Goal: Task Accomplishment & Management: Complete application form

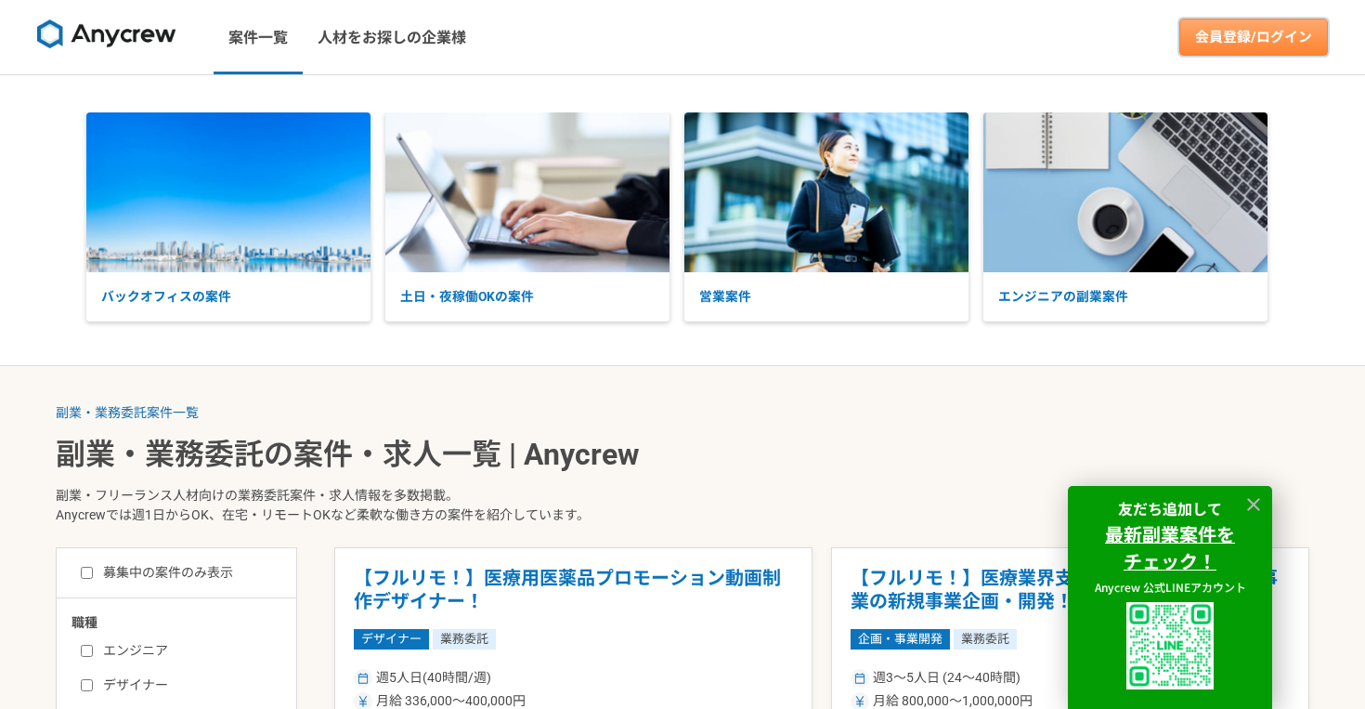
click at [1230, 44] on link "会員登録/ログイン" at bounding box center [1254, 37] width 149 height 37
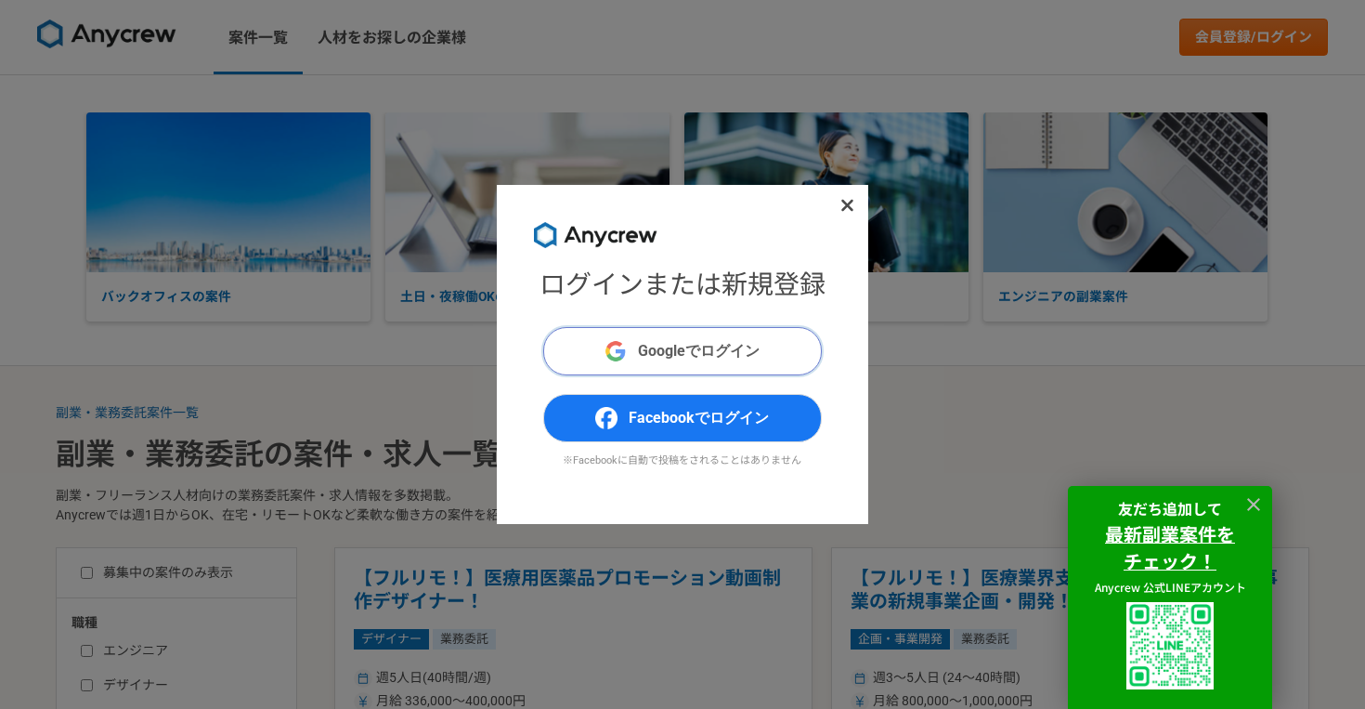
click at [652, 361] on span "Googleでログイン" at bounding box center [699, 351] width 122 height 22
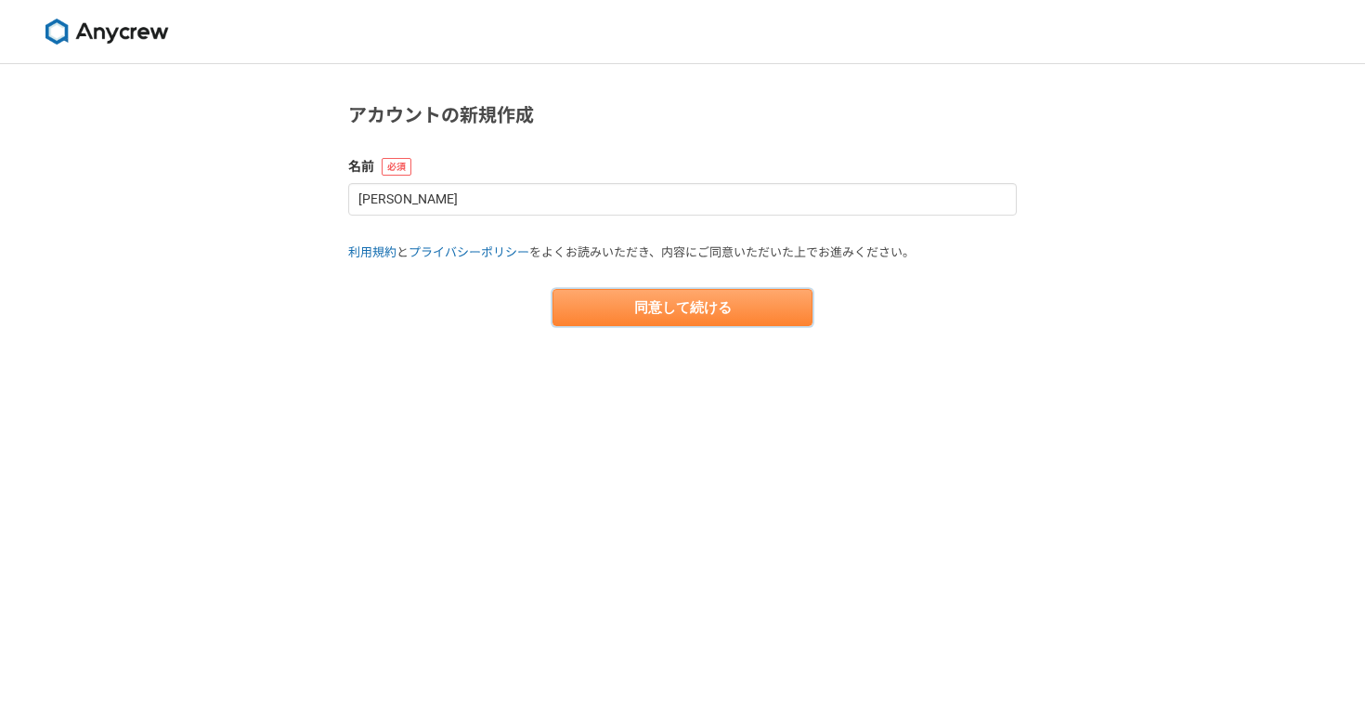
click at [717, 321] on button "同意して続ける" at bounding box center [683, 307] width 260 height 37
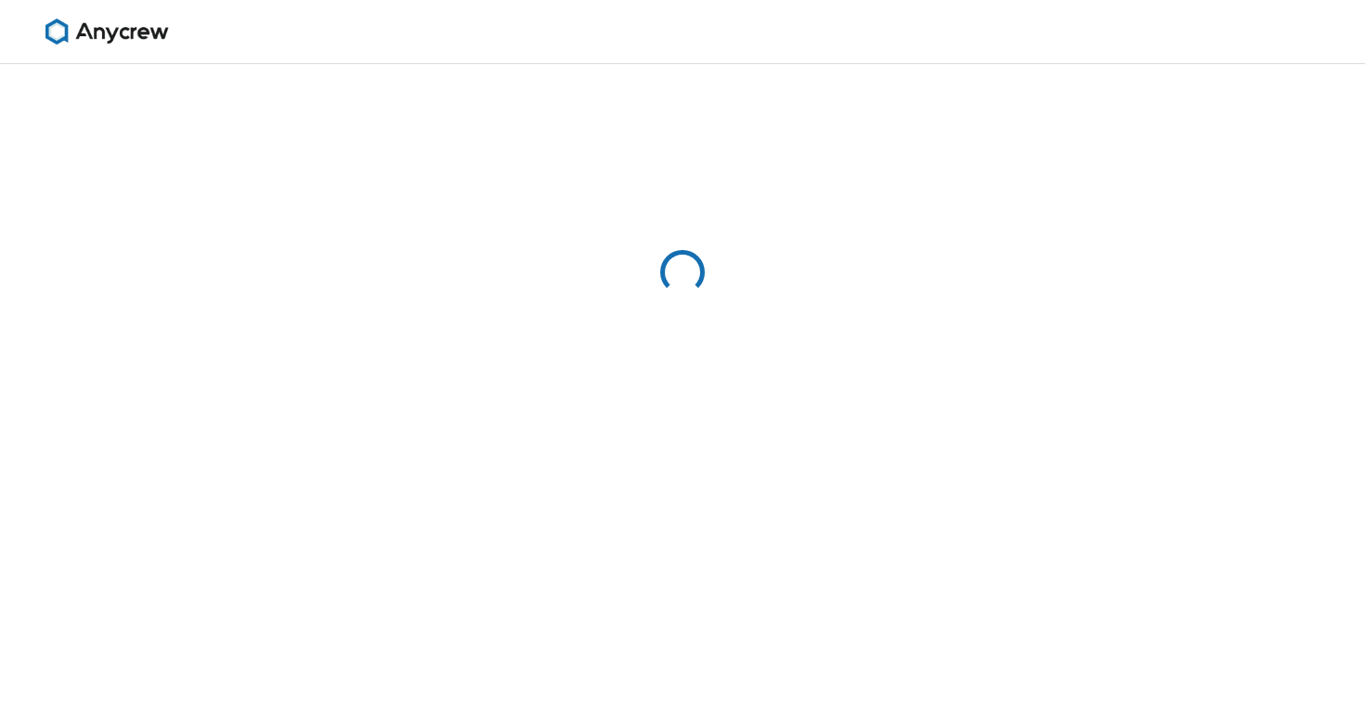
select select "13"
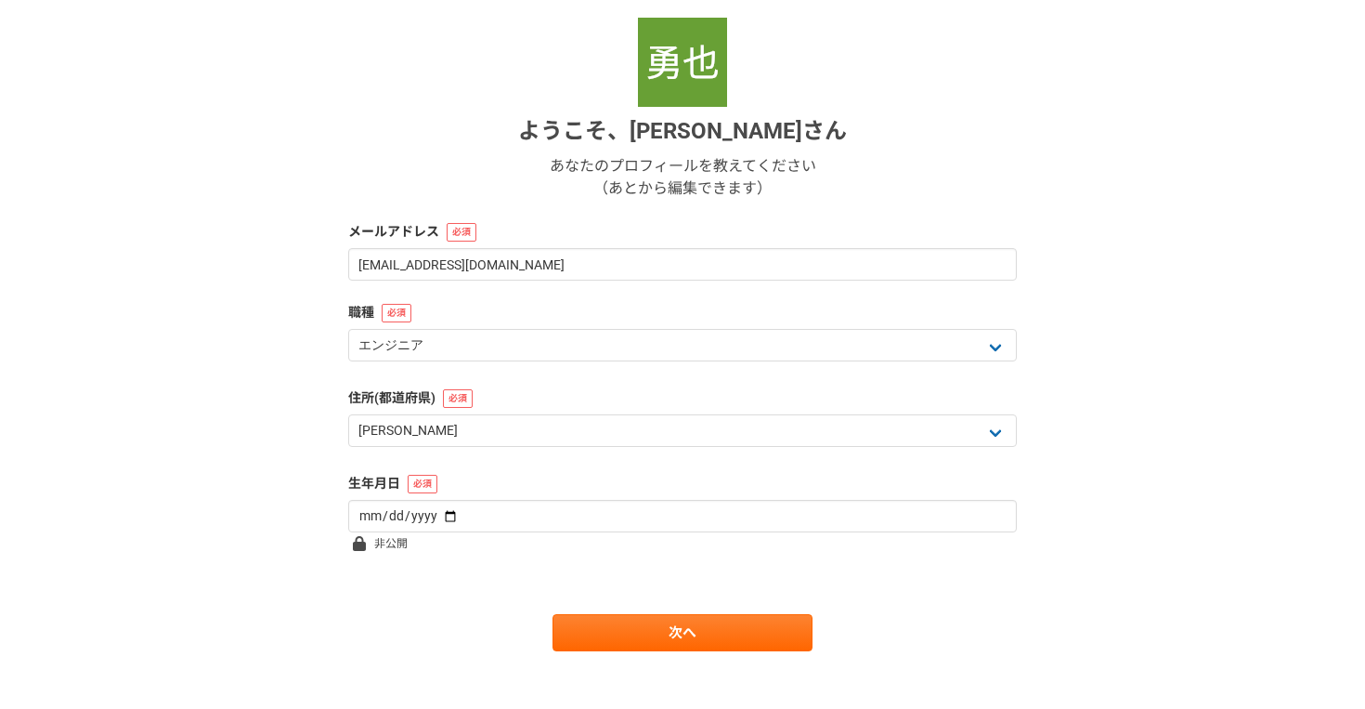
scroll to position [217, 0]
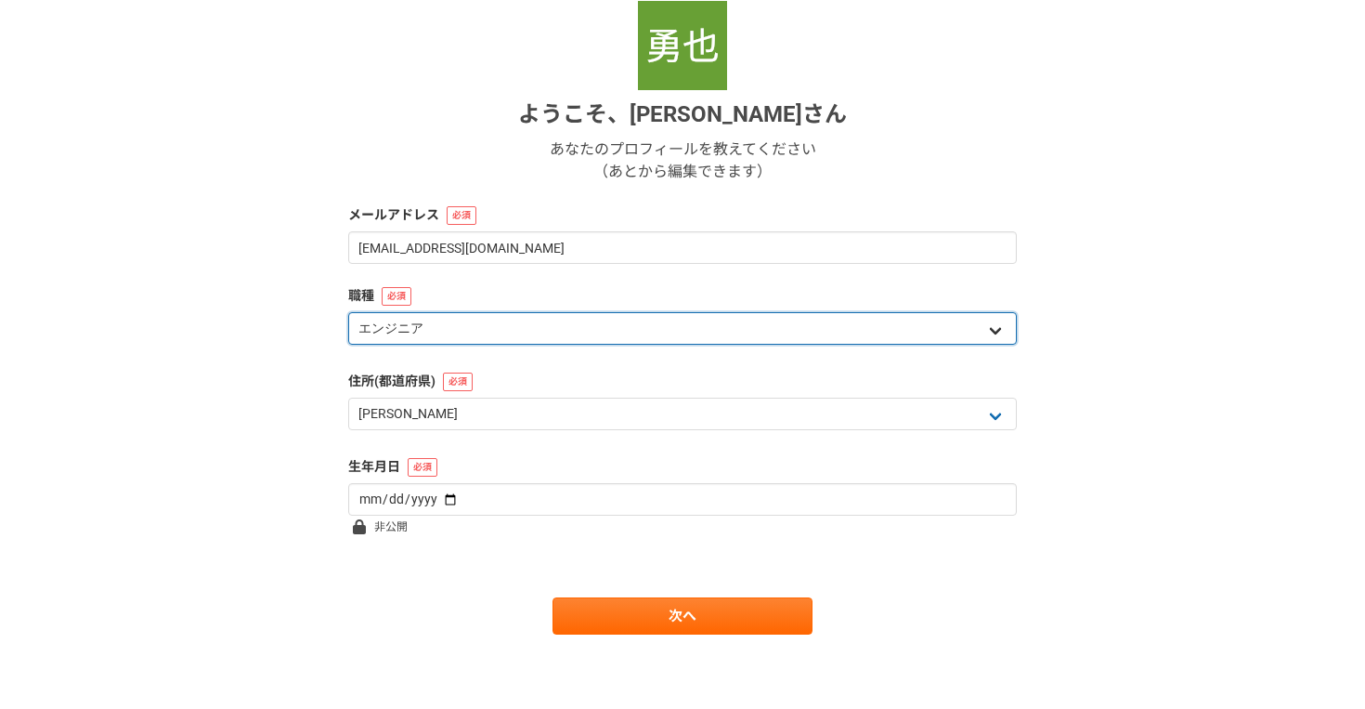
click at [680, 322] on select "エンジニア デザイナー ライター 営業 マーケティング 企画・事業開発 バックオフィス その他" at bounding box center [682, 328] width 669 height 33
select select "5"
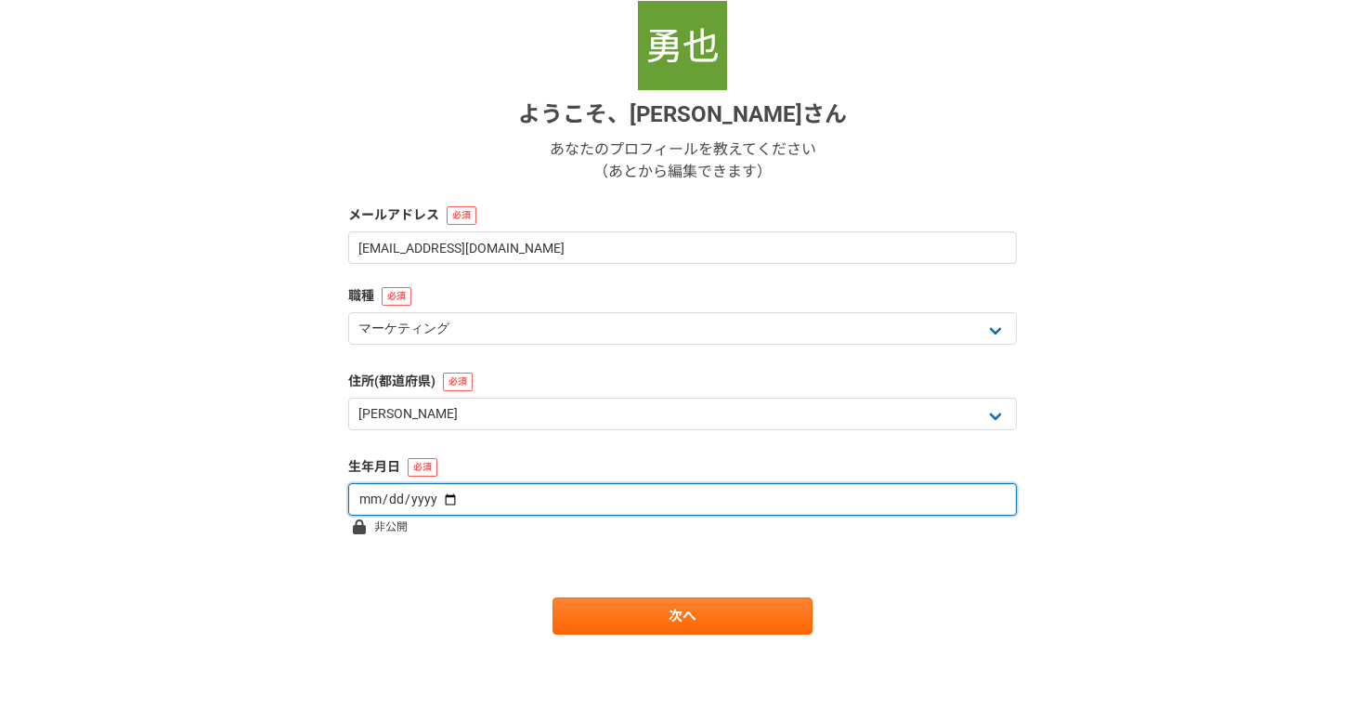
click at [537, 511] on input "date" at bounding box center [682, 499] width 669 height 33
click at [562, 511] on input "date" at bounding box center [682, 499] width 669 height 33
click at [436, 483] on input "date" at bounding box center [682, 499] width 669 height 33
click at [433, 499] on input "date" at bounding box center [682, 499] width 669 height 33
type input "1997-03-13"
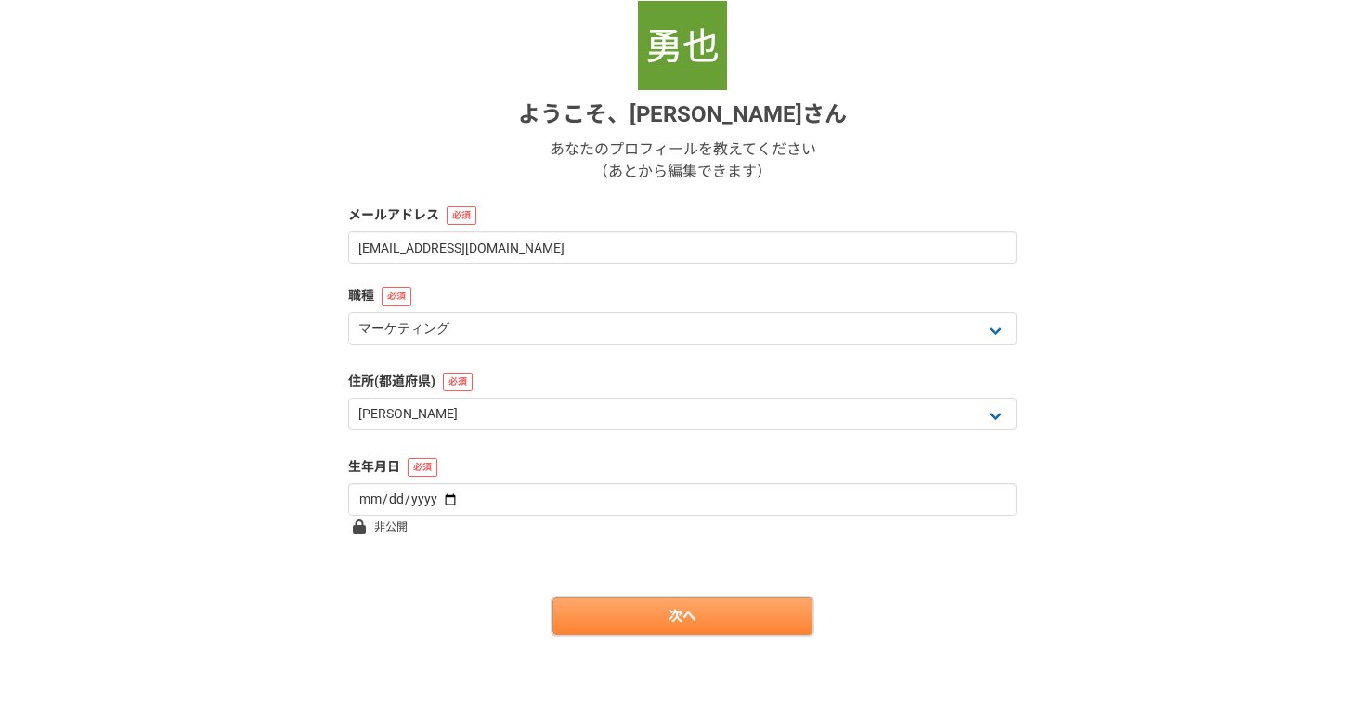
click at [653, 614] on link "次へ" at bounding box center [683, 615] width 260 height 37
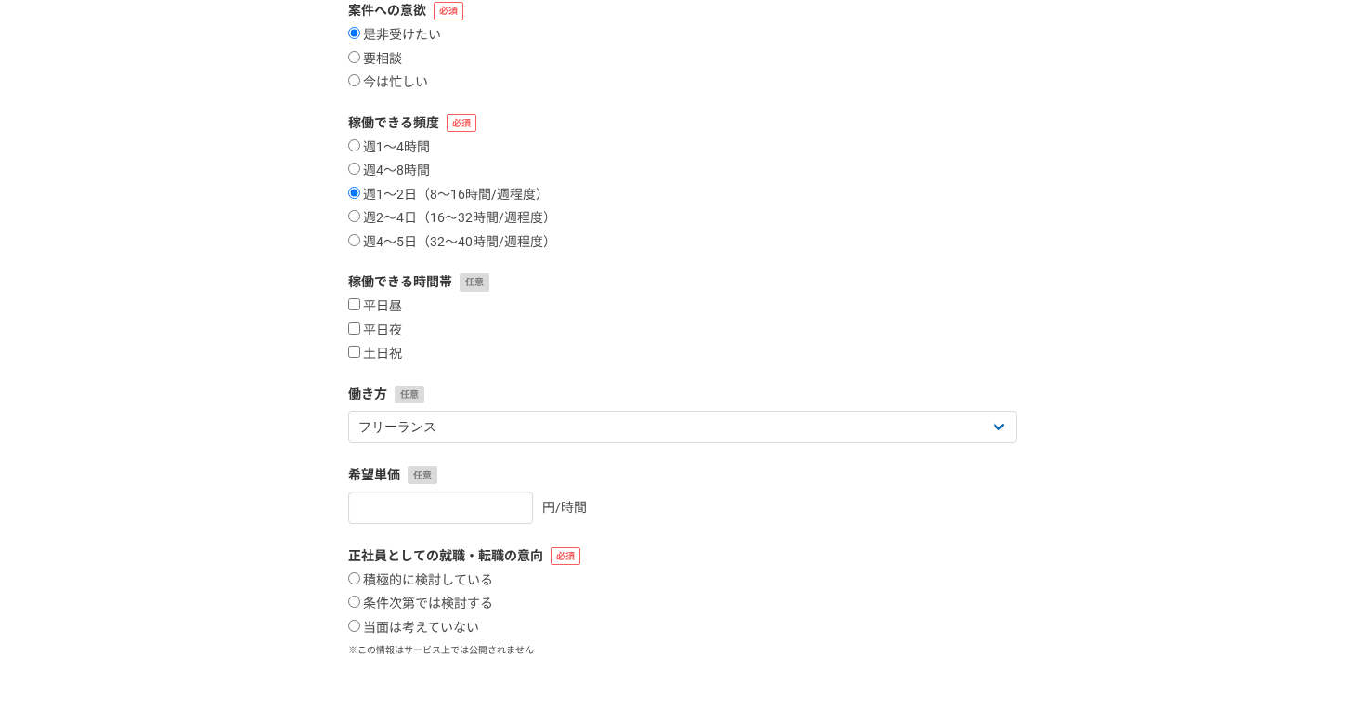
scroll to position [0, 0]
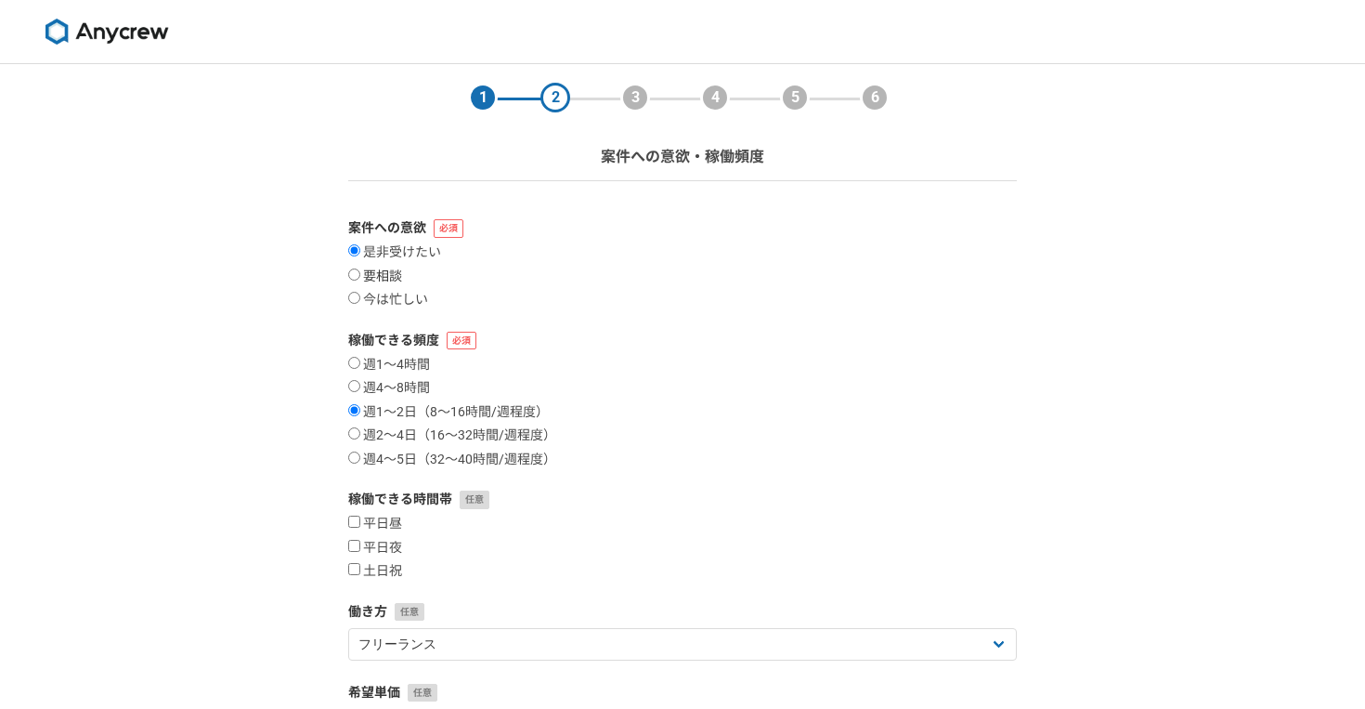
click at [356, 276] on input "要相談" at bounding box center [354, 274] width 12 height 12
radio input "true"
click at [356, 248] on input "是非受けたい" at bounding box center [354, 250] width 12 height 12
radio input "true"
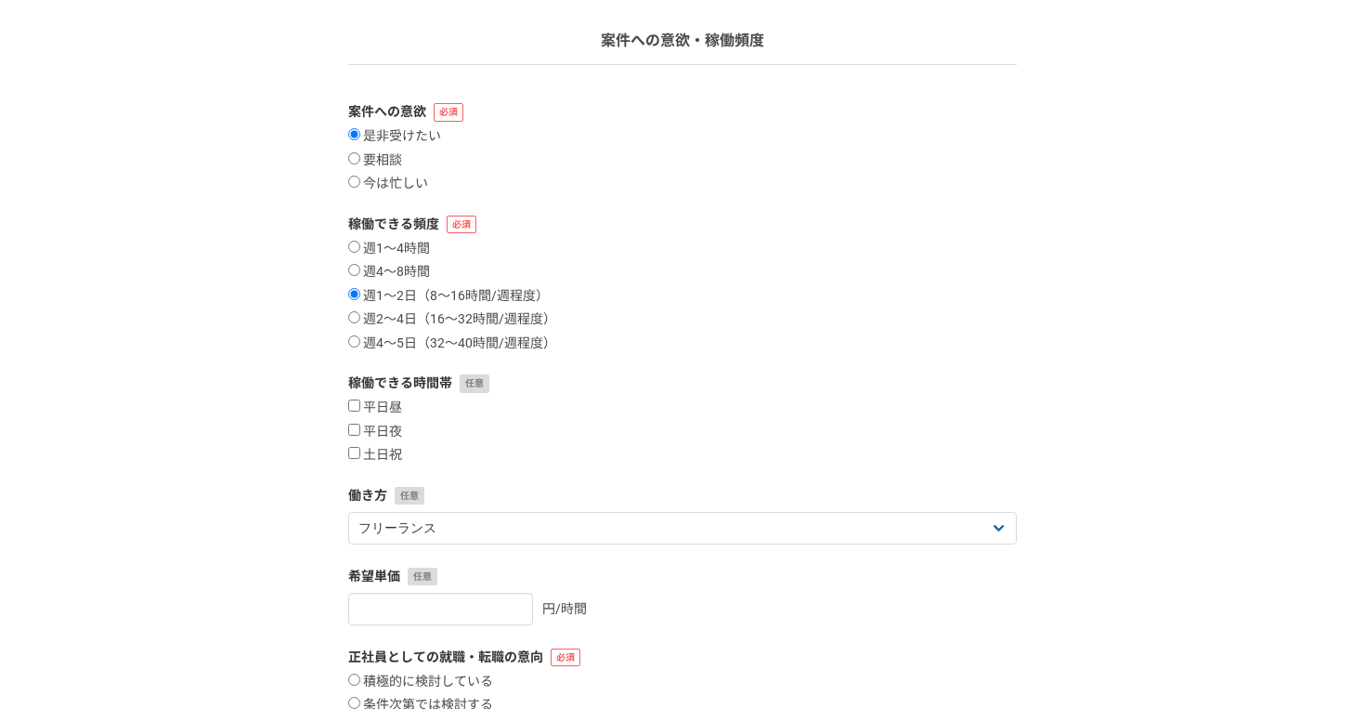
scroll to position [124, 0]
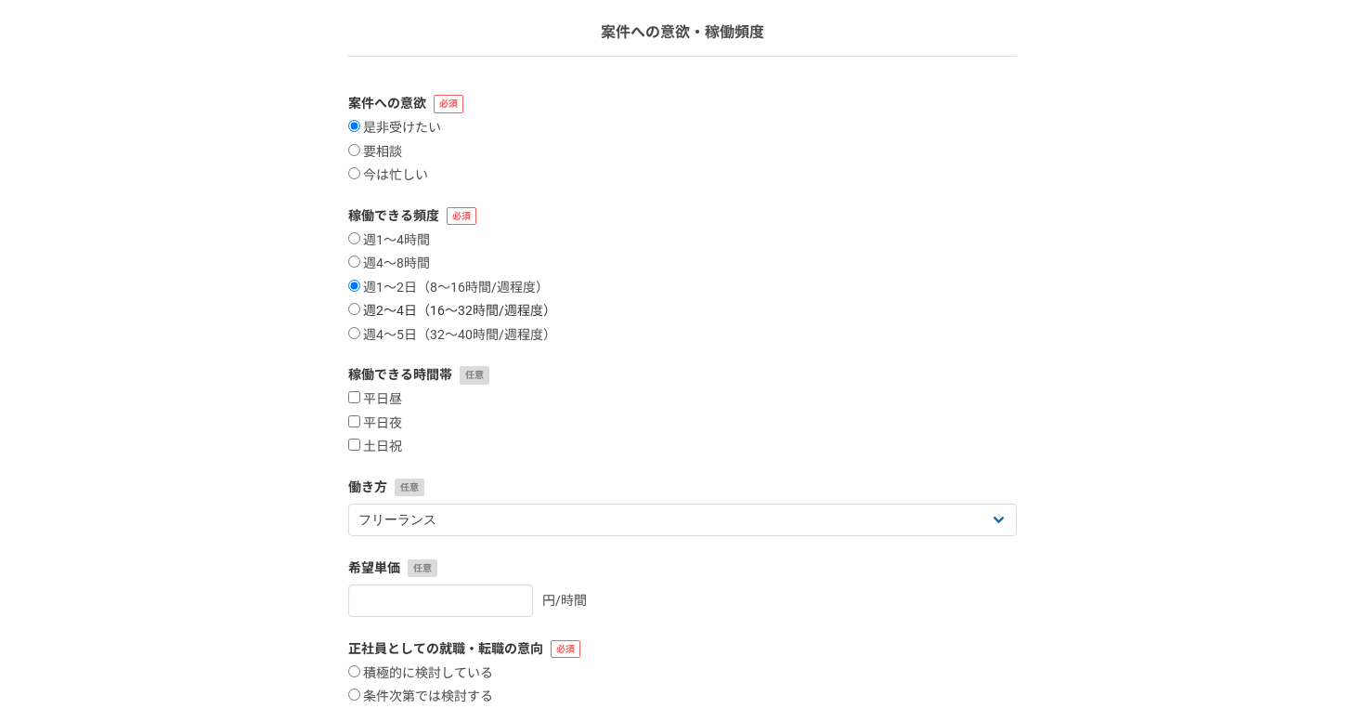
click at [352, 308] on input "週2〜4日（16〜32時間/週程度）" at bounding box center [354, 309] width 12 height 12
radio input "true"
click at [351, 424] on input "平日夜" at bounding box center [354, 421] width 12 height 12
checkbox input "true"
click at [348, 447] on input "土日祝" at bounding box center [354, 444] width 12 height 12
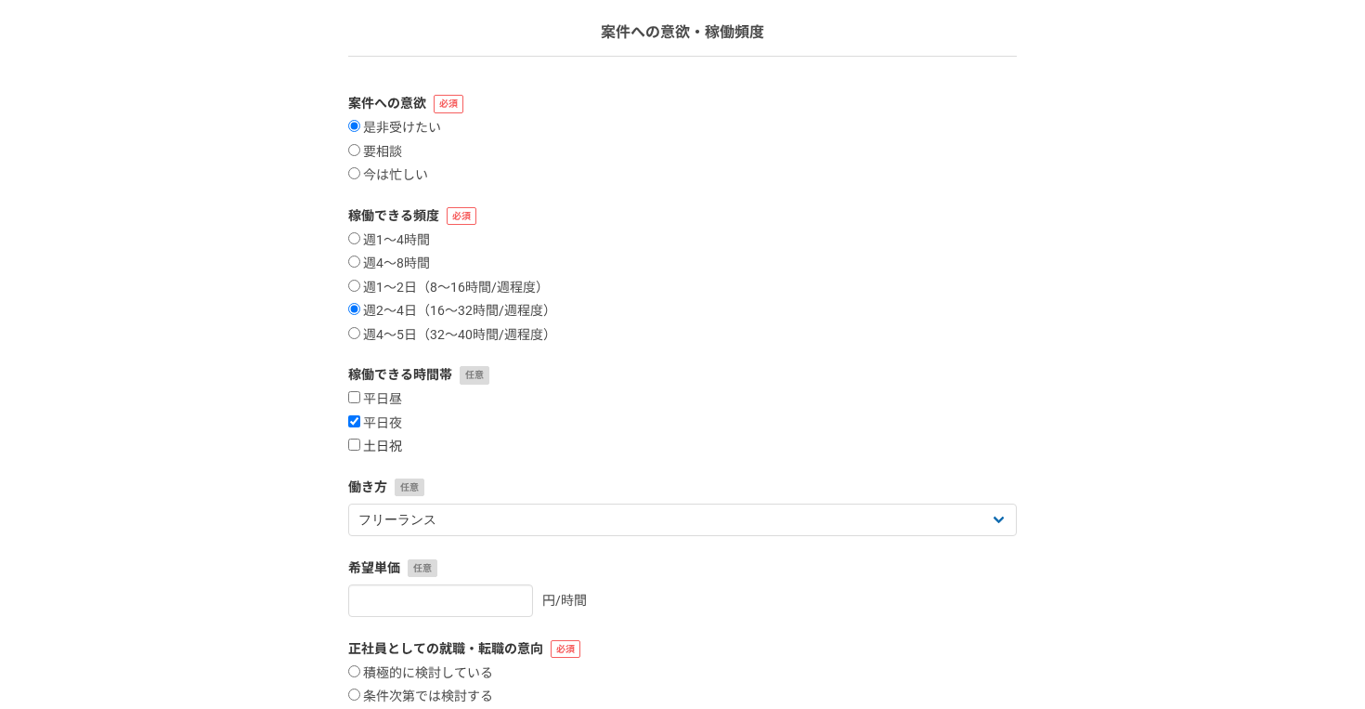
checkbox input "true"
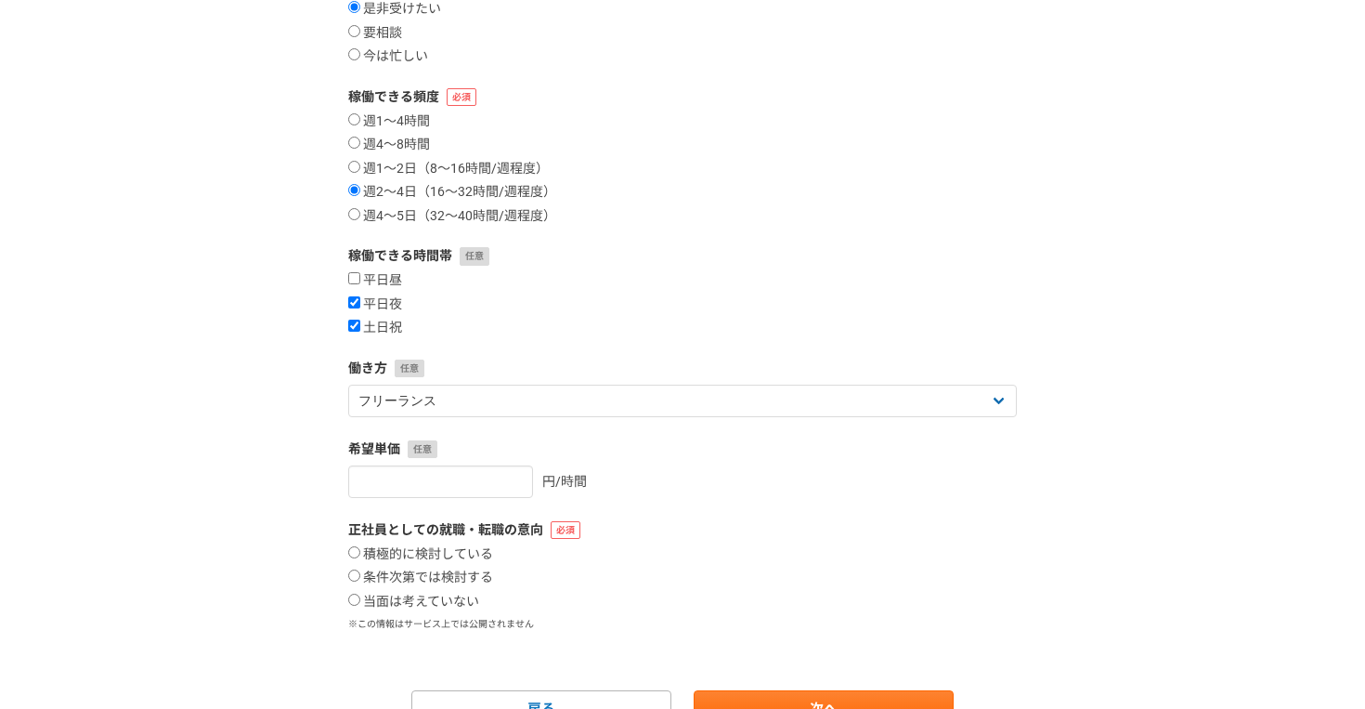
scroll to position [263, 0]
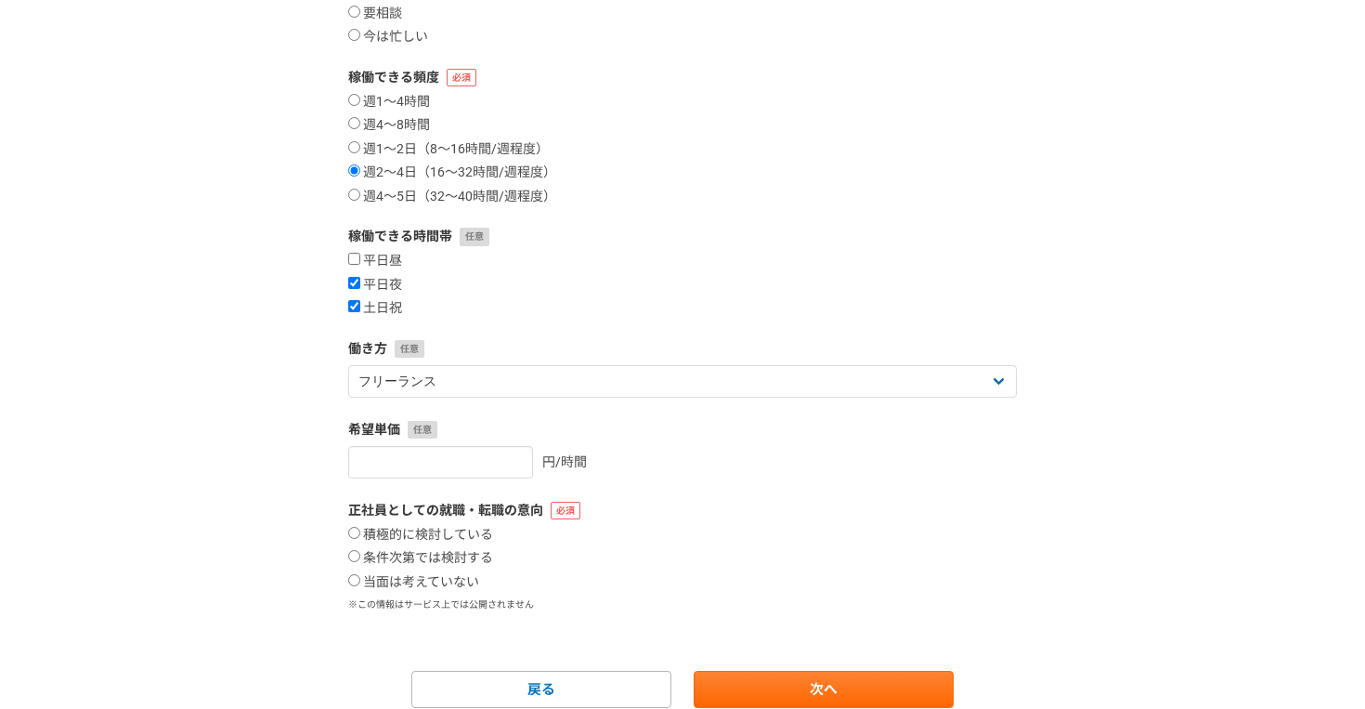
click at [507, 398] on form "案件への意欲 是非受けたい 要相談 今は忙しい 稼働できる頻度 週1〜4時間 週4〜8時間 週1〜2日（8〜16時間/週程度） 週2〜4日（16〜32時間/週…" at bounding box center [682, 331] width 669 height 752
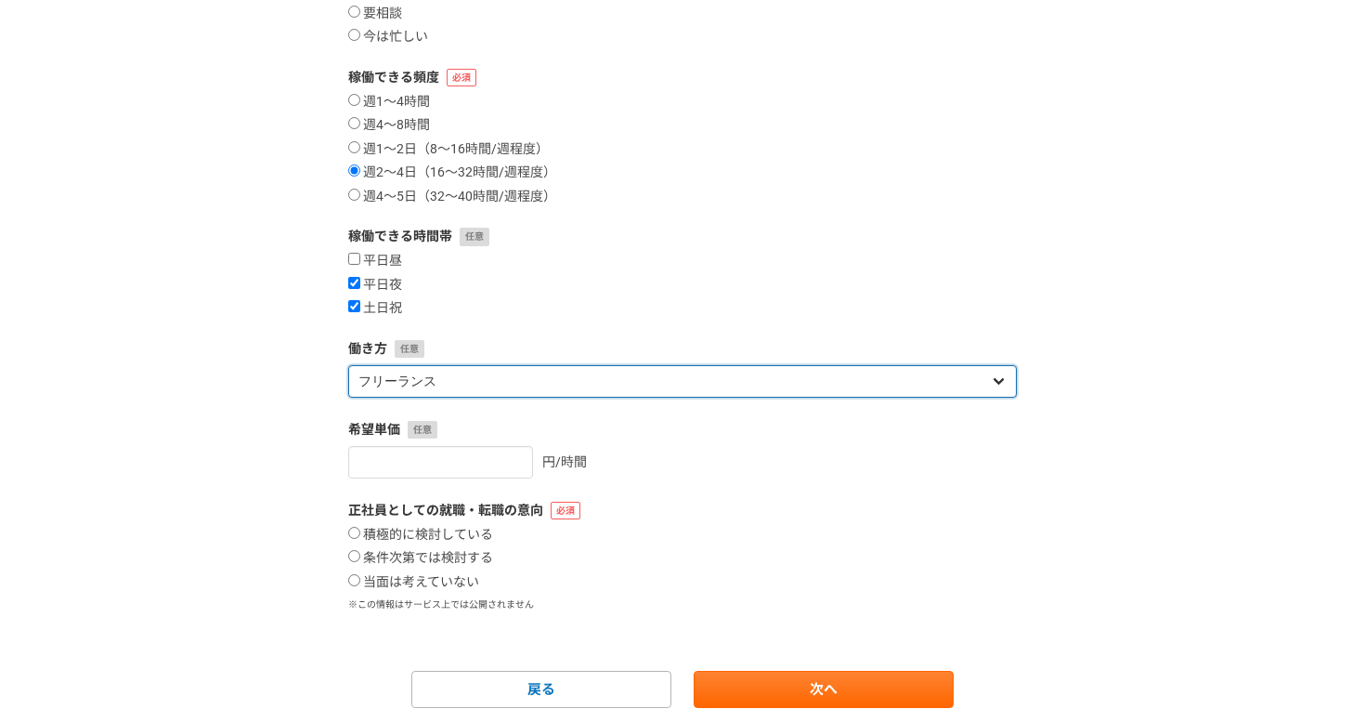
click at [496, 379] on select "フリーランス 副業 その他" at bounding box center [682, 381] width 669 height 33
select select "sidejob"
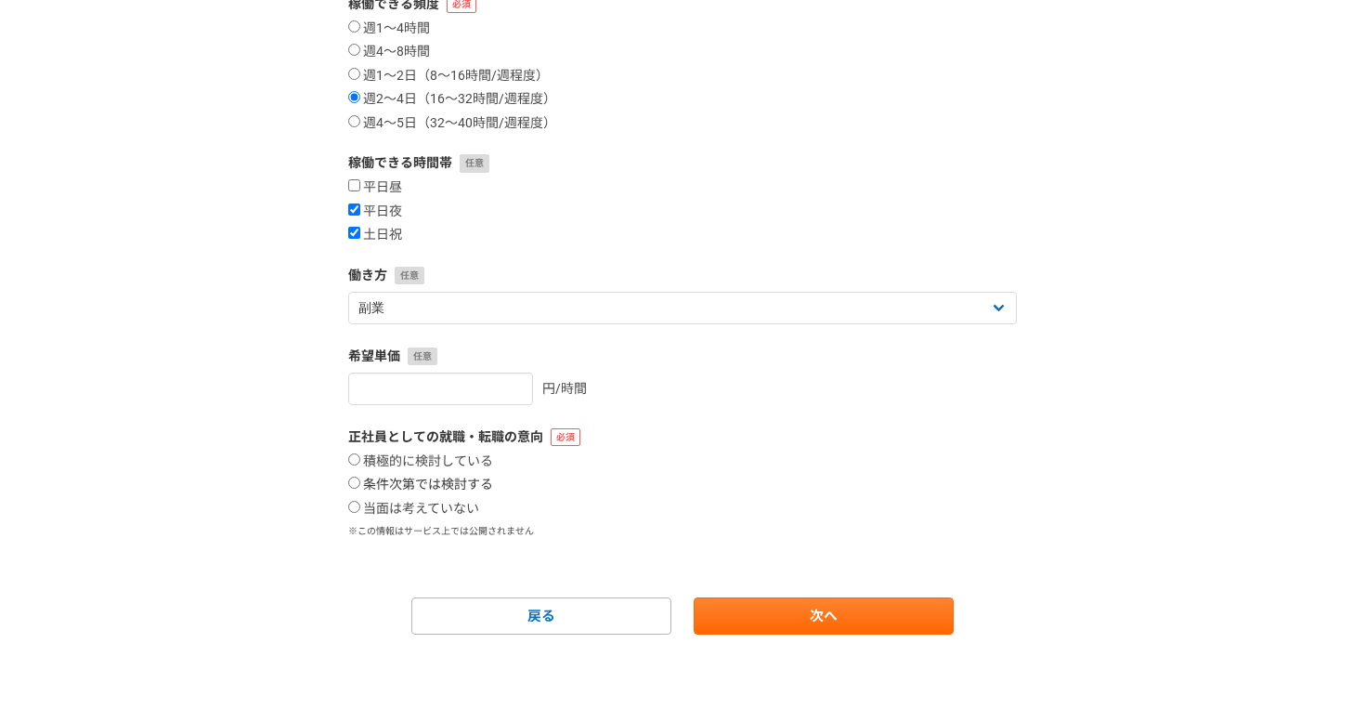
click at [420, 486] on label "条件次第では検討する" at bounding box center [420, 485] width 145 height 17
click at [360, 486] on input "条件次第では検討する" at bounding box center [354, 483] width 12 height 12
radio input "true"
click at [845, 630] on link "次へ" at bounding box center [824, 615] width 260 height 37
select select
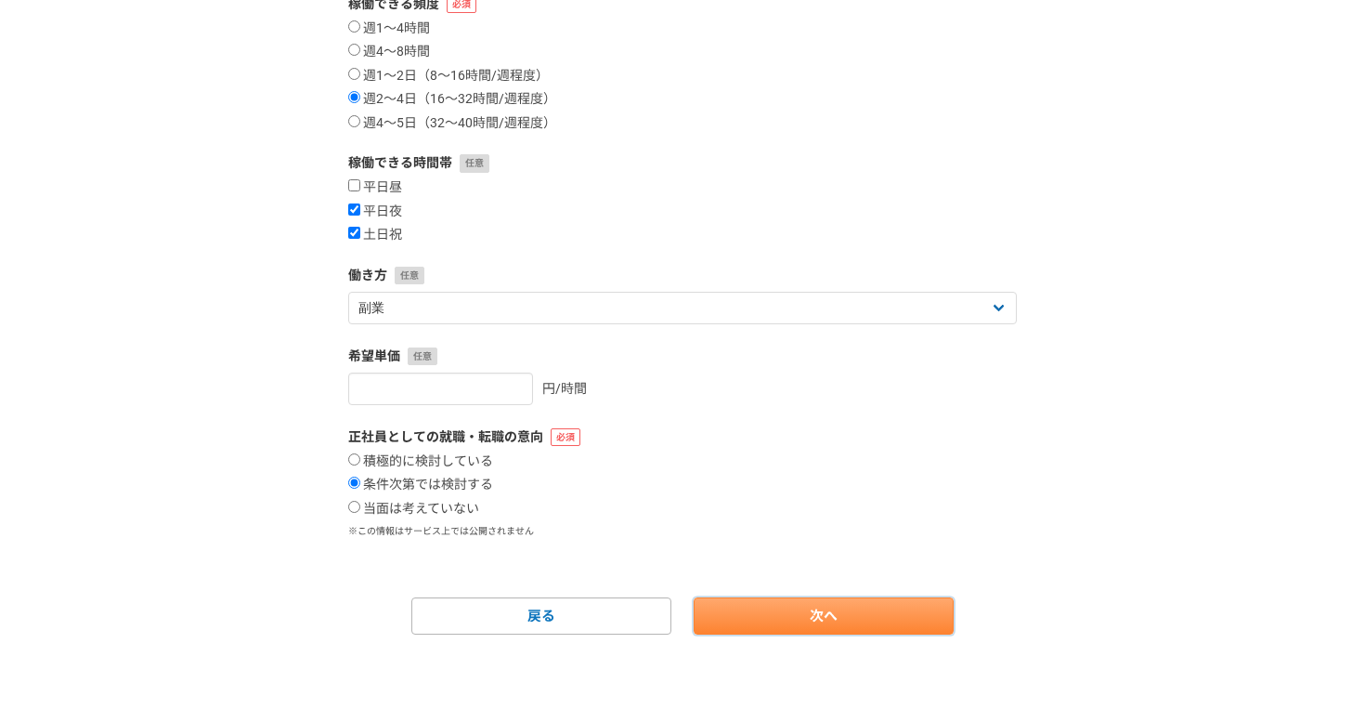
select select
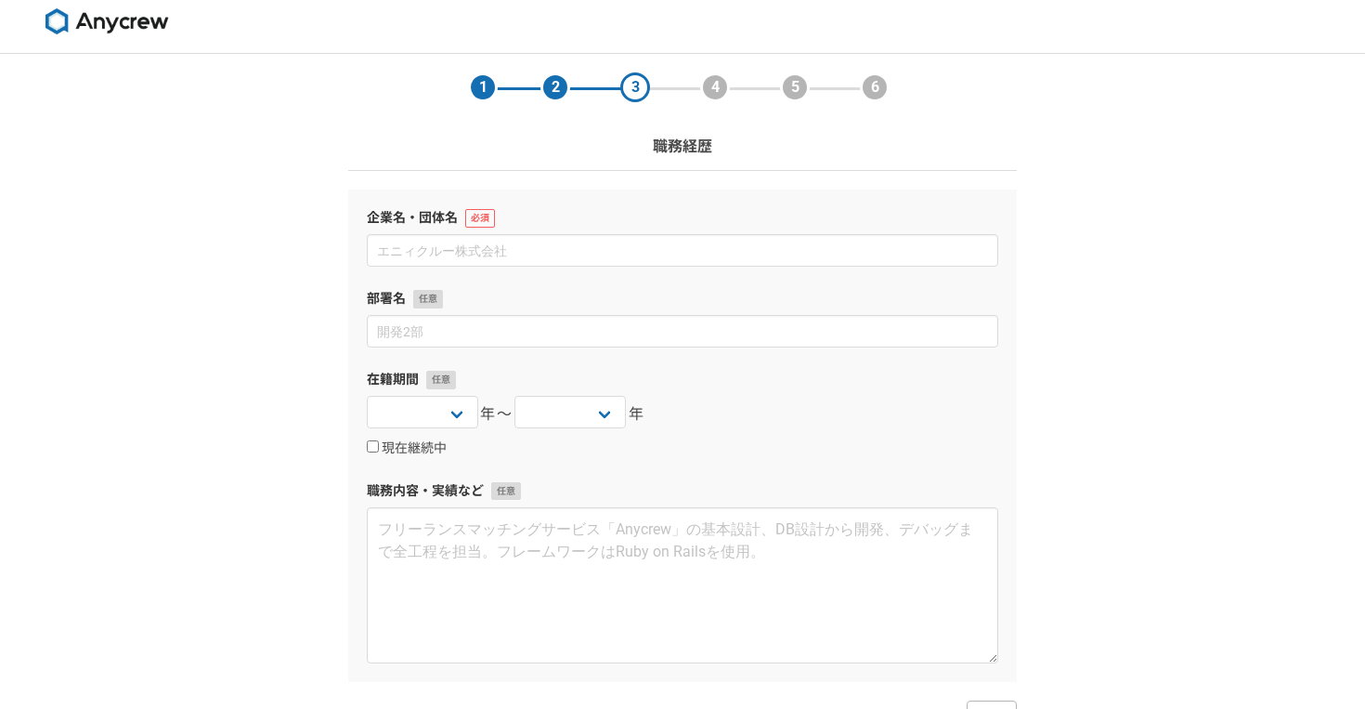
scroll to position [0, 0]
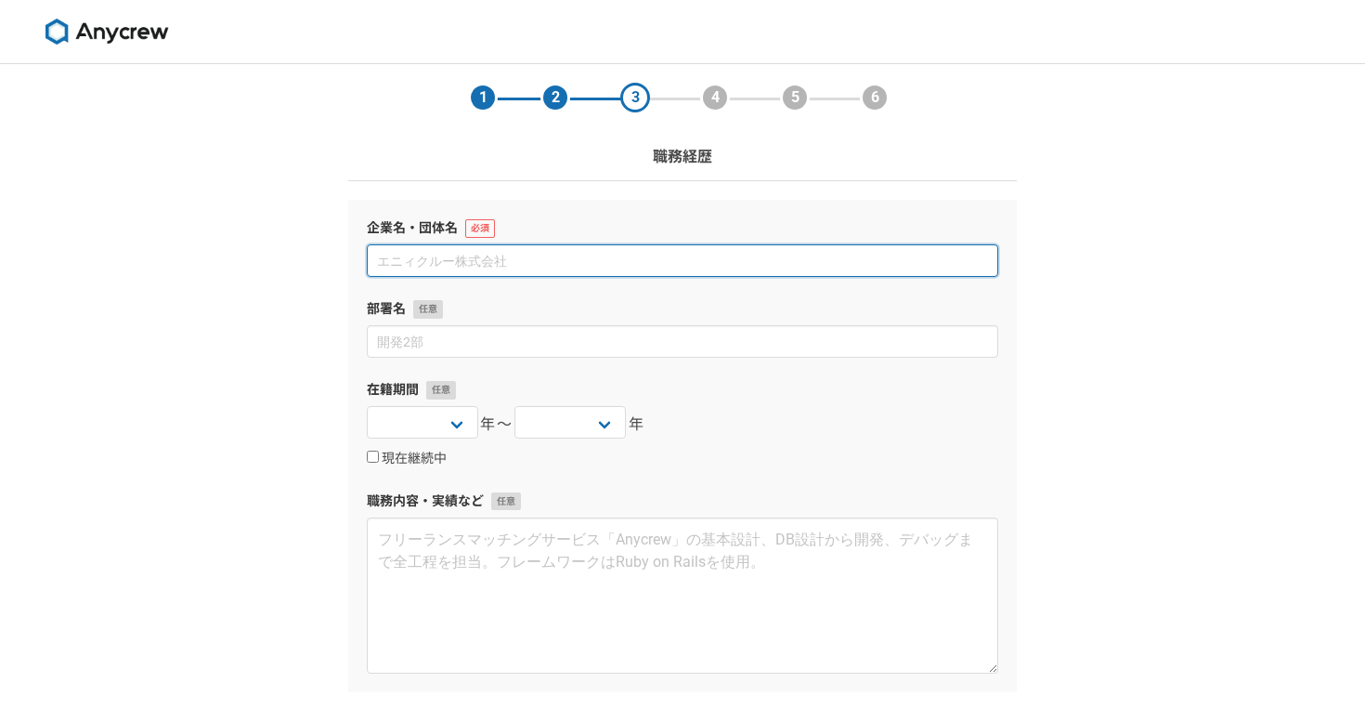
click at [495, 275] on input at bounding box center [683, 260] width 632 height 33
paste input "ソニックグロウ"
type input "ソニックグロウ株式会社"
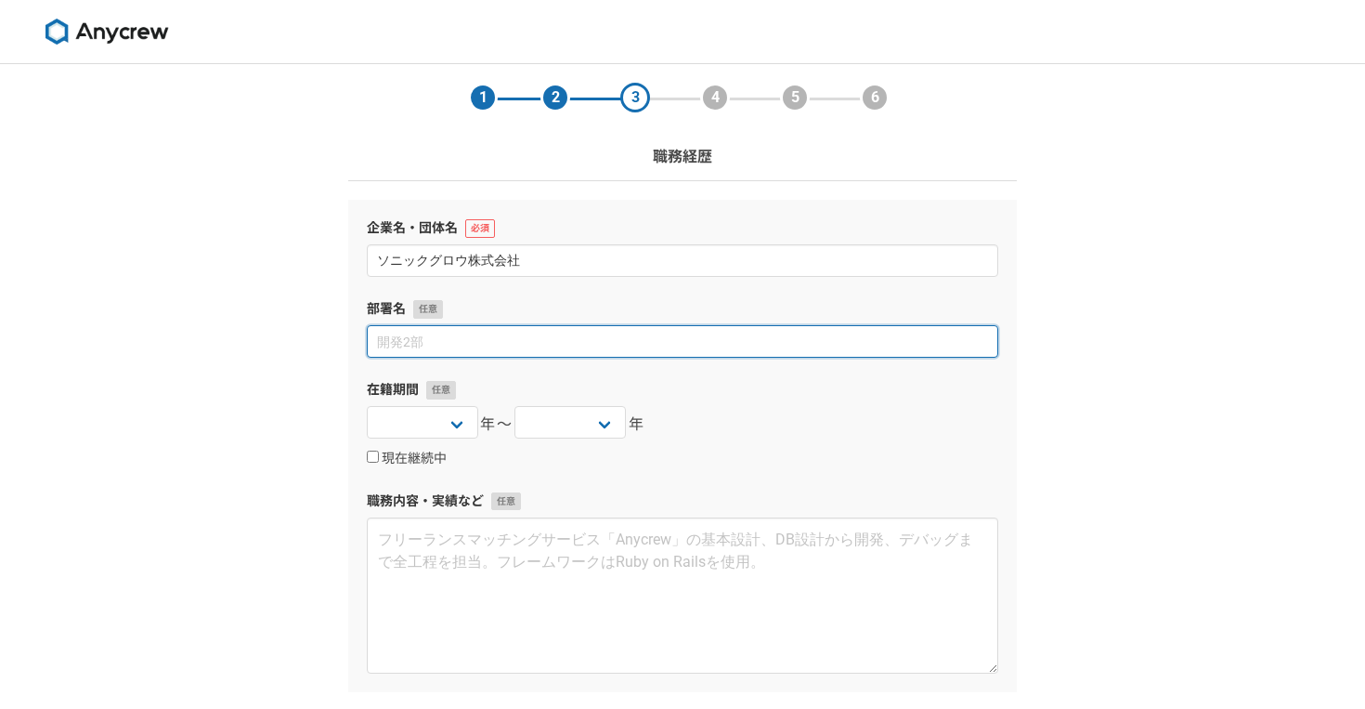
click at [451, 343] on input at bounding box center [683, 341] width 632 height 33
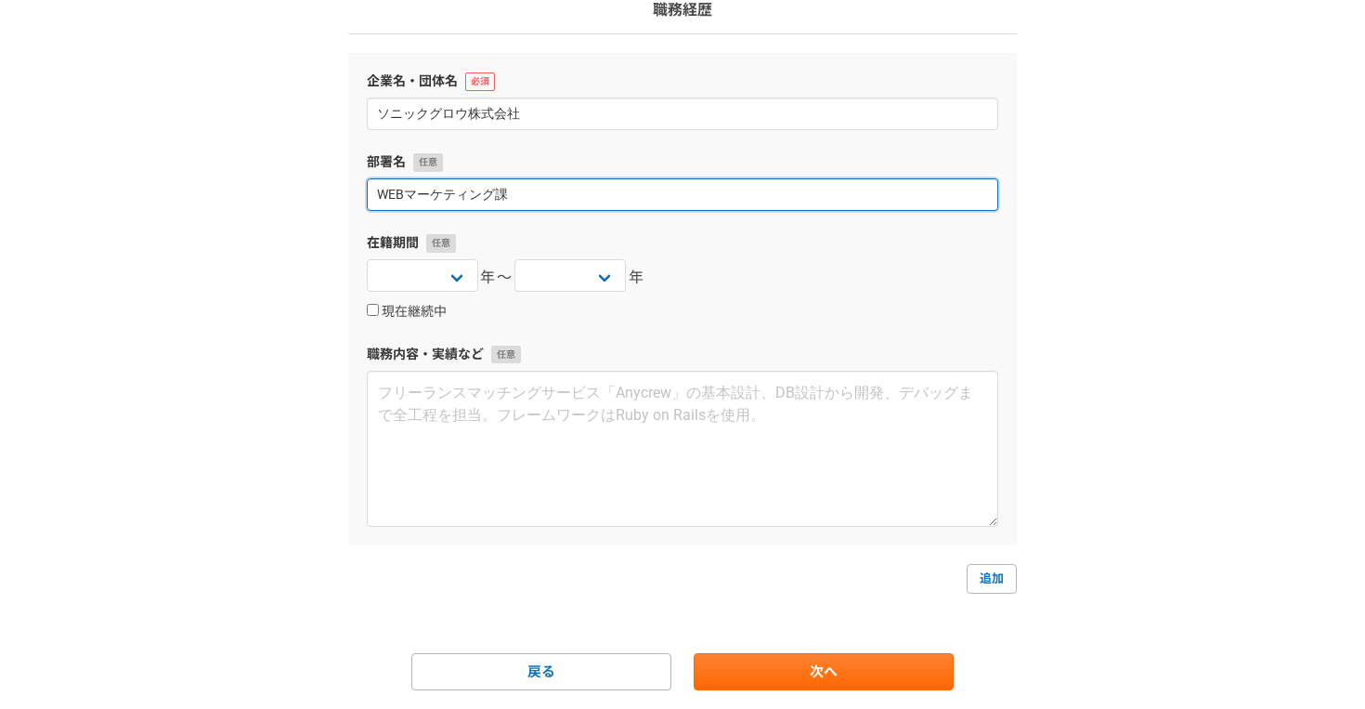
scroll to position [148, 0]
type input "WEBマーケティング課"
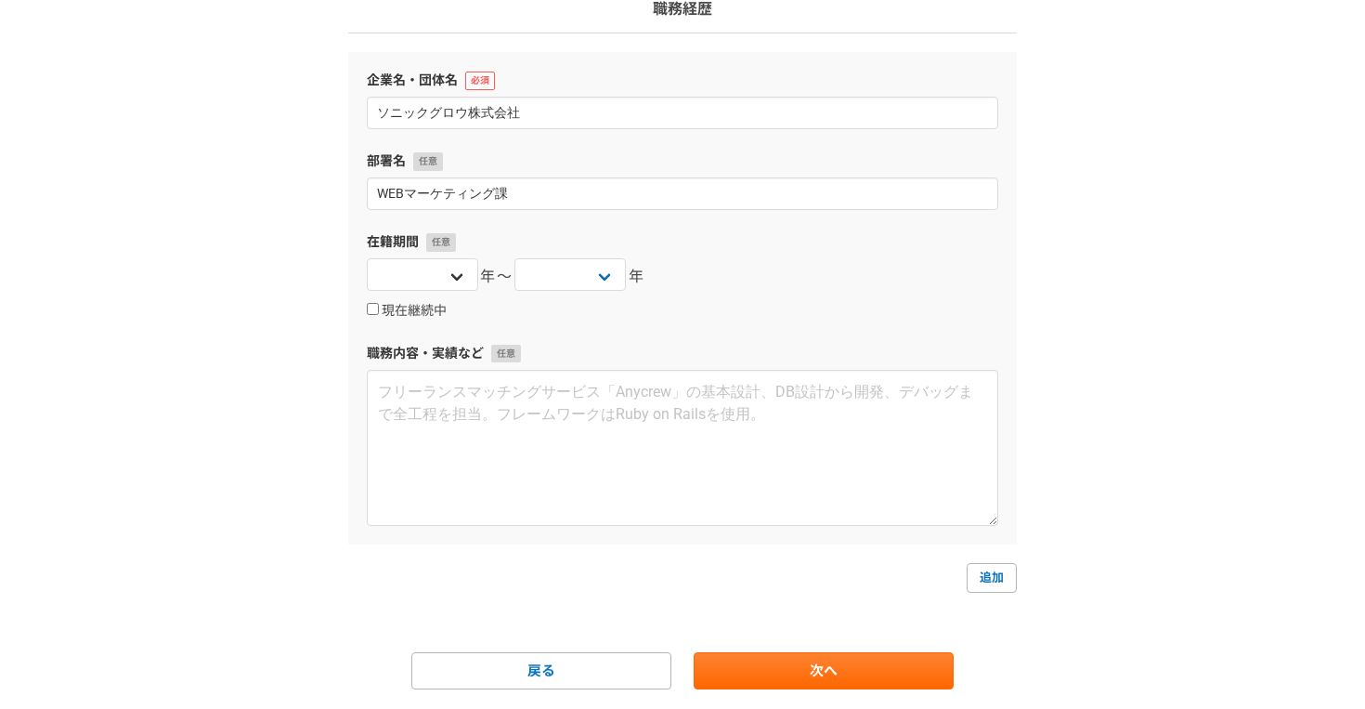
click at [464, 293] on div "2025 2024 2023 2022 2021 2020 2019 2018 2017 2016 2015 2014 2013 2012 2011 2010…" at bounding box center [422, 276] width 111 height 37
click at [452, 281] on select "2025 2024 2023 2022 2021 2020 2019 2018 2017 2016 2015 2014 2013 2012 2011 2010…" at bounding box center [422, 274] width 111 height 33
click at [401, 307] on label "現在継続中" at bounding box center [407, 311] width 80 height 17
click at [379, 307] on input "現在継続中" at bounding box center [373, 309] width 12 height 12
checkbox input "true"
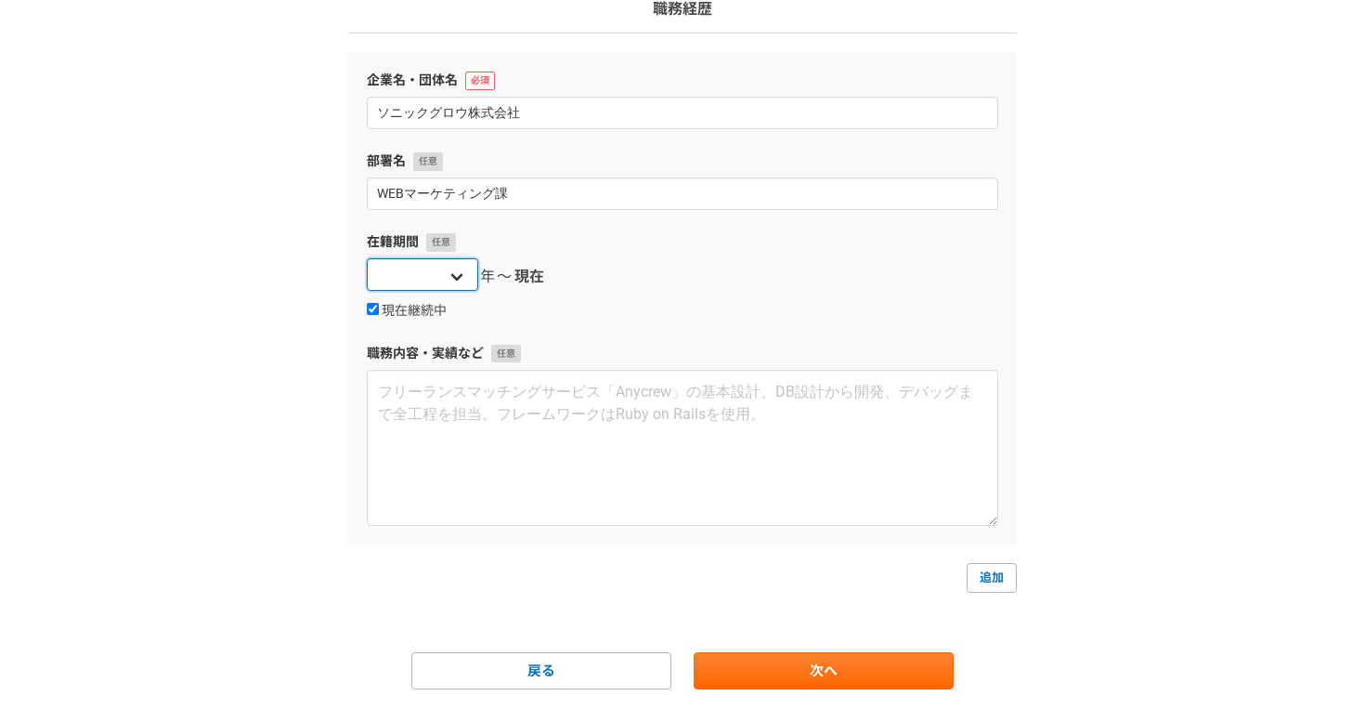
click at [443, 266] on select "2025 2024 2023 2022 2021 2020 2019 2018 2017 2016 2015 2014 2013 2012 2011 2010…" at bounding box center [422, 274] width 111 height 33
select select "2024"
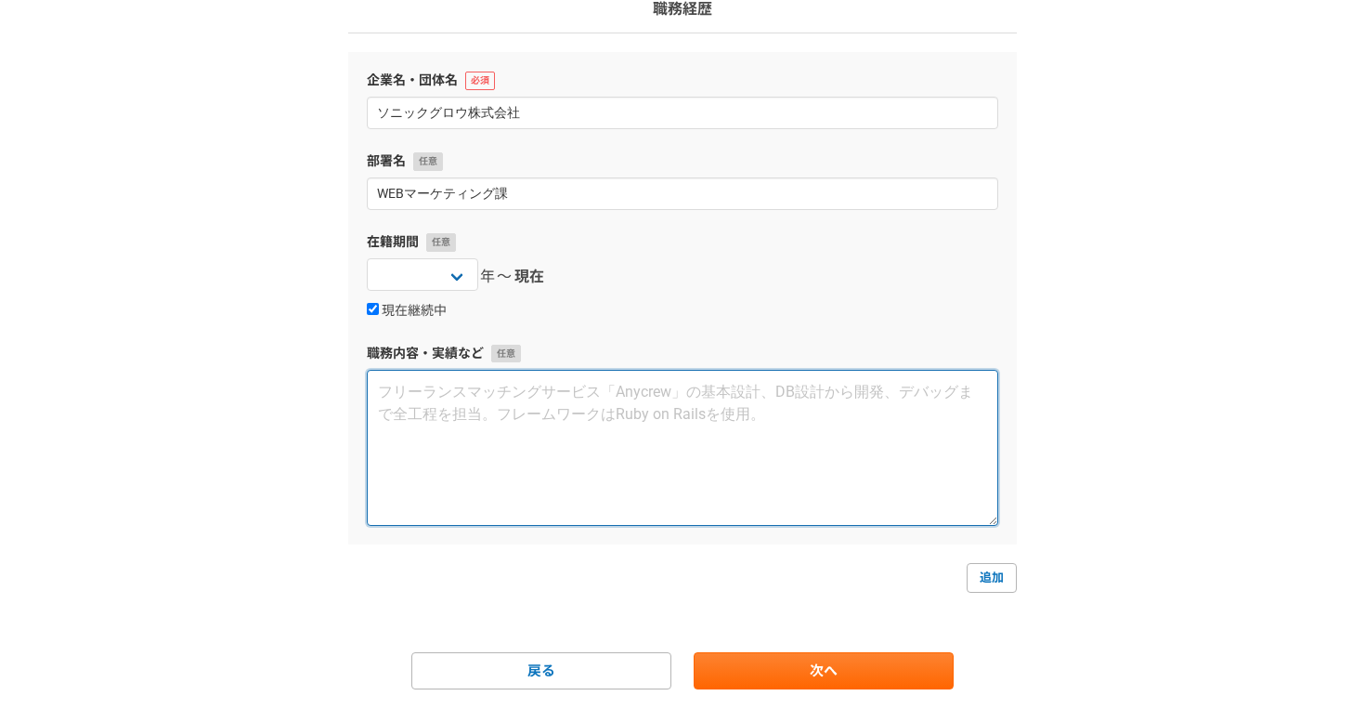
click at [722, 391] on textarea at bounding box center [683, 448] width 632 height 156
paste textarea "■予算：合計月間運用額2,500万円以上 ■国内最大手クライアントから中小アカウントまで様々担当 ・EC案件 ・結婚相談所 ・保険案件 ・オンライン秘書 ・占…"
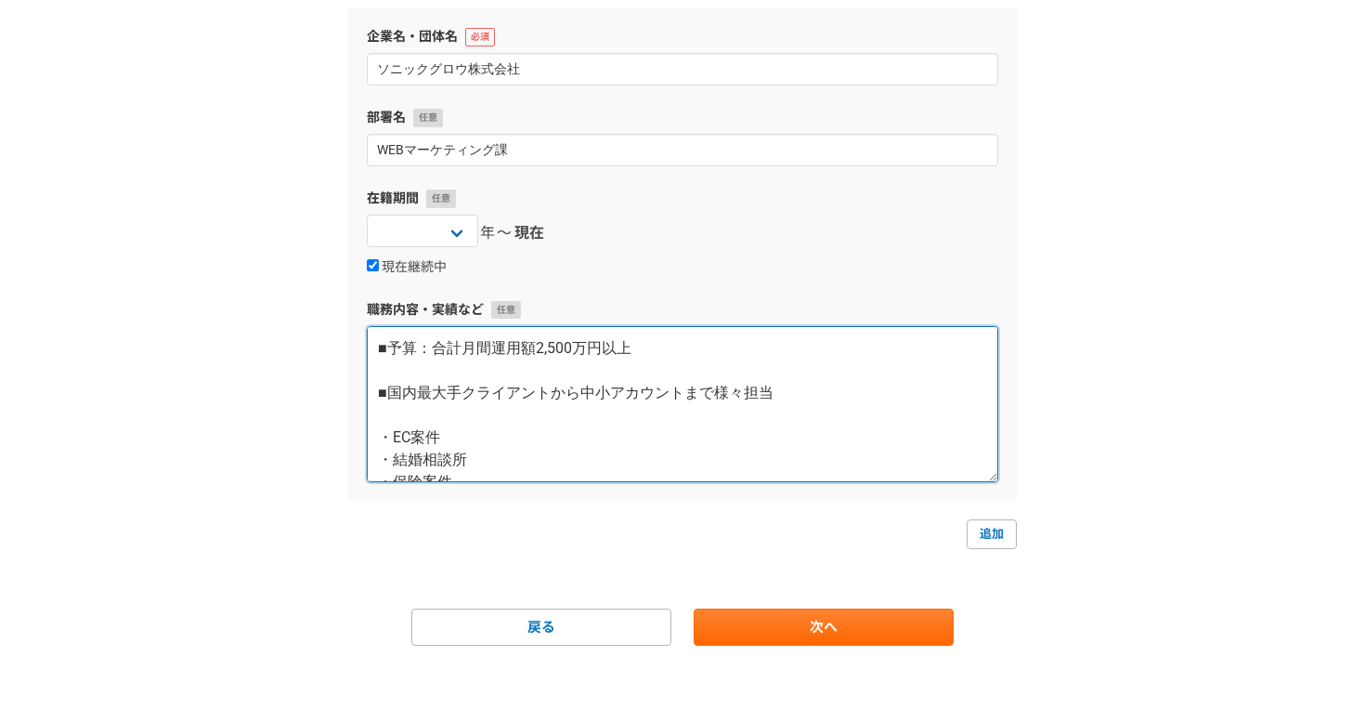
scroll to position [202, 0]
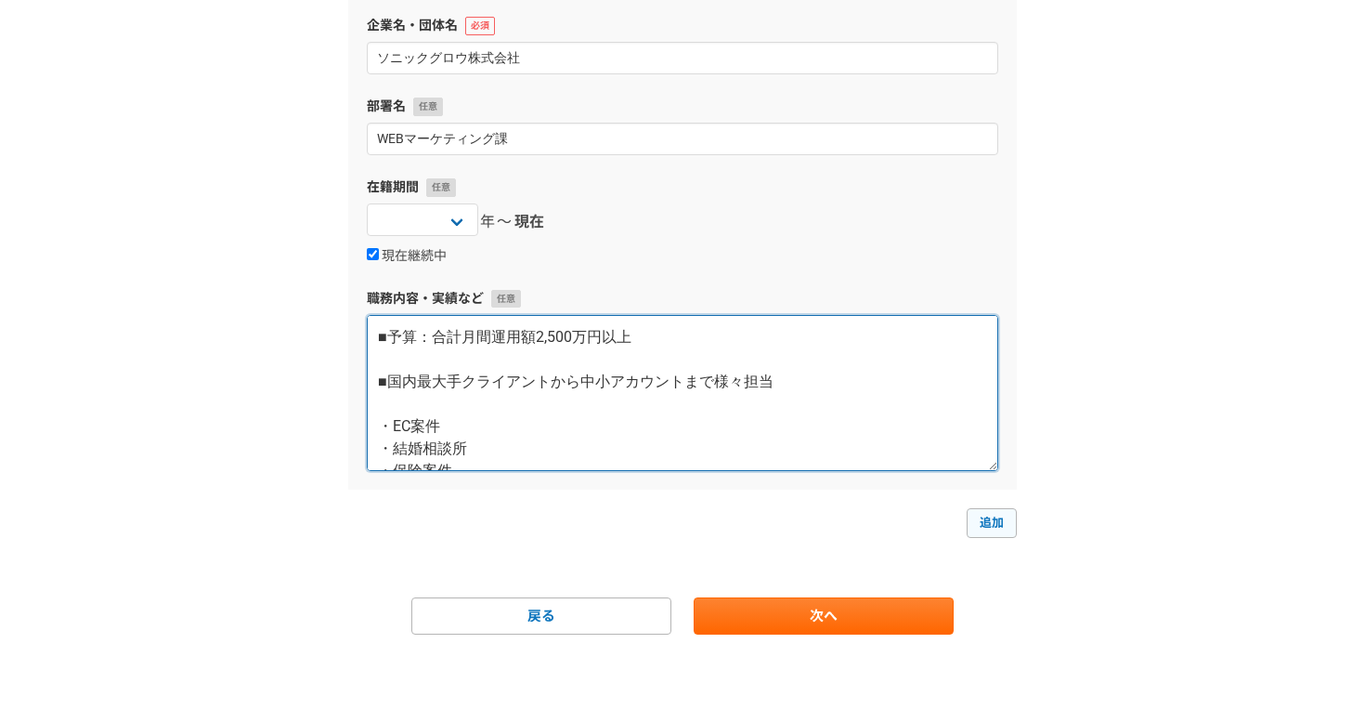
type textarea "■予算：合計月間運用額2,500万円以上 ■国内最大手クライアントから中小アカウントまで様々担当 ・EC案件 ・結婚相談所 ・保険案件 ・オンライン秘書 ・占…"
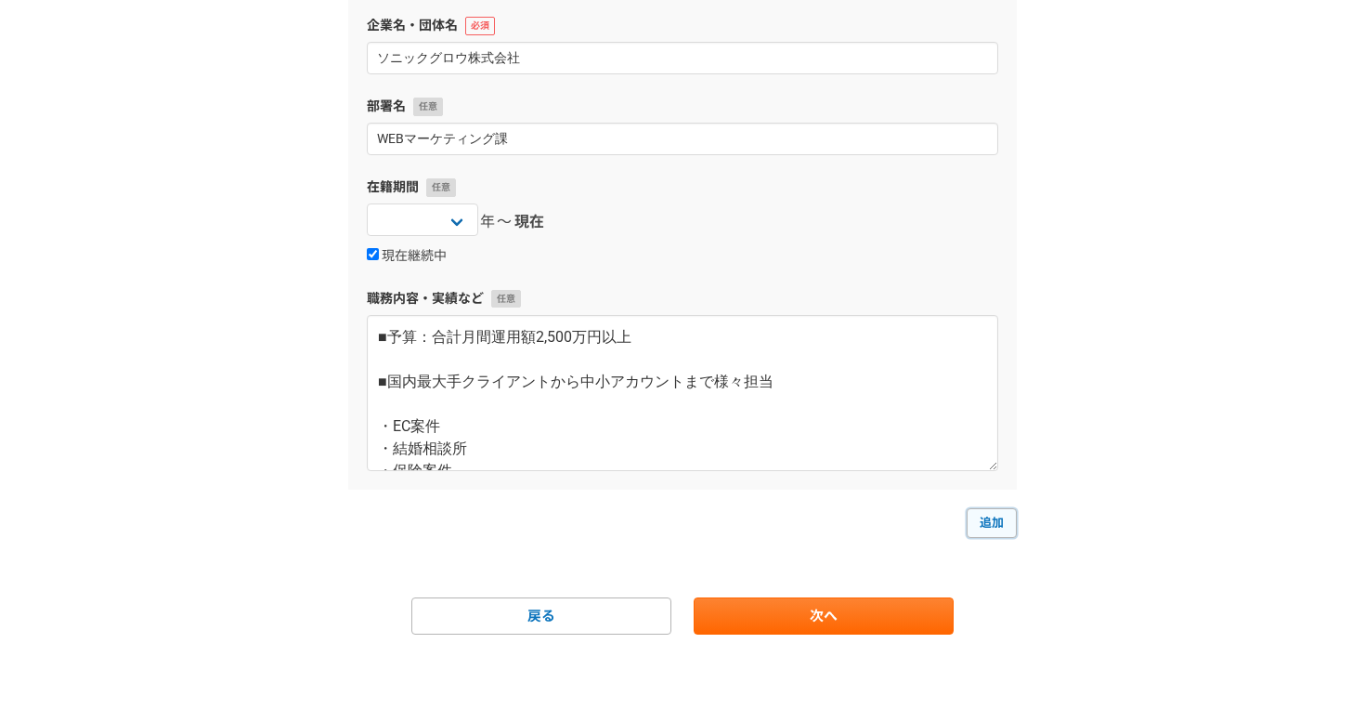
click at [997, 528] on link "追加" at bounding box center [992, 523] width 50 height 30
select select
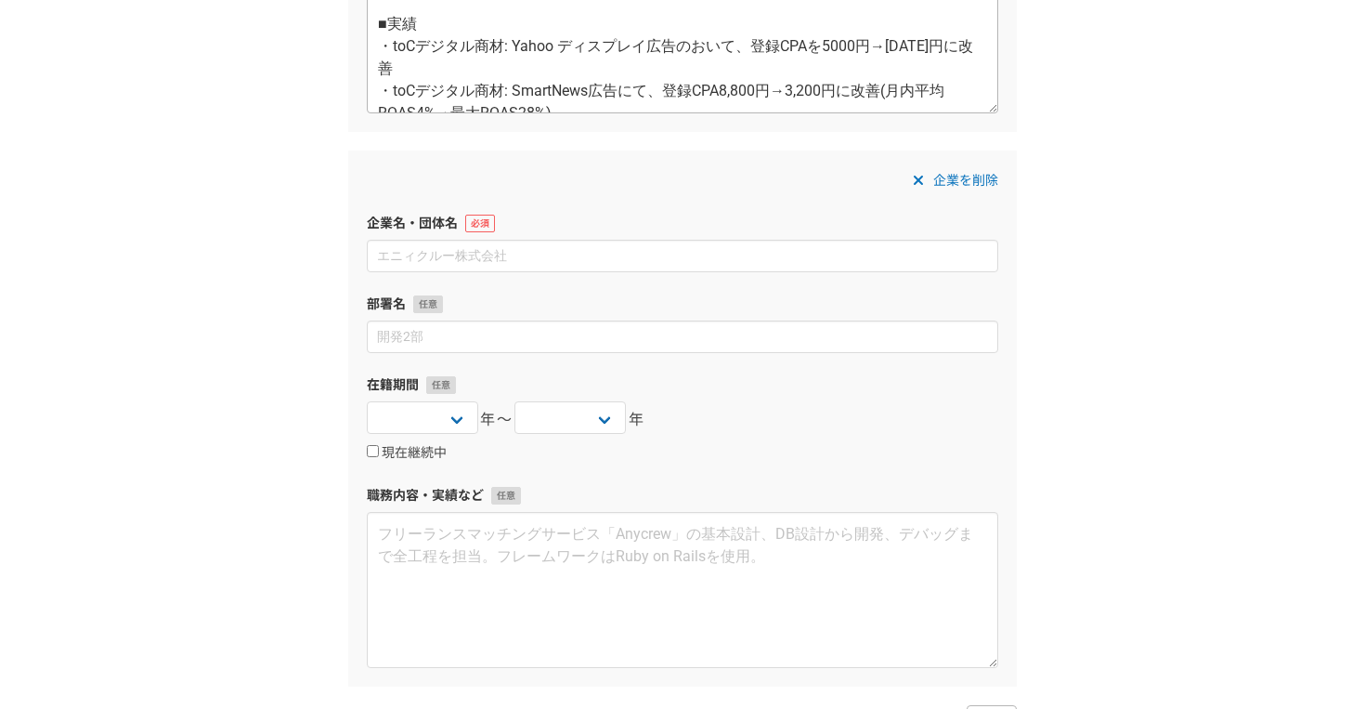
scroll to position [561, 0]
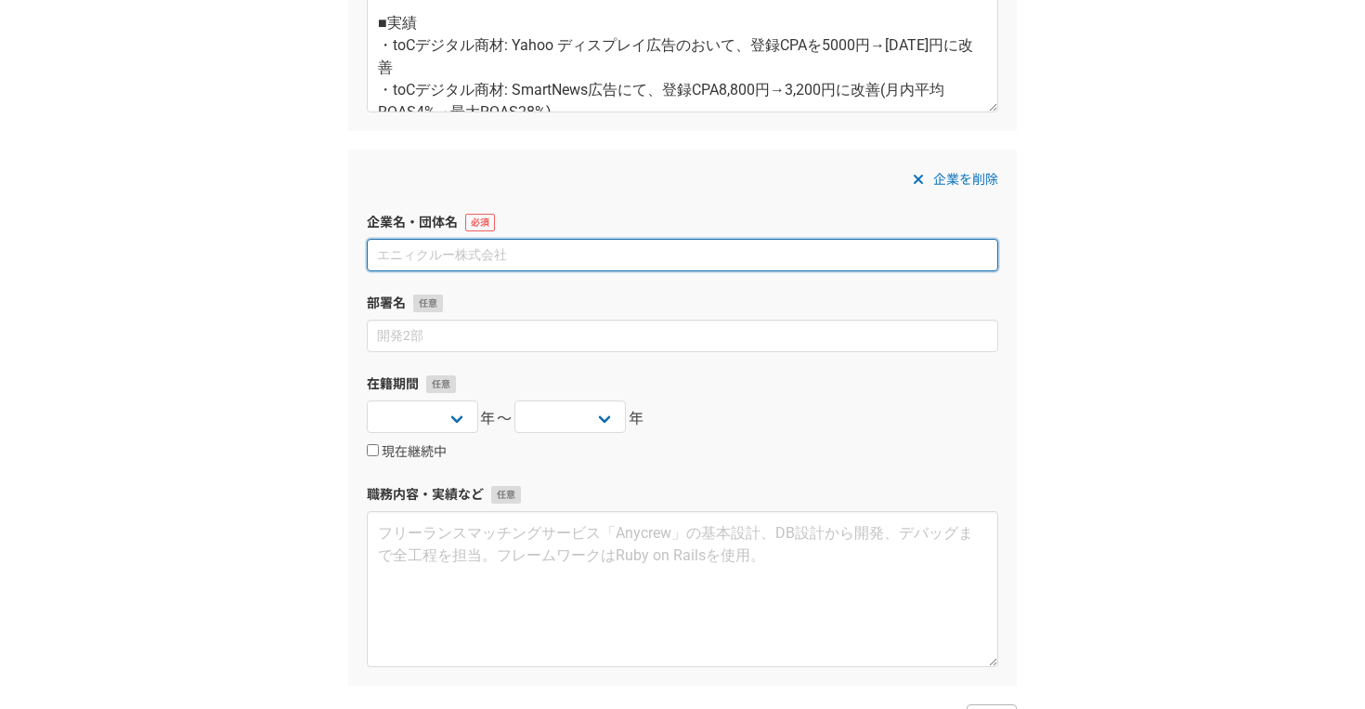
paste input "AnyMind Japan"
click at [611, 258] on input "AnyMind Japan" at bounding box center [683, 255] width 632 height 33
paste input "株式会社"
type input "AnyMind Japan 株式会社"
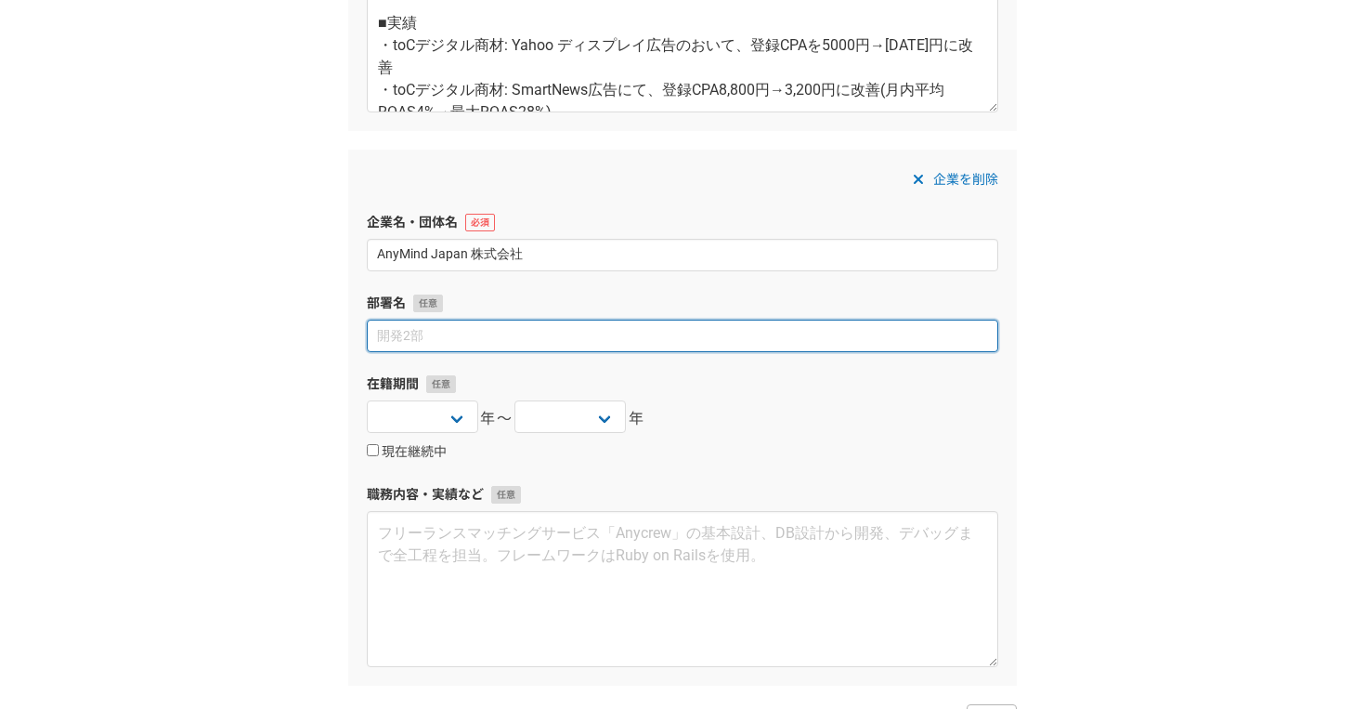
click at [619, 327] on input at bounding box center [683, 336] width 632 height 33
paste input "Platform Operation Executive"
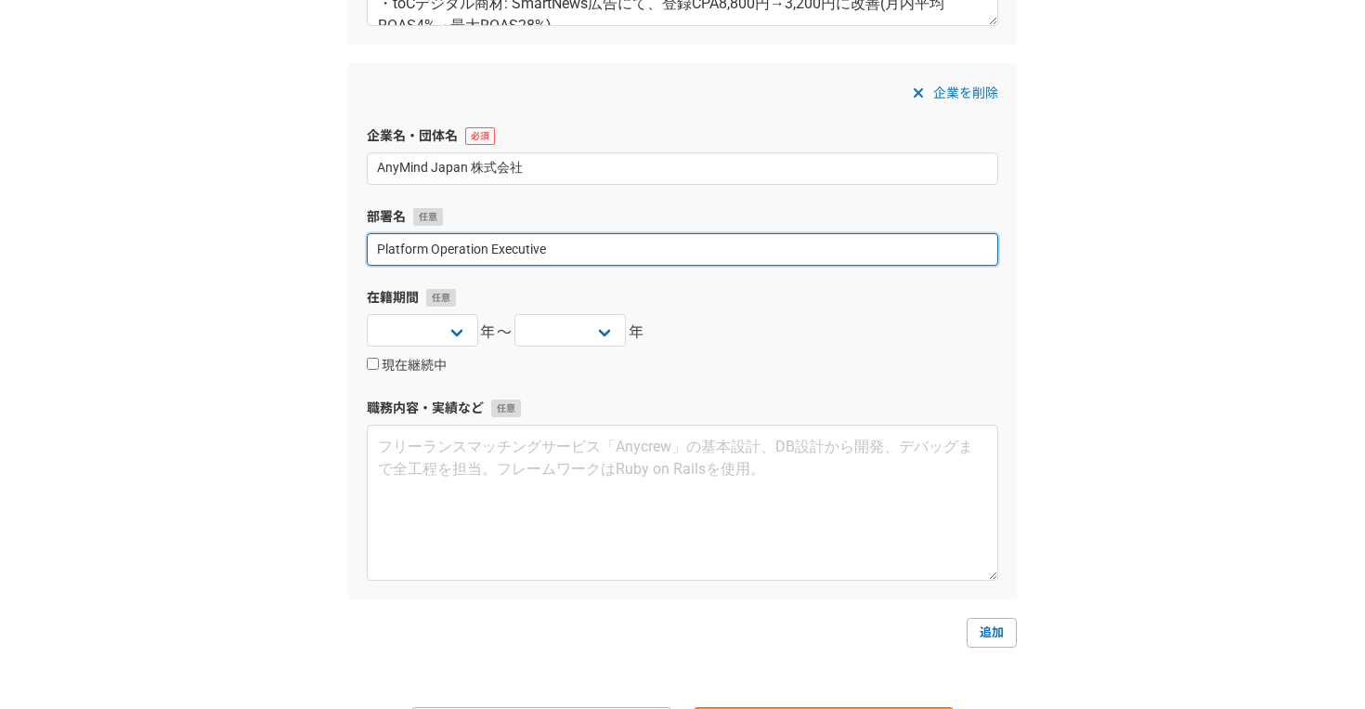
scroll to position [718, 0]
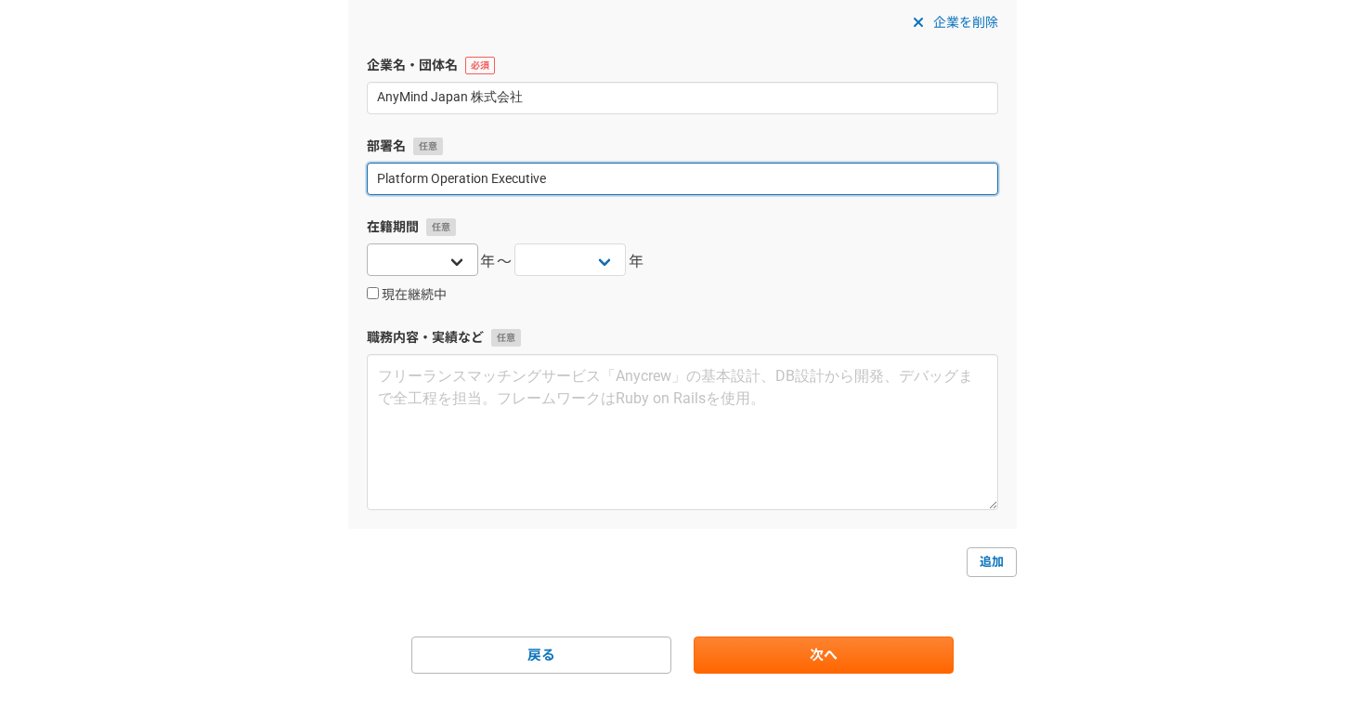
type input "Platform Operation Executive"
click at [475, 253] on select "2025 2024 2023 2022 2021 2020 2019 2018 2017 2016 2015 2014 2013 2012 2011 2010…" at bounding box center [422, 259] width 111 height 33
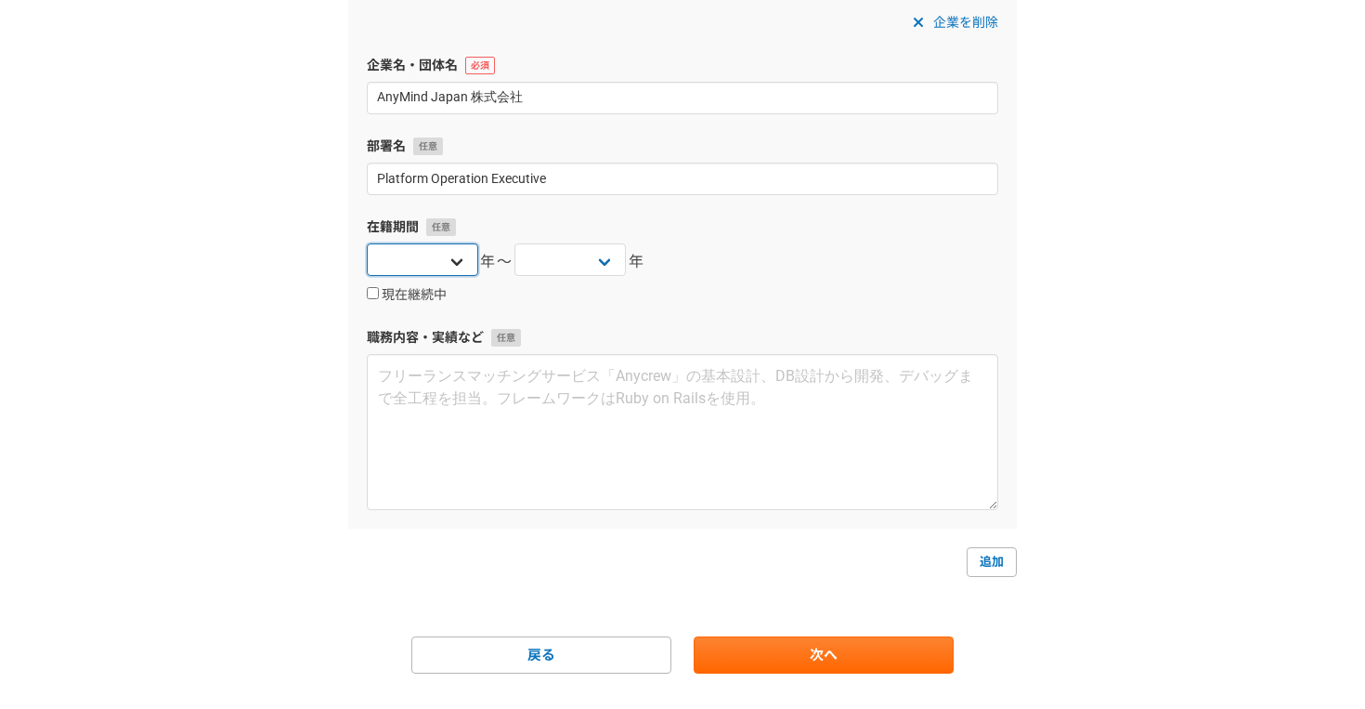
select select "2022"
click at [568, 245] on select "2025 2024 2023 2022 2021 2020 2019 2018 2017 2016 2015 2014 2013 2012 2011 2010…" at bounding box center [570, 259] width 111 height 33
click at [589, 266] on select "2025 2024 2023 2022 2021 2020 2019 2018 2017 2016 2015 2014 2013 2012 2011 2010…" at bounding box center [570, 259] width 111 height 33
select select "2024"
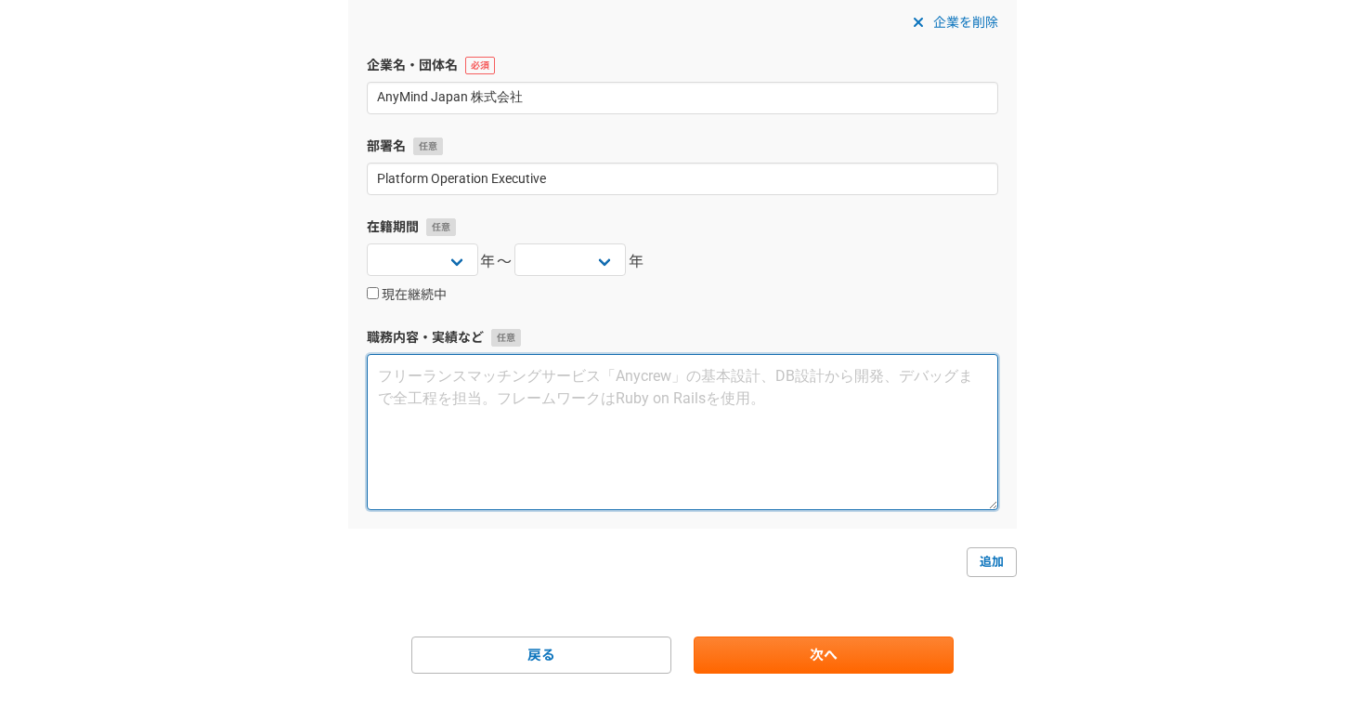
click at [626, 401] on textarea at bounding box center [683, 432] width 632 height 156
paste textarea "モバイルアプリのグロース/マネタイズ支援 [クライアント(支援対象)] アプリ内広告収益月間10万円~1,000万円規模のアプリを運営している日本企業や 個人…"
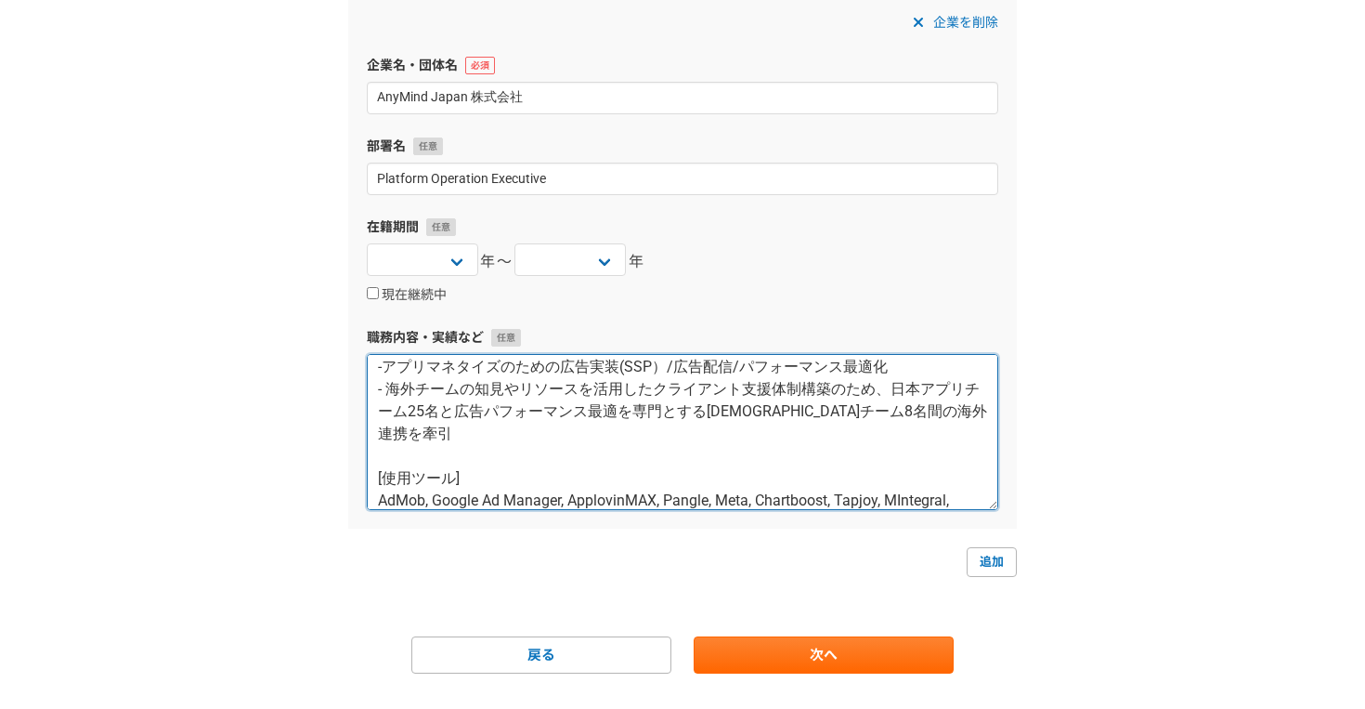
scroll to position [0, 0]
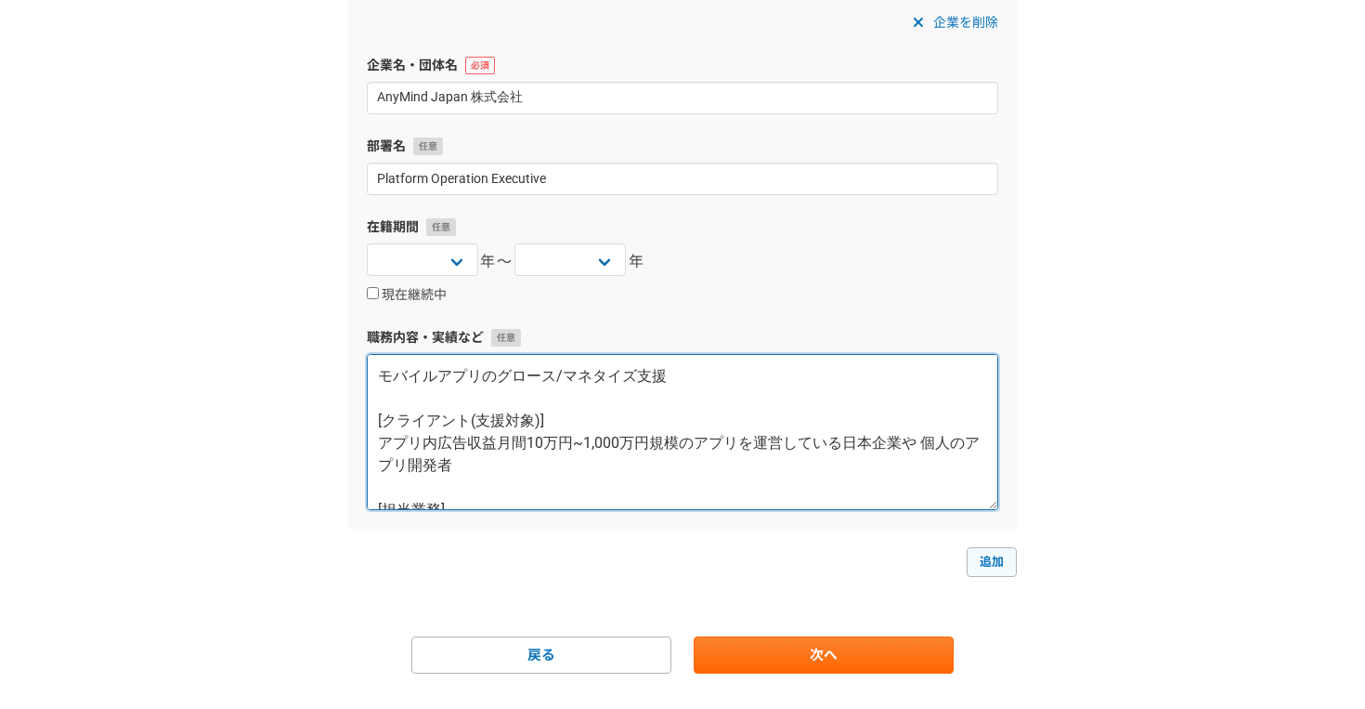
type textarea "モバイルアプリのグロース/マネタイズ支援 [クライアント(支援対象)] アプリ内広告収益月間10万円~1,000万円規模のアプリを運営している日本企業や 個人…"
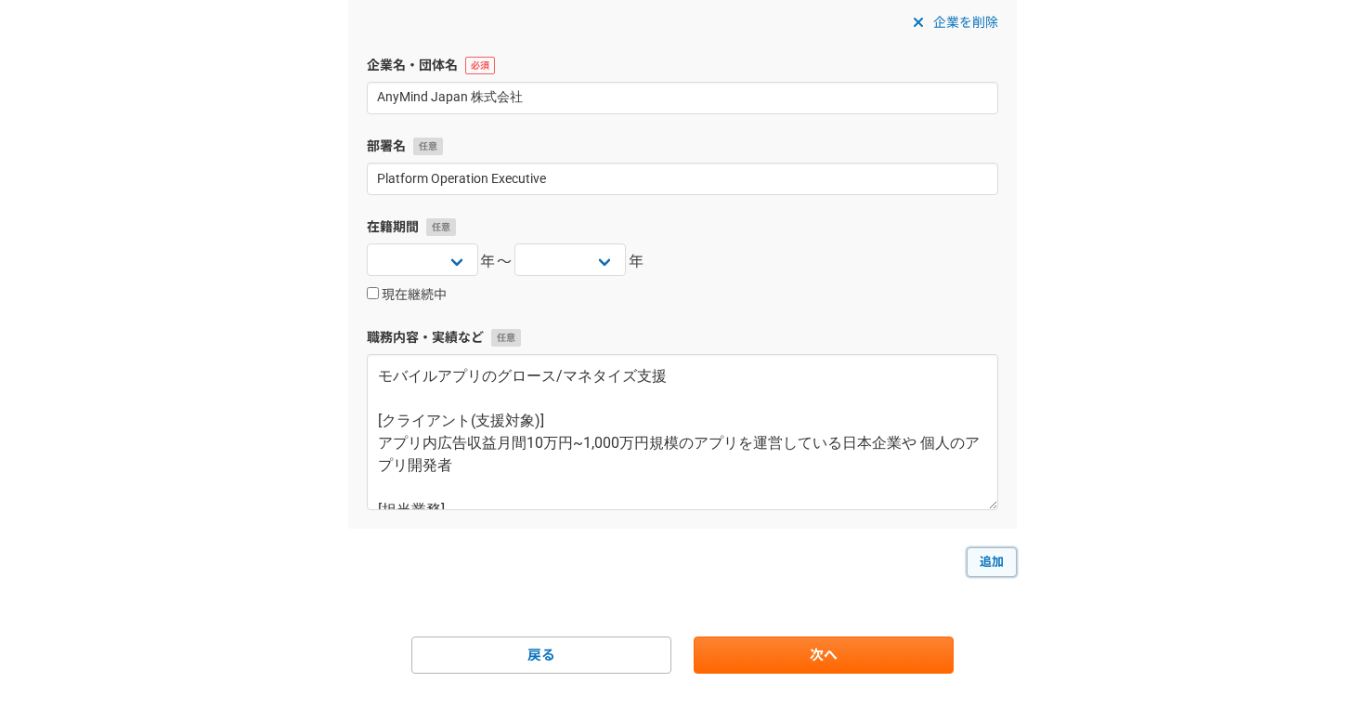
click at [1012, 563] on link "追加" at bounding box center [992, 562] width 50 height 30
select select
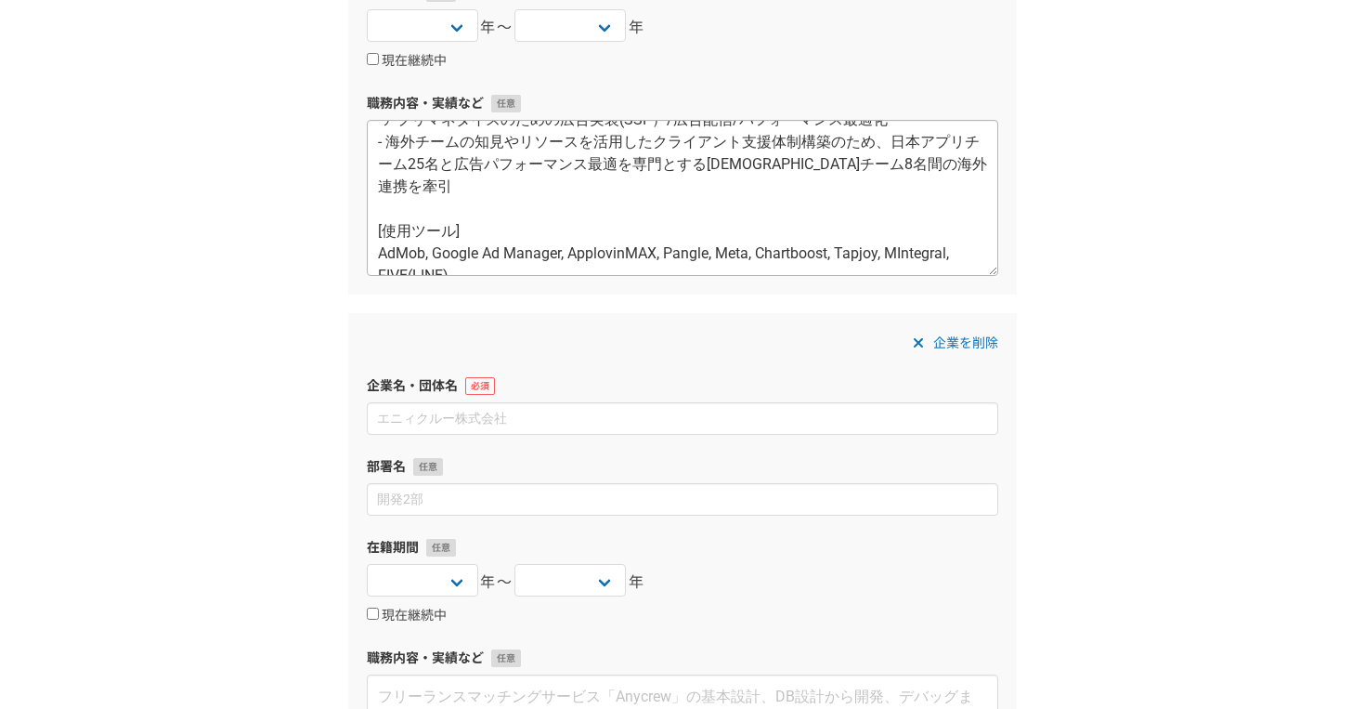
scroll to position [1061, 0]
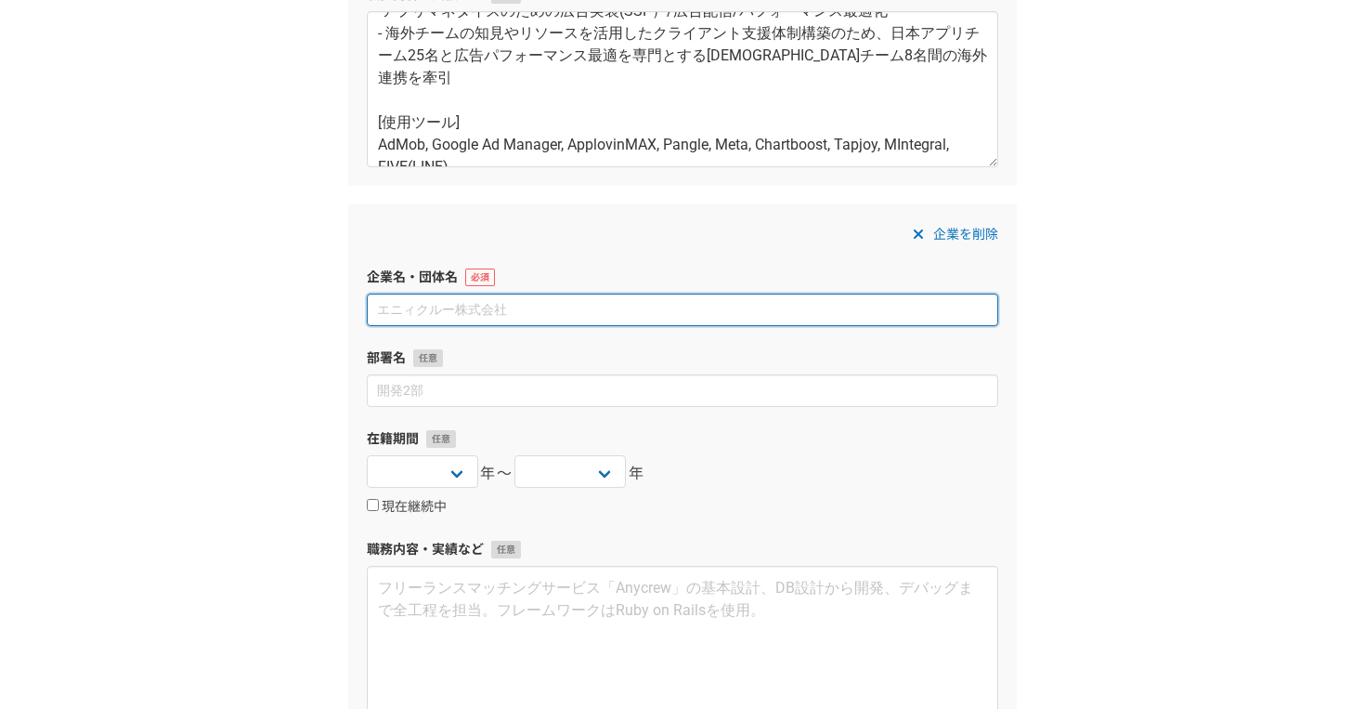
paste input "GroupM Japan 株式会社"
type input "GroupM Japan 株式会社"
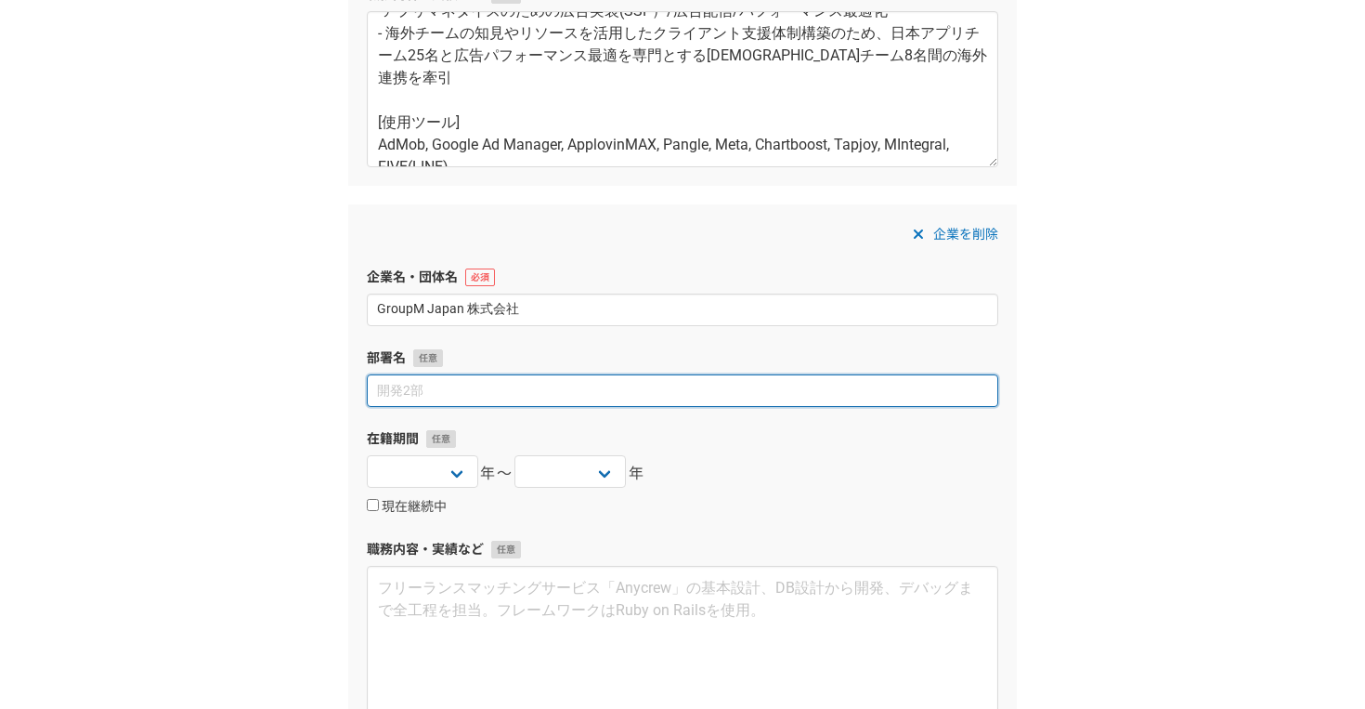
click at [573, 392] on input at bounding box center [683, 390] width 632 height 33
type input "M"
type input "MediaCom"
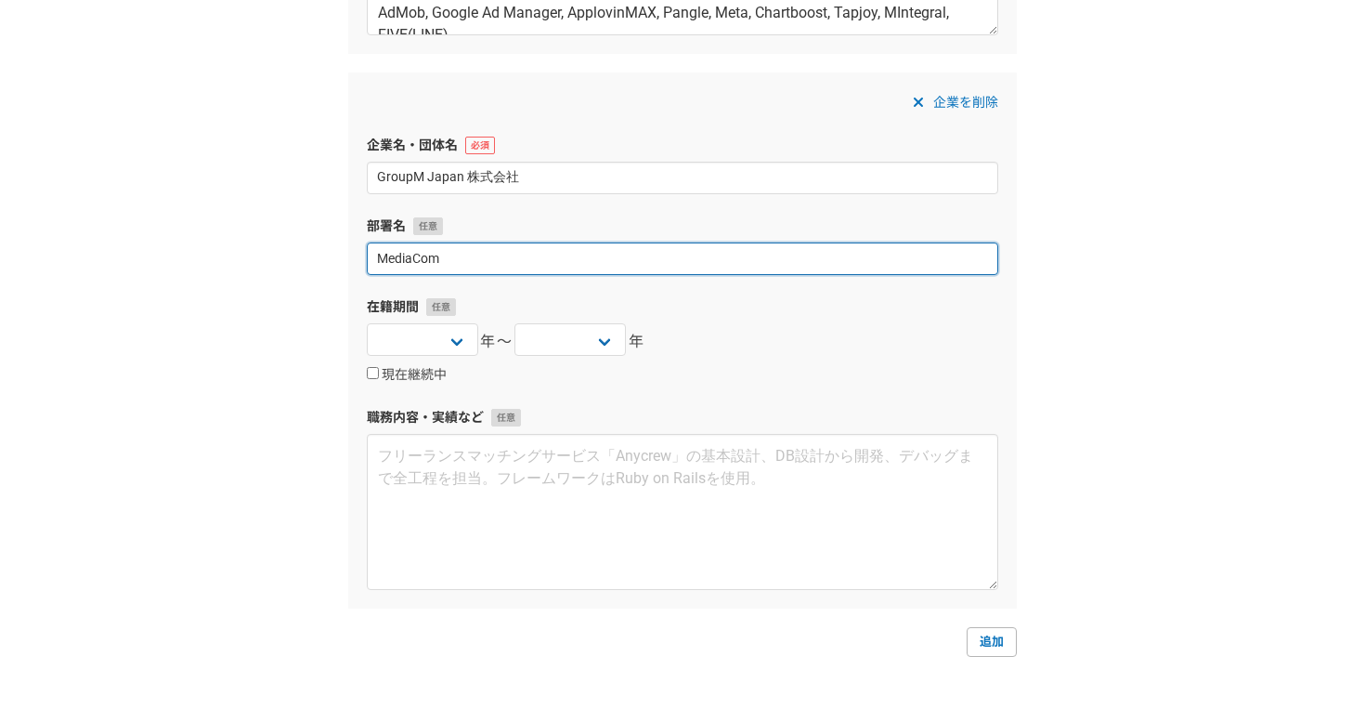
scroll to position [1312, 0]
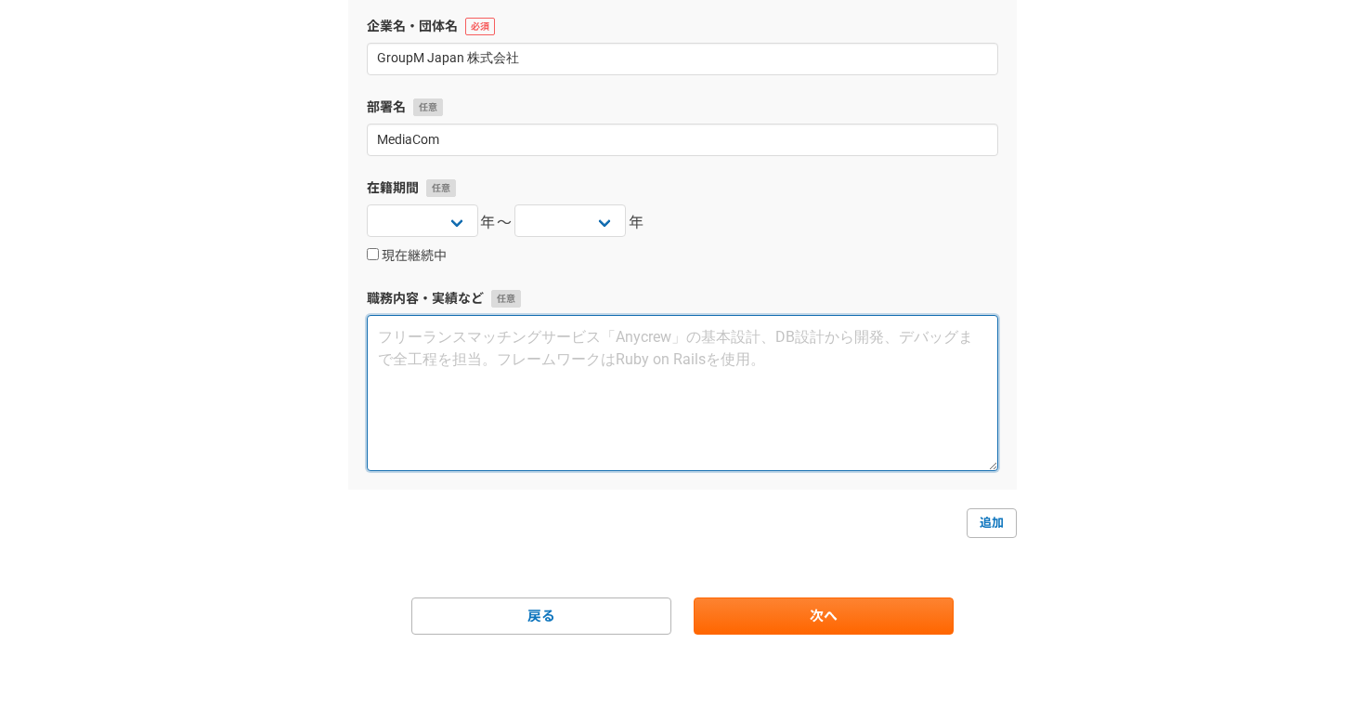
click at [556, 340] on textarea at bounding box center [683, 393] width 632 height 156
paste textarea "外資系最大手タバコブランドの広告出稿支援 2022年3月〜2022年10月 外資系最大手のタバコブランド「BAT（ブリティッシュ・アメリカン・タバコ）」の広告…"
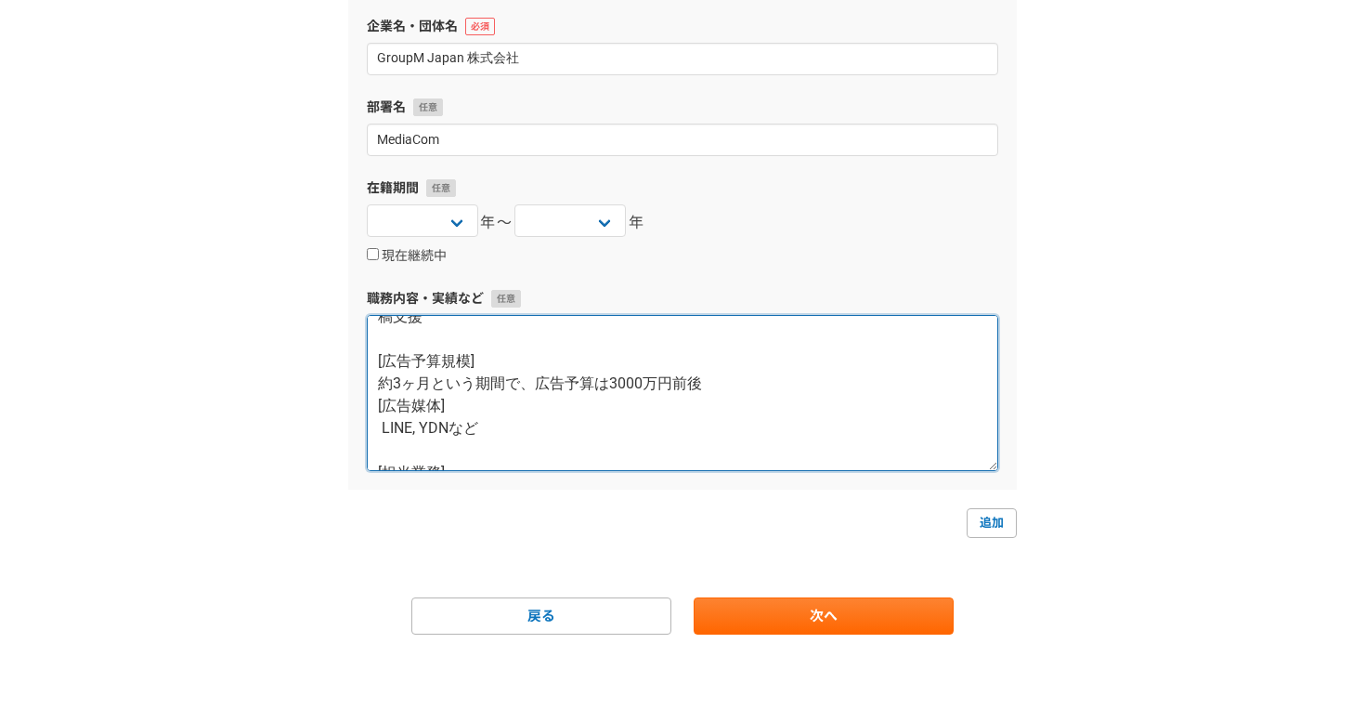
scroll to position [0, 0]
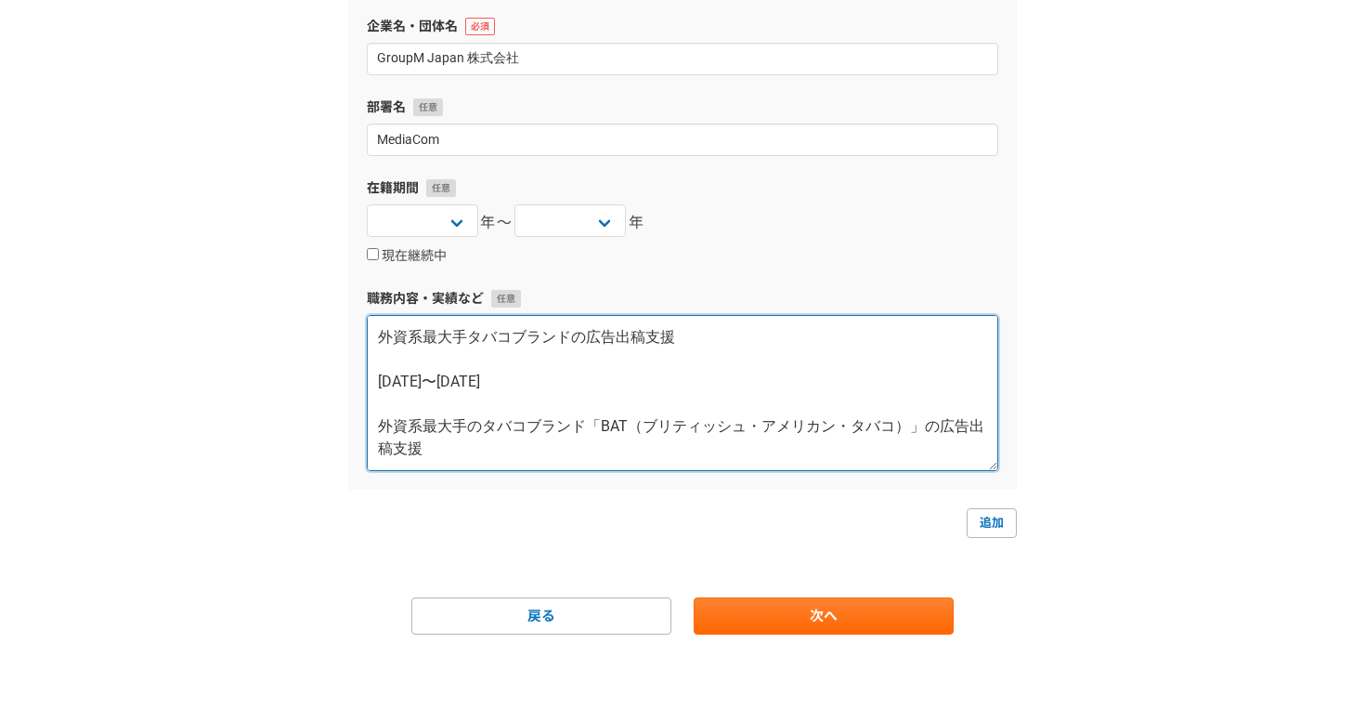
click at [548, 371] on textarea "外資系最大手タバコブランドの広告出稿支援 2022年3月〜2022年10月 外資系最大手のタバコブランド「BAT（ブリティッシュ・アメリカン・タバコ）」の広告…" at bounding box center [683, 393] width 632 height 156
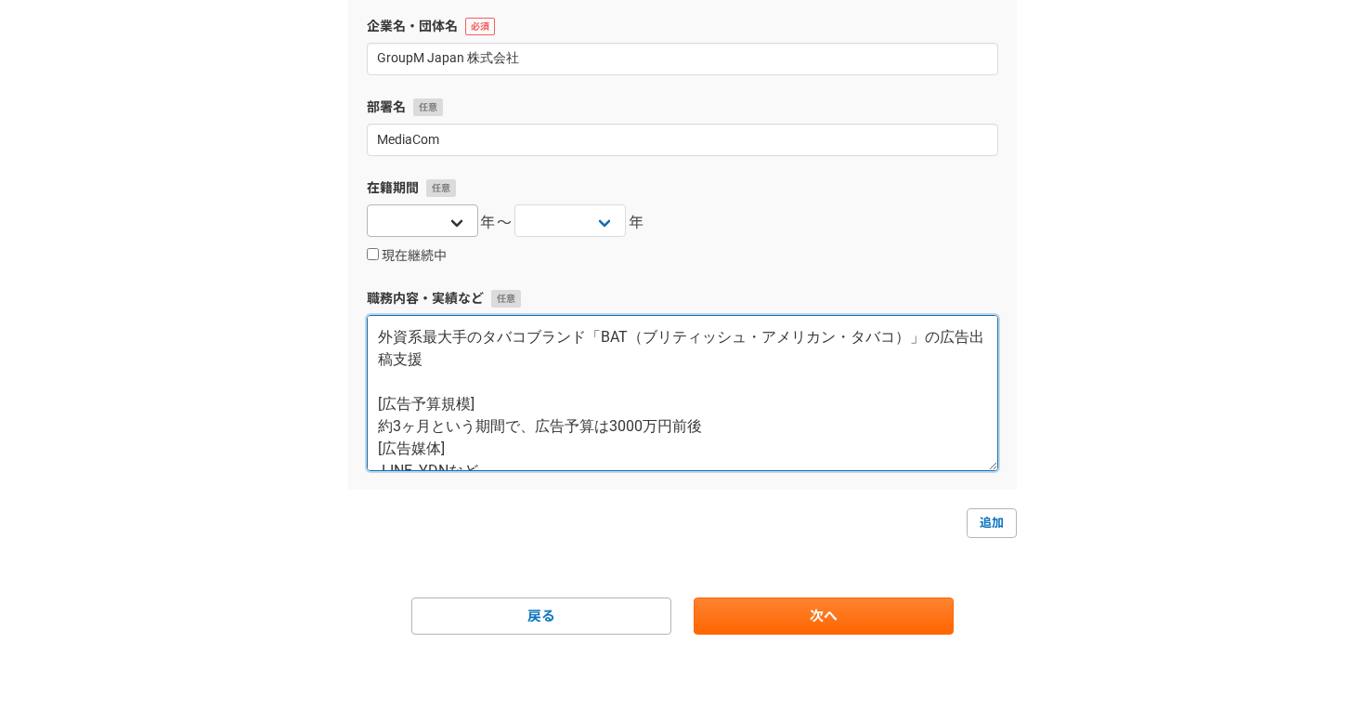
type textarea "外資系最大手のタバコブランド「BAT（ブリティッシュ・アメリカン・タバコ）」の広告出稿支援 [広告予算規模] 約3ヶ月という期間で、広告予算は3000万円前後…"
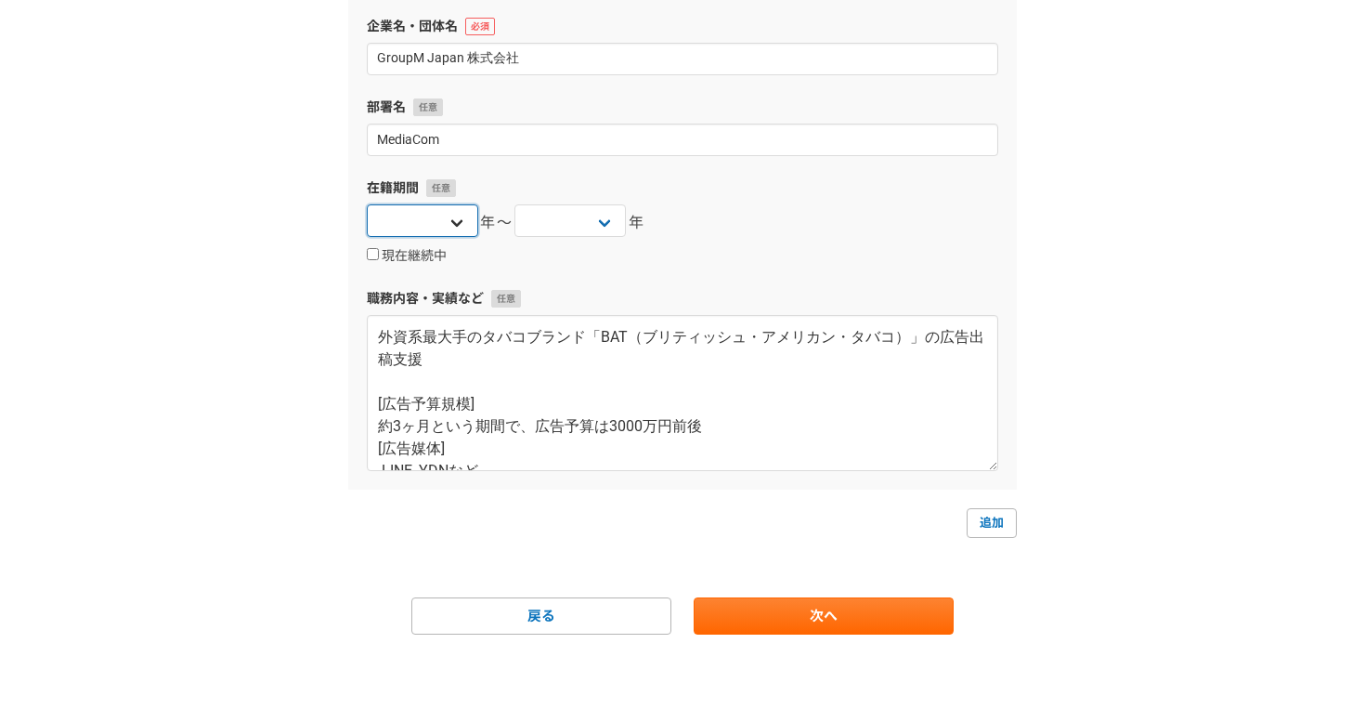
click at [443, 217] on select "2025 2024 2023 2022 2021 2020 2019 2018 2017 2016 2015 2014 2013 2012 2011 2010…" at bounding box center [422, 220] width 111 height 33
click at [425, 229] on select "2025 2024 2023 2022 2021 2020 2019 2018 2017 2016 2015 2014 2013 2012 2011 2010…" at bounding box center [422, 220] width 111 height 33
select select "2022"
click at [538, 241] on div "在籍期間 2025 2024 2023 2022 2021 2020 2019 2018 2017 2016 2015 2014 2013 2012 2011…" at bounding box center [683, 222] width 632 height 88
click at [542, 218] on select "2025 2024 2023 2022 2021 2020 2019 2018 2017 2016 2015 2014 2013 2012 2011 2010…" at bounding box center [570, 220] width 111 height 33
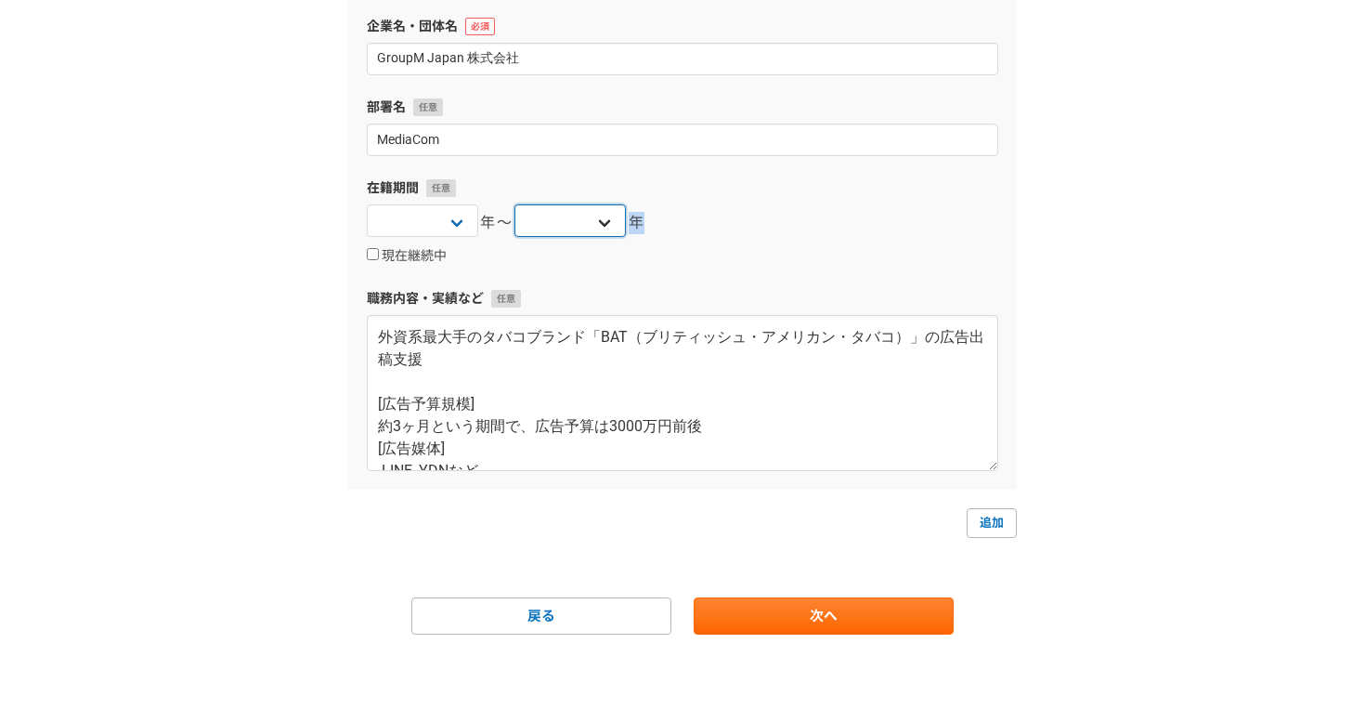
select select "2022"
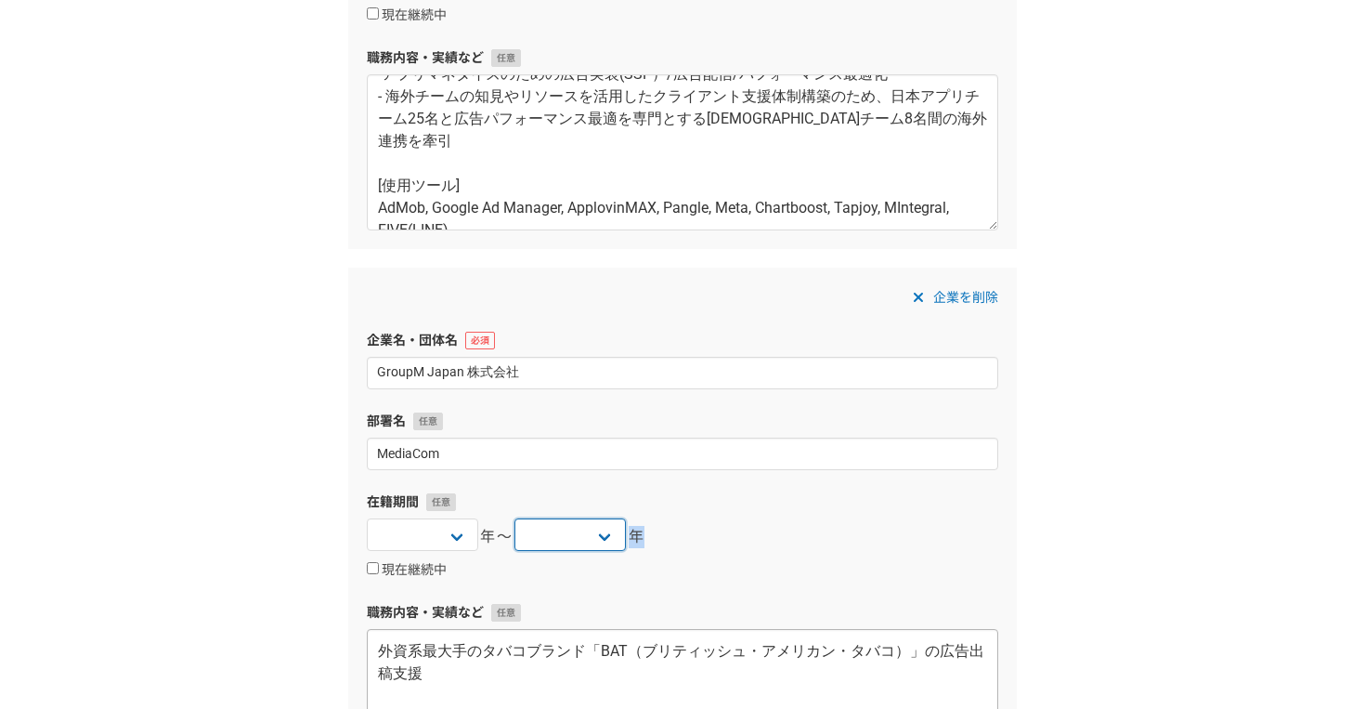
scroll to position [1312, 0]
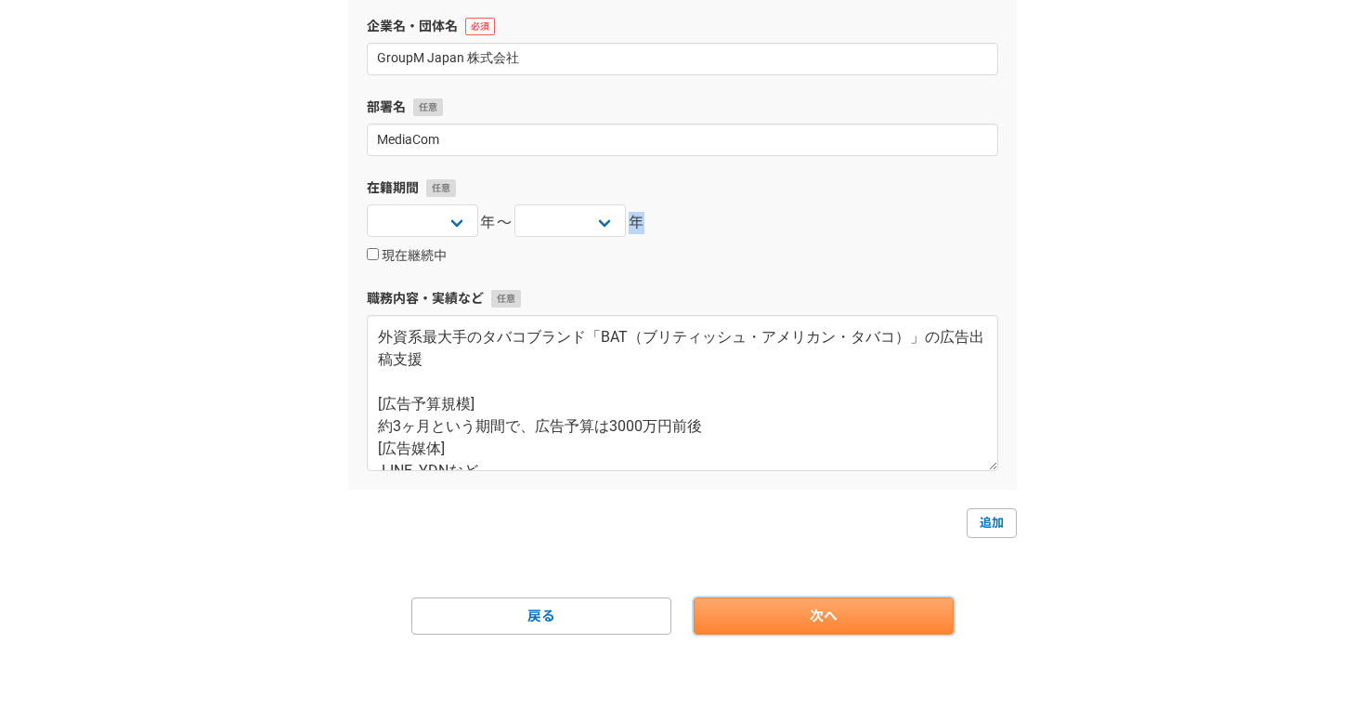
click at [800, 606] on link "次へ" at bounding box center [824, 615] width 260 height 37
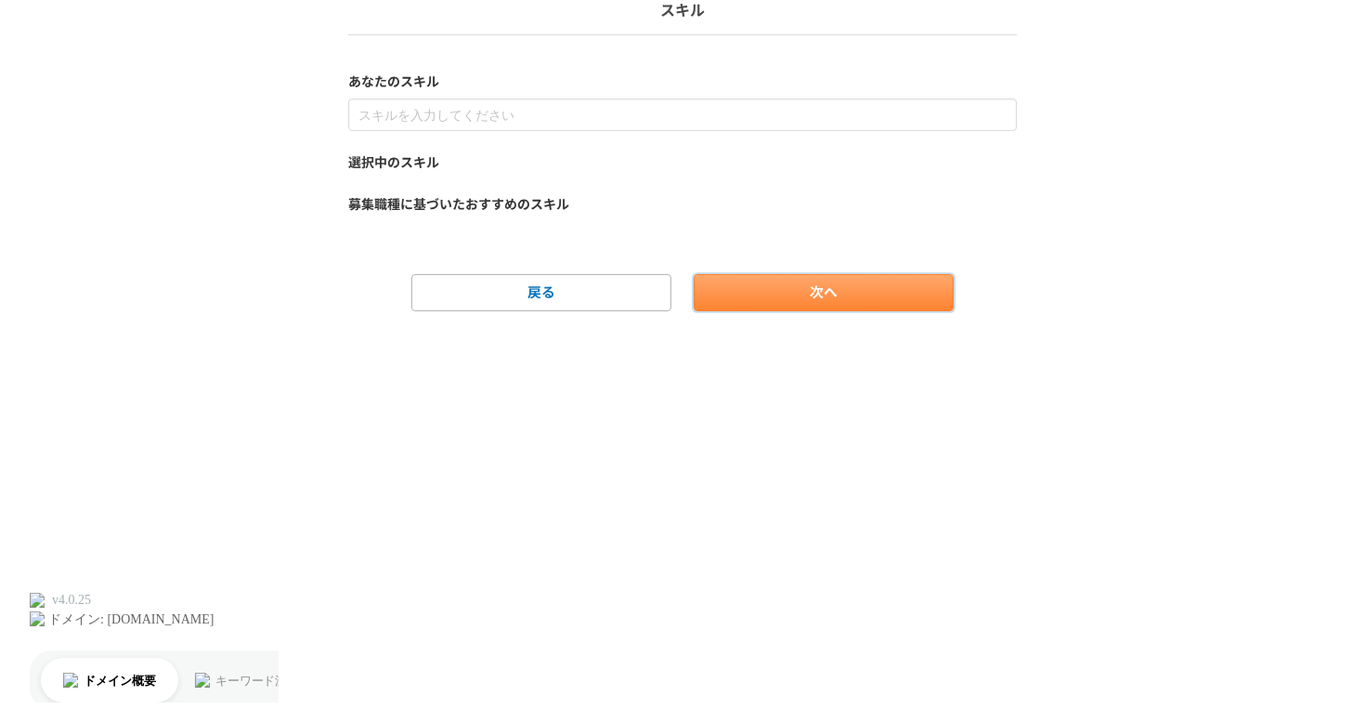
scroll to position [0, 0]
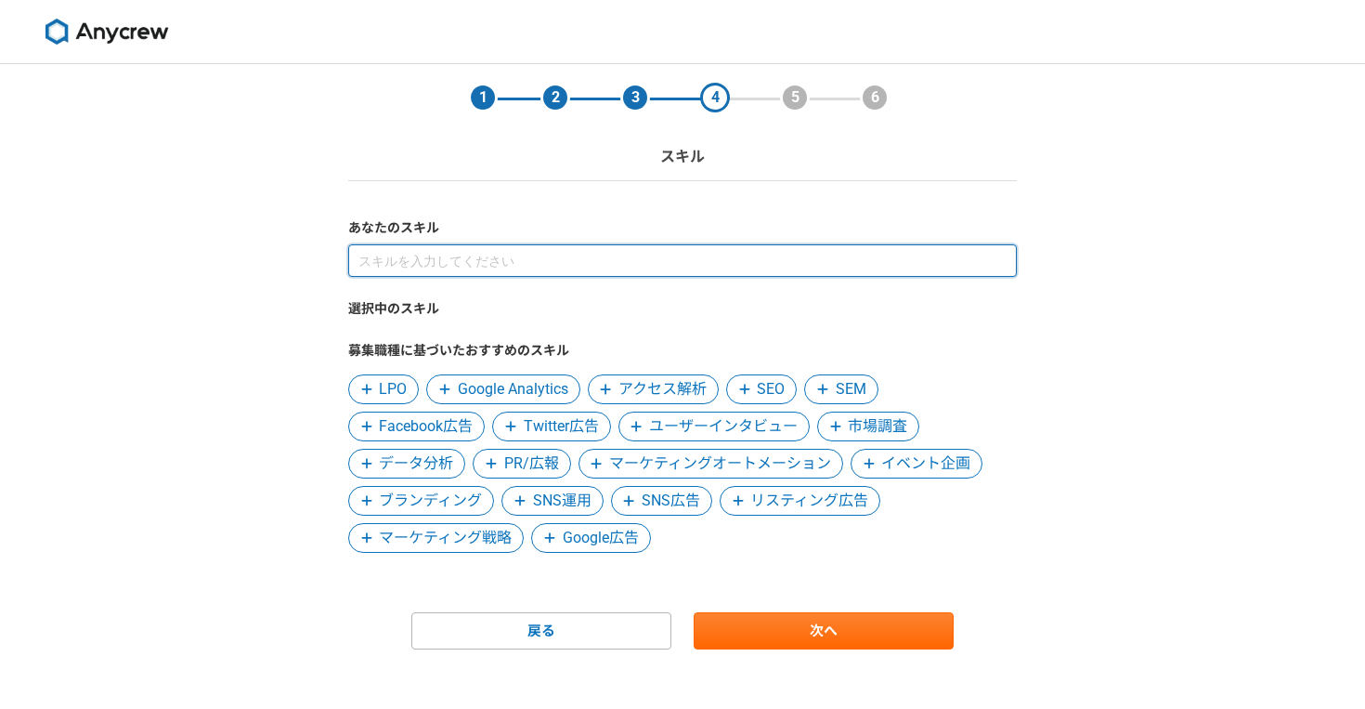
click at [619, 269] on input at bounding box center [682, 260] width 669 height 33
type input "広告"
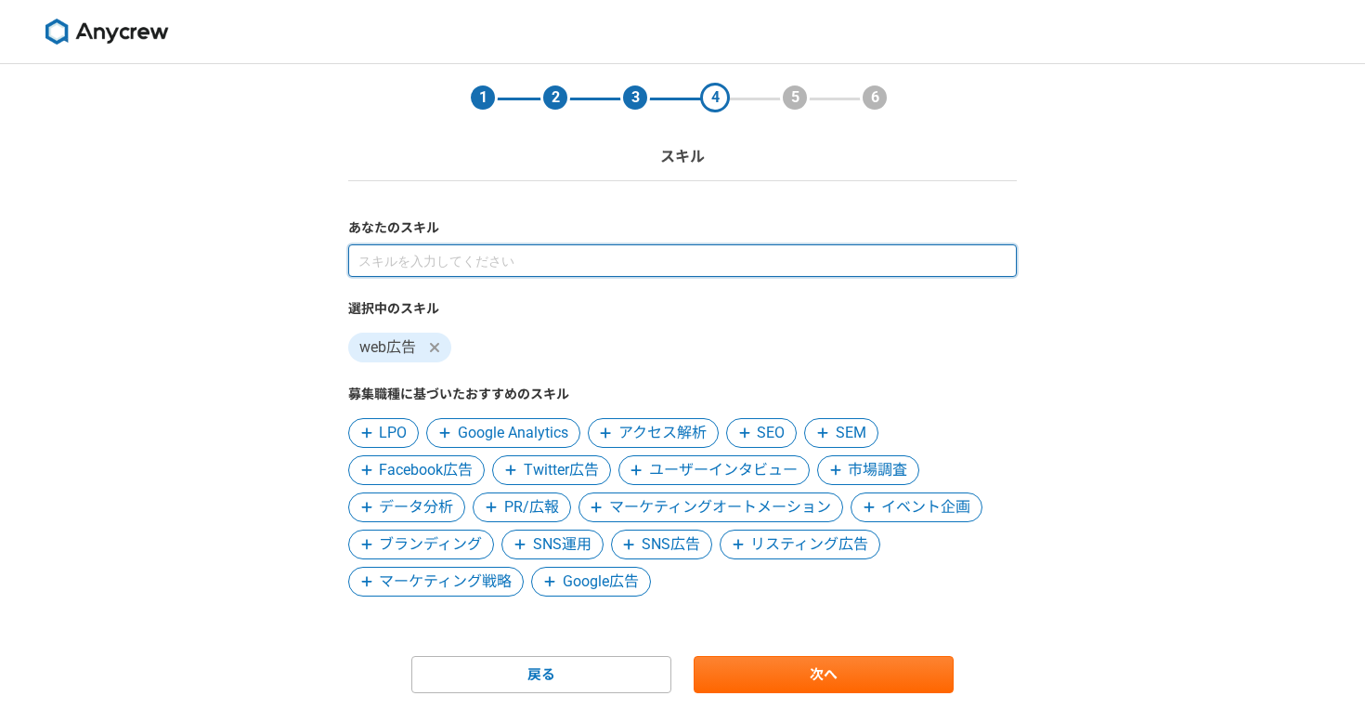
click at [476, 269] on input at bounding box center [682, 260] width 669 height 33
type input "広告"
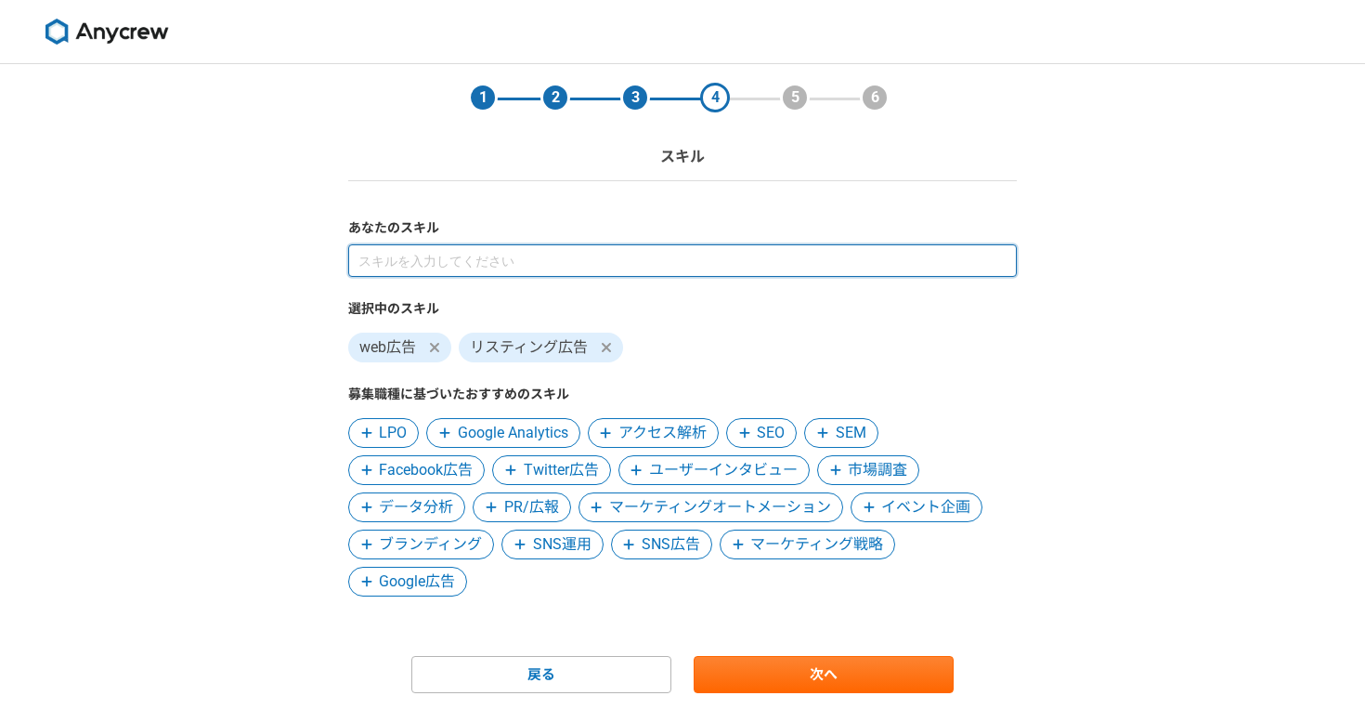
click at [498, 258] on input at bounding box center [682, 260] width 669 height 33
type input "広告"
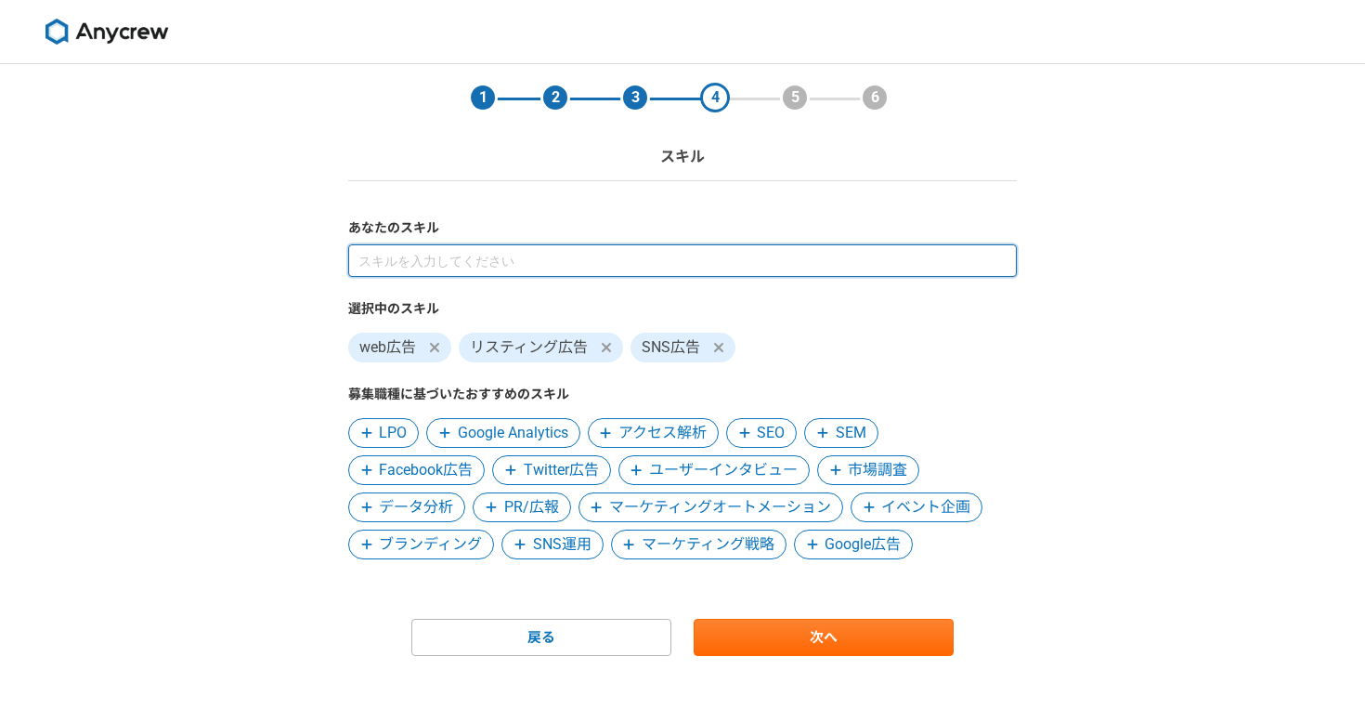
click at [519, 264] on input at bounding box center [682, 260] width 669 height 33
type input "広告"
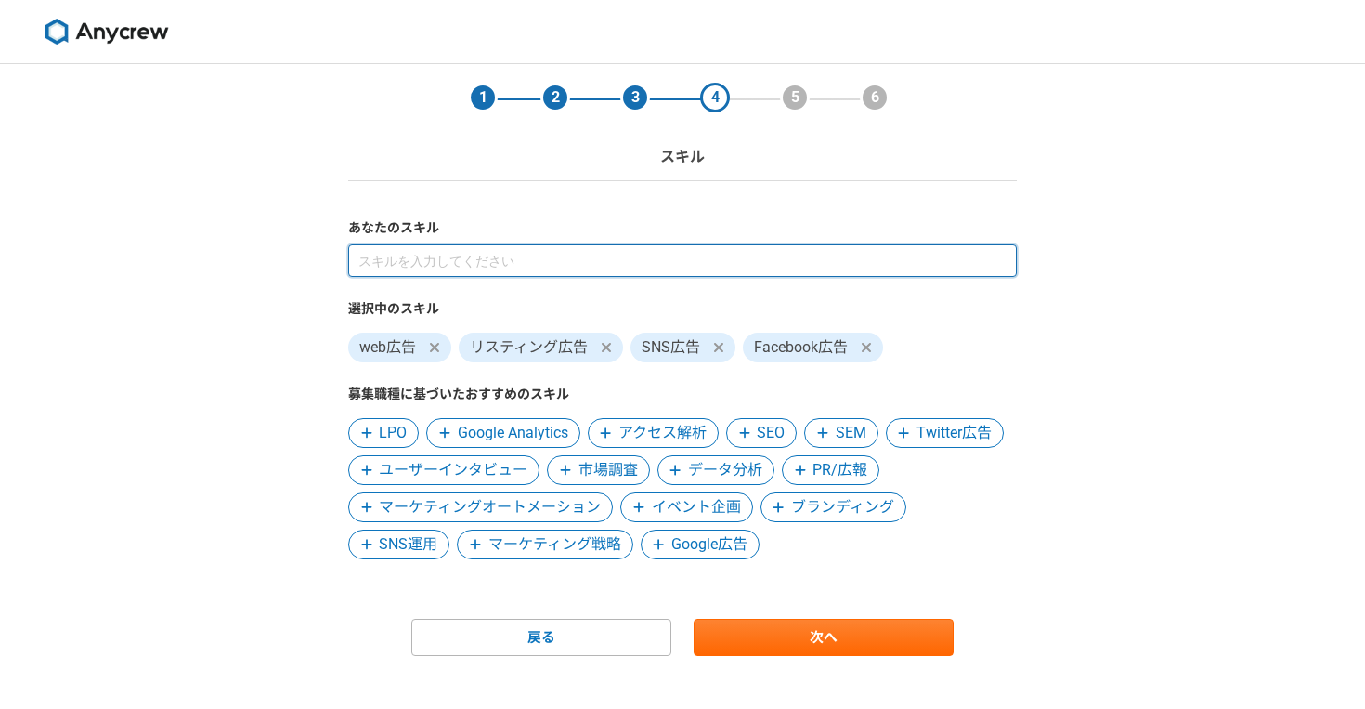
click at [521, 264] on input at bounding box center [682, 260] width 669 height 33
type input "広告"
click at [480, 269] on input at bounding box center [682, 260] width 669 height 33
type input "広告"
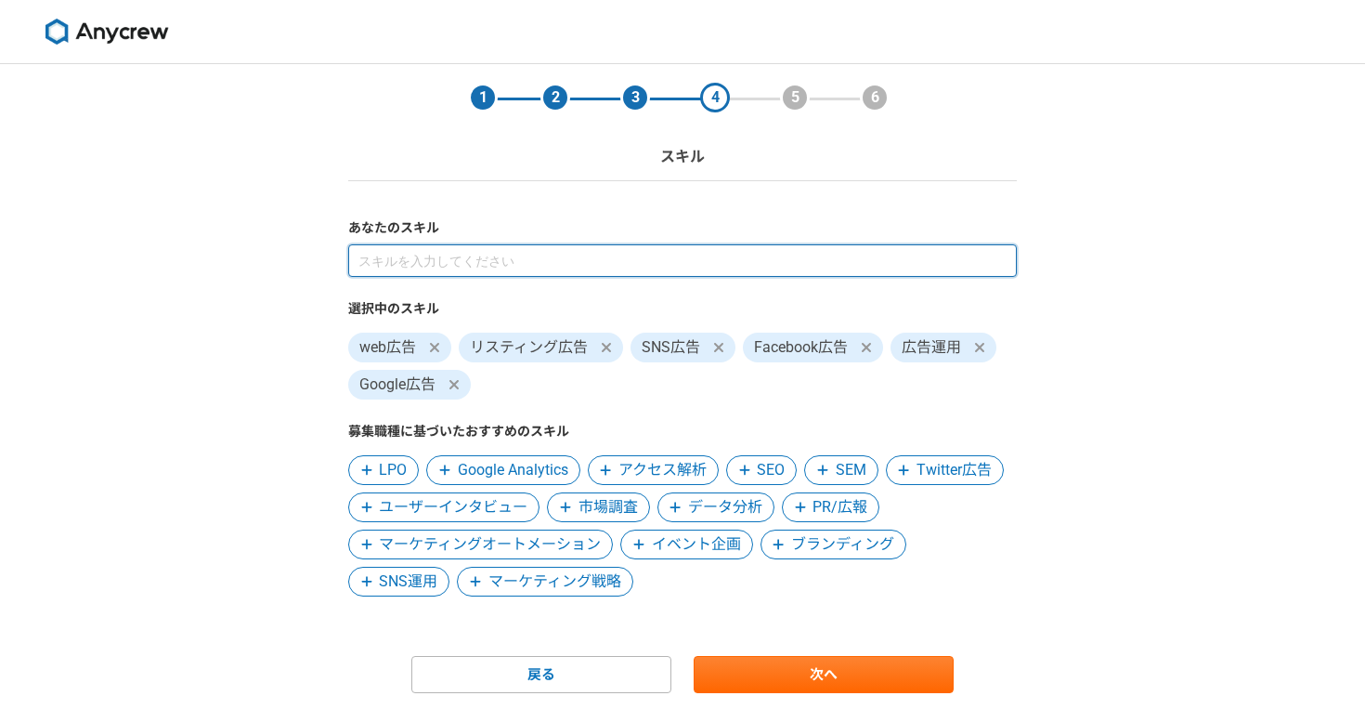
click at [396, 252] on input at bounding box center [682, 260] width 669 height 33
type input "お"
type input "こ"
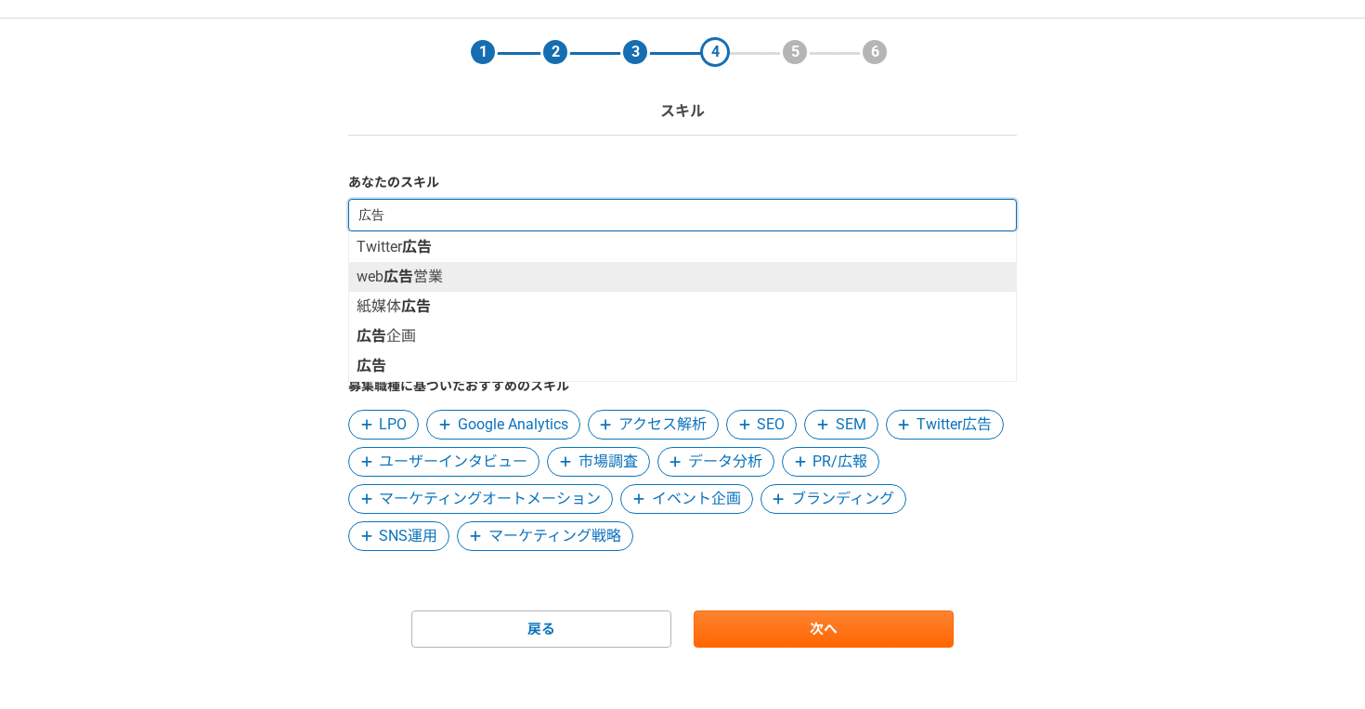
scroll to position [38, 0]
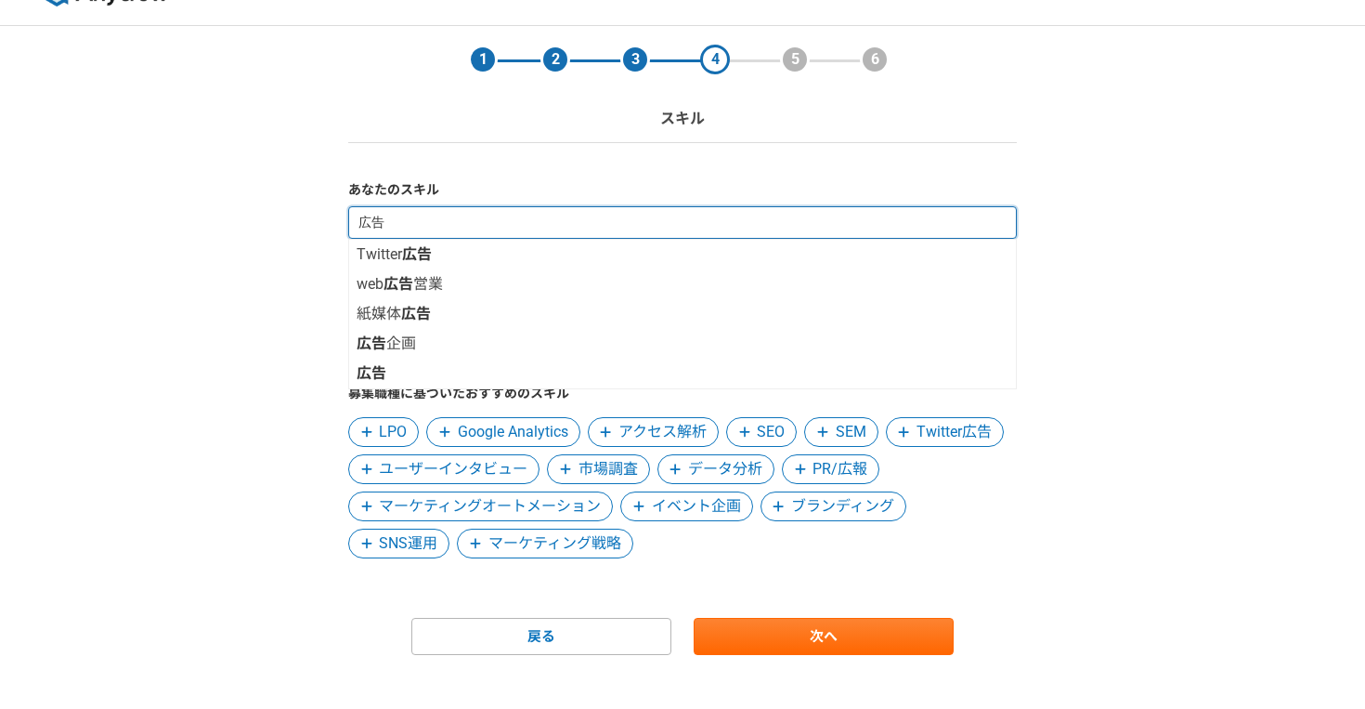
click at [502, 220] on input "広告" at bounding box center [682, 222] width 669 height 33
type input "広"
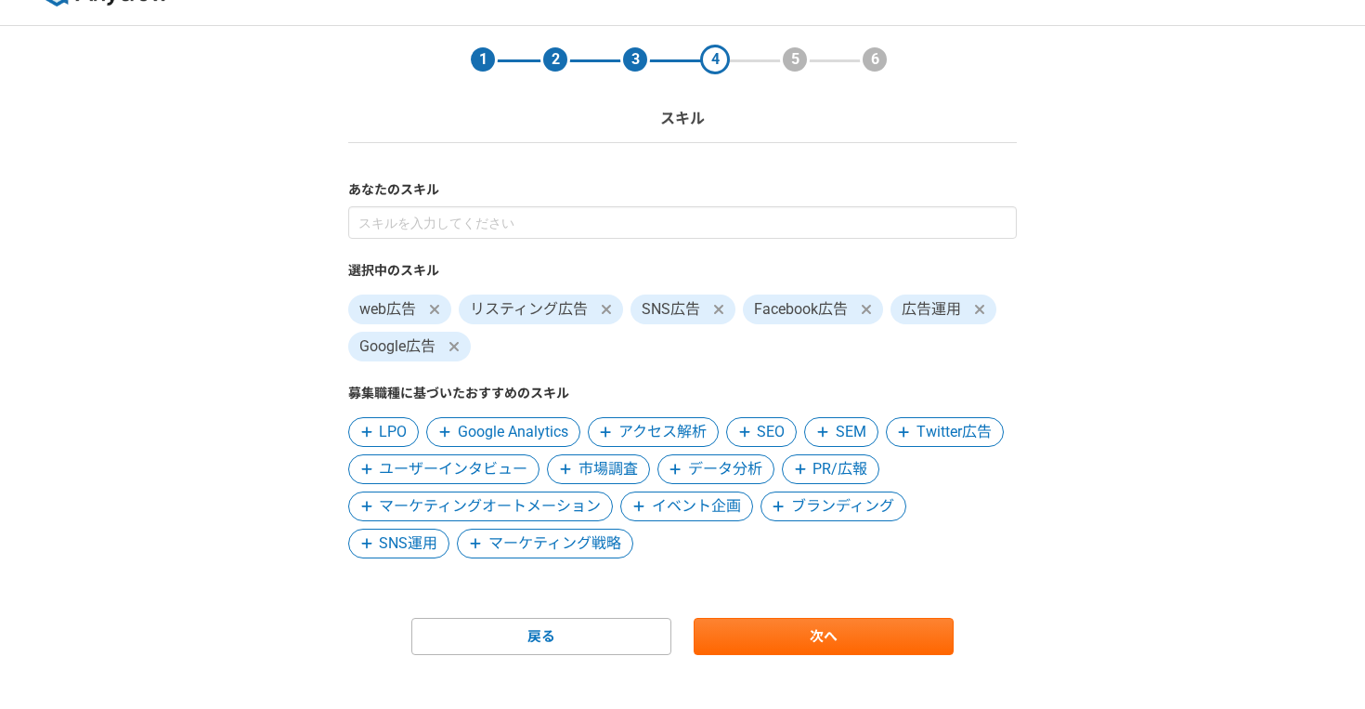
click at [507, 421] on span "Google Analytics" at bounding box center [513, 432] width 111 height 22
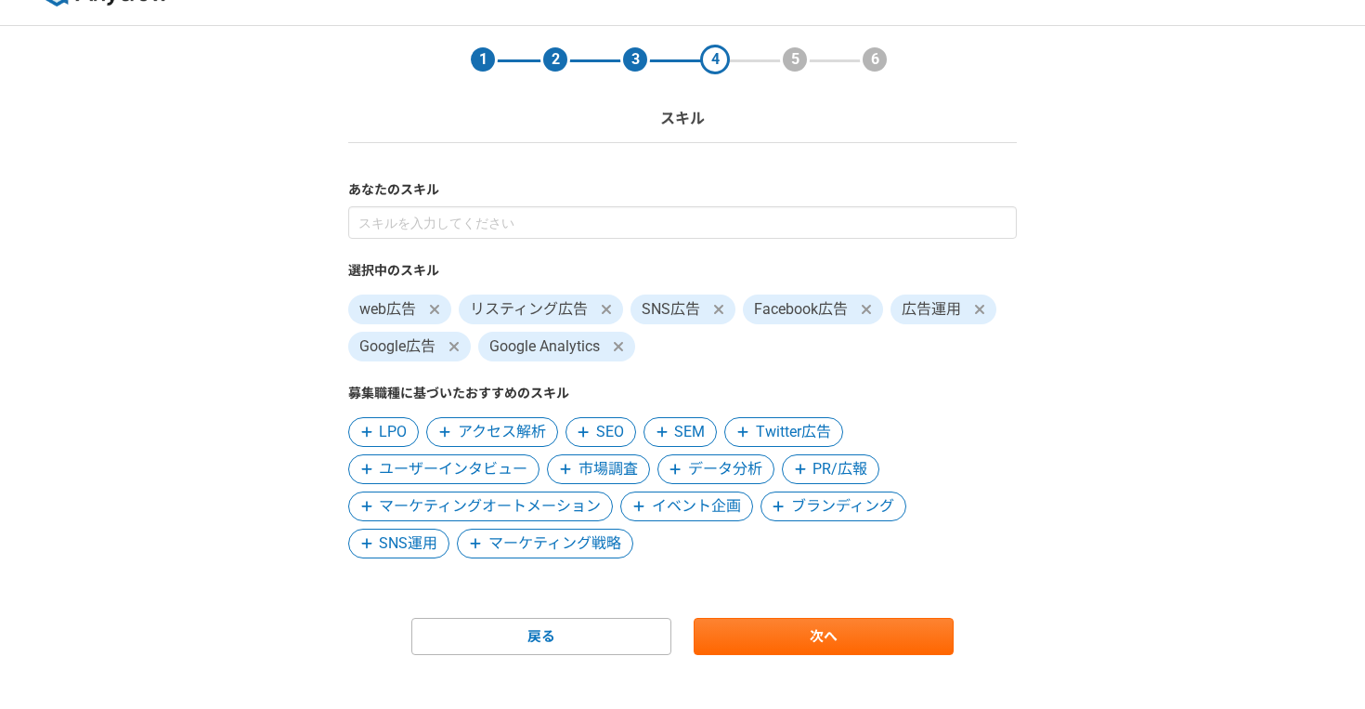
click at [407, 433] on span "LPO" at bounding box center [383, 432] width 71 height 30
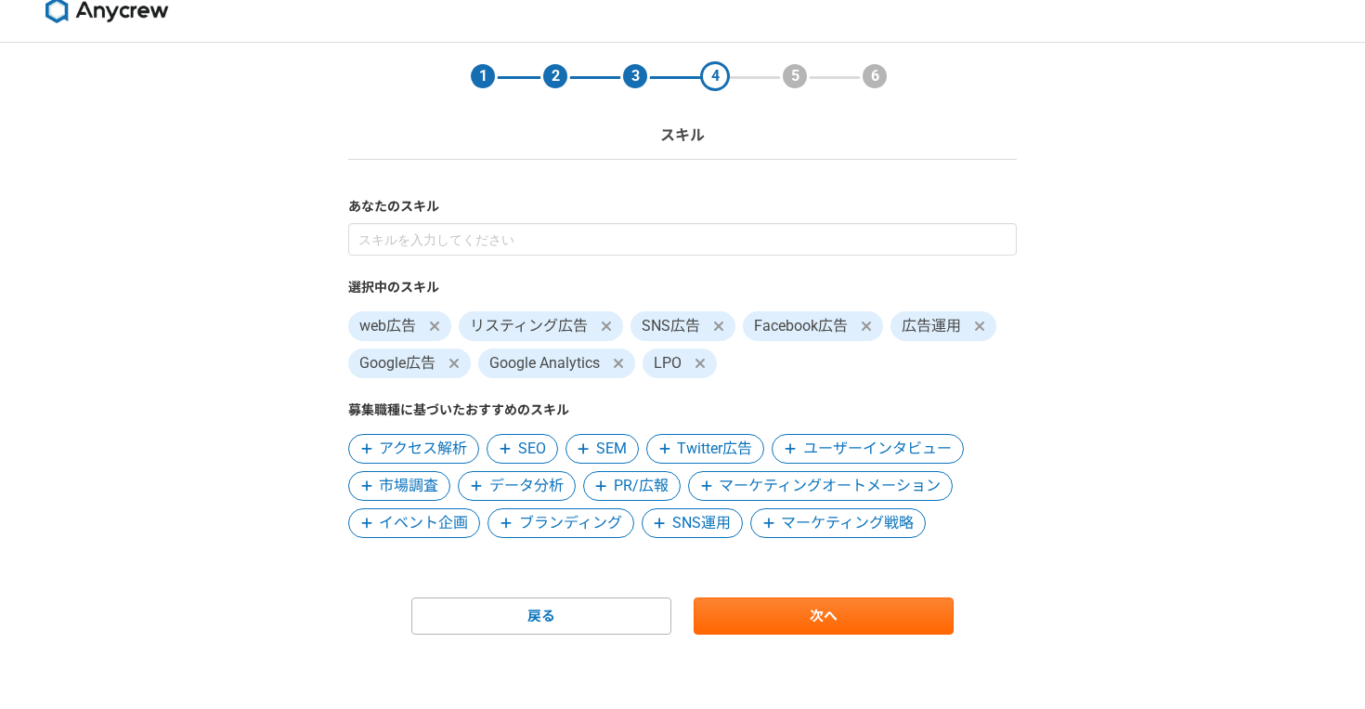
click at [483, 488] on span at bounding box center [476, 486] width 22 height 22
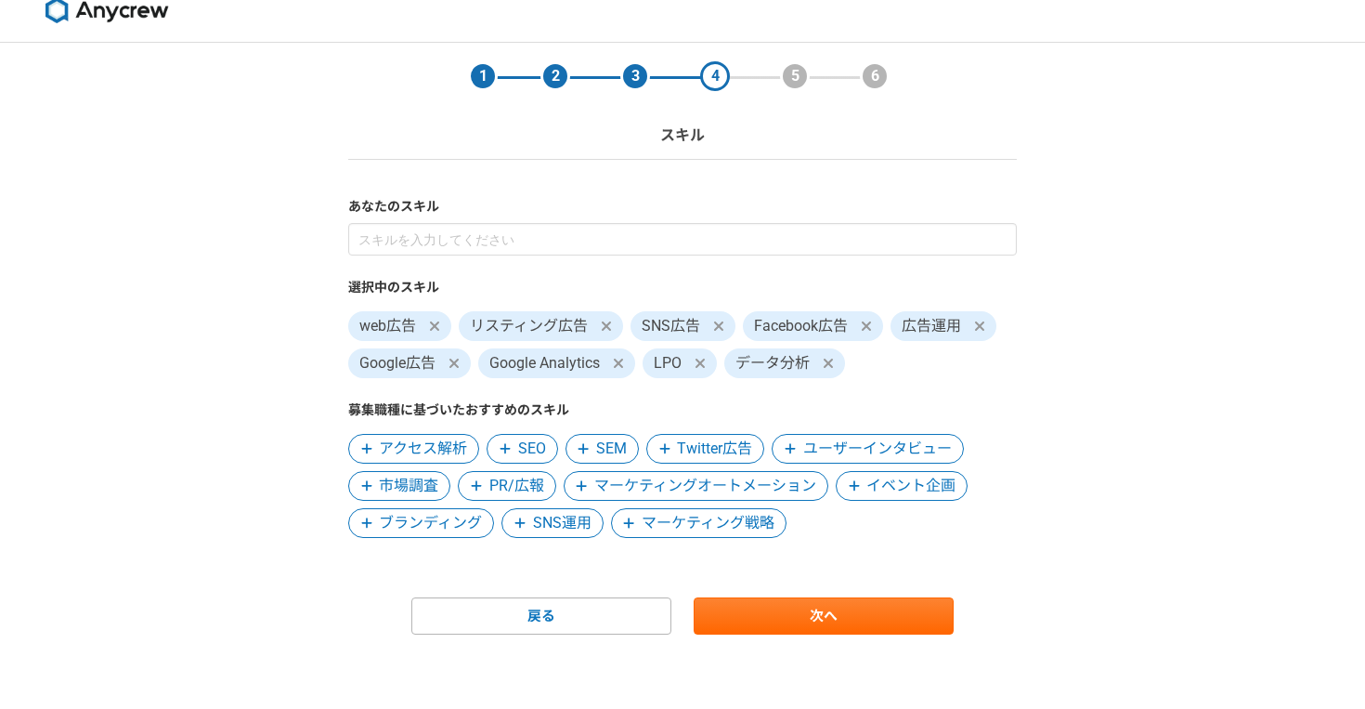
click at [662, 525] on span "マーケティング戦略" at bounding box center [708, 523] width 133 height 22
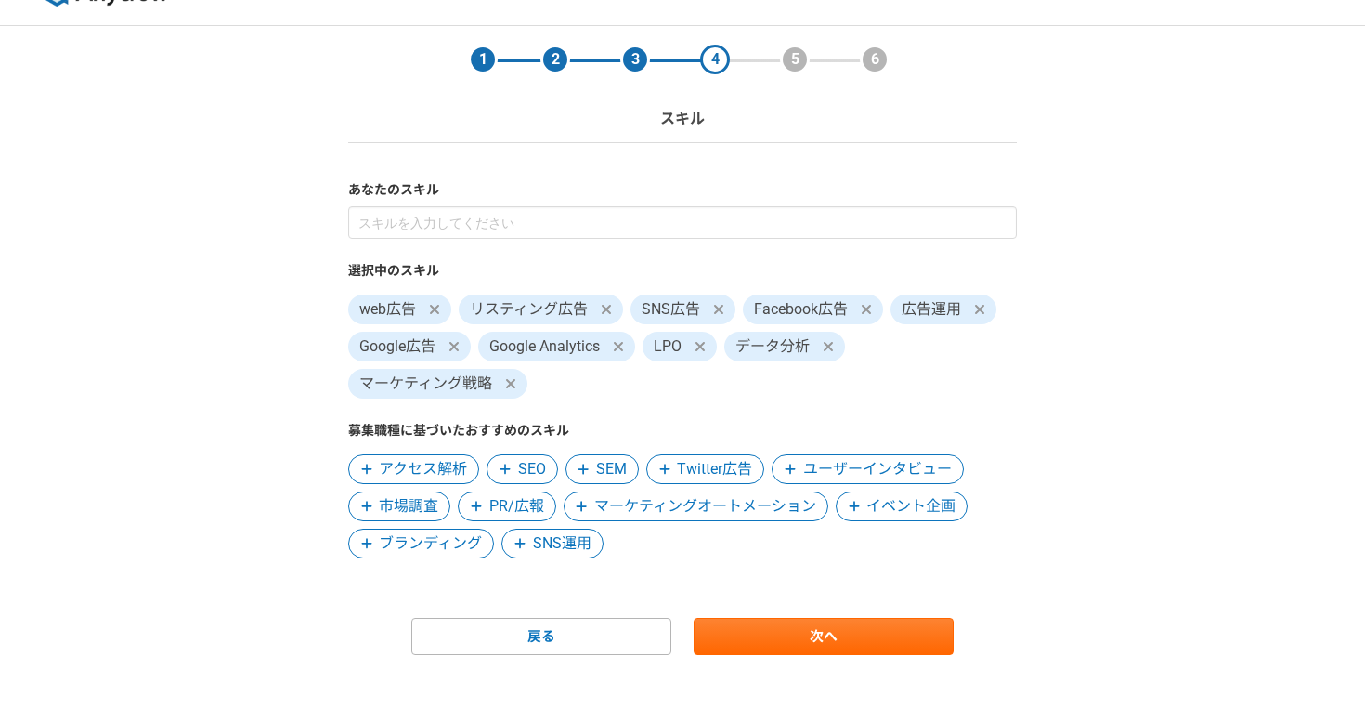
click at [482, 200] on div "あなたのスキル 選択中のスキル web広告 リスティング広告 SNS広告 Facebook広告 広告運用 Google広告 Google Analytics …" at bounding box center [682, 369] width 669 height 378
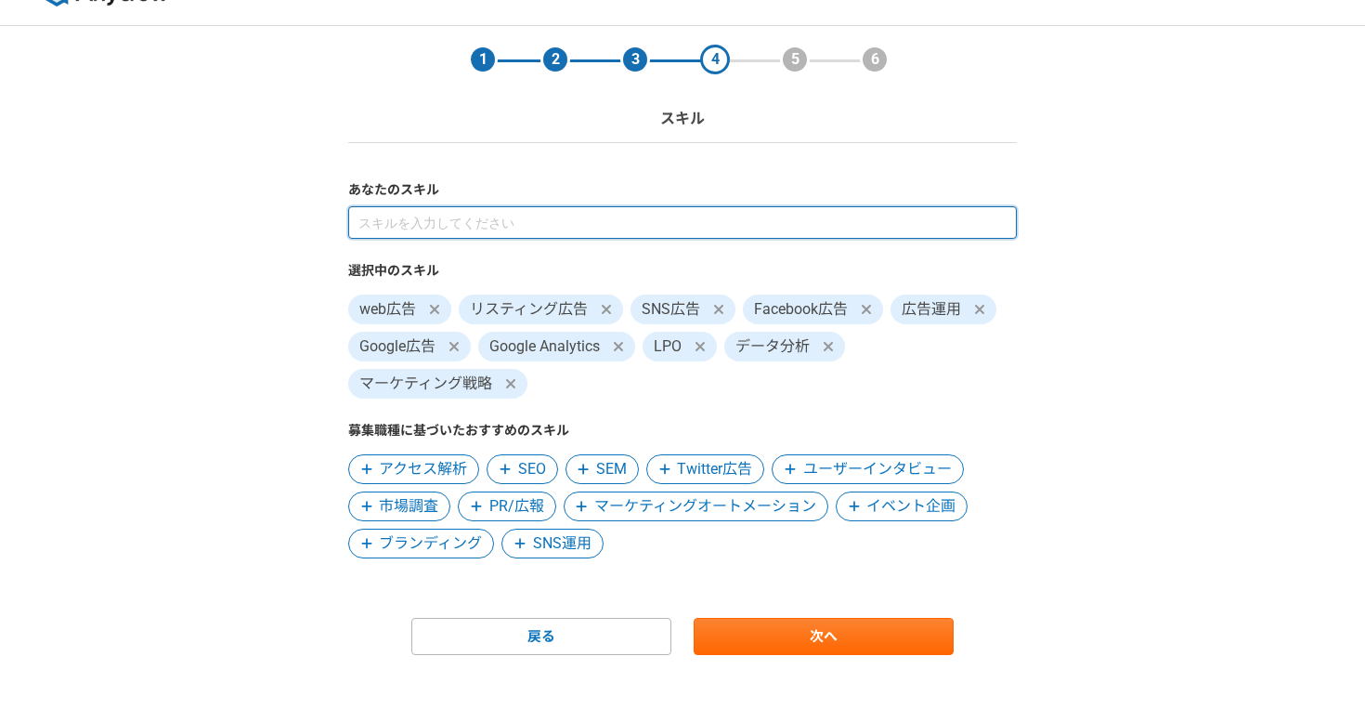
click at [490, 229] on input at bounding box center [682, 222] width 669 height 33
type input "ya"
click at [486, 230] on input at bounding box center [682, 222] width 669 height 33
type input "SmartNews広告"
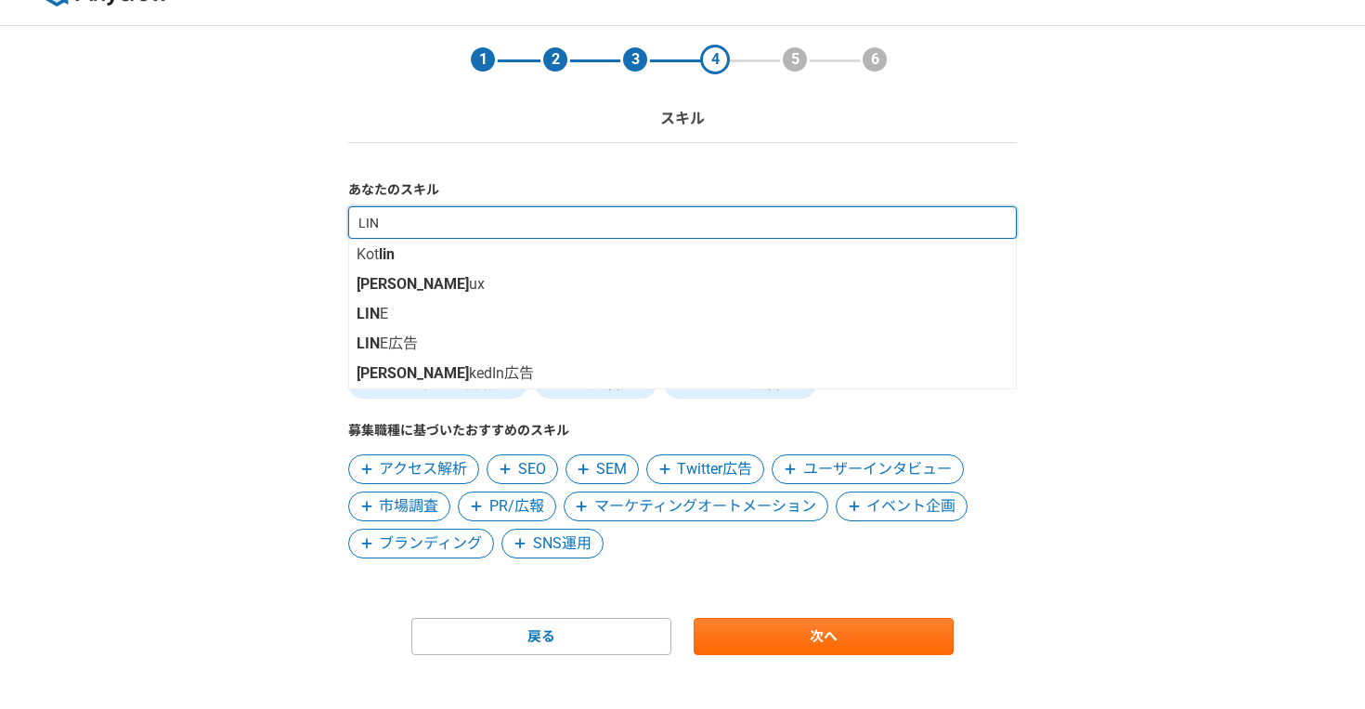
type input "LINE"
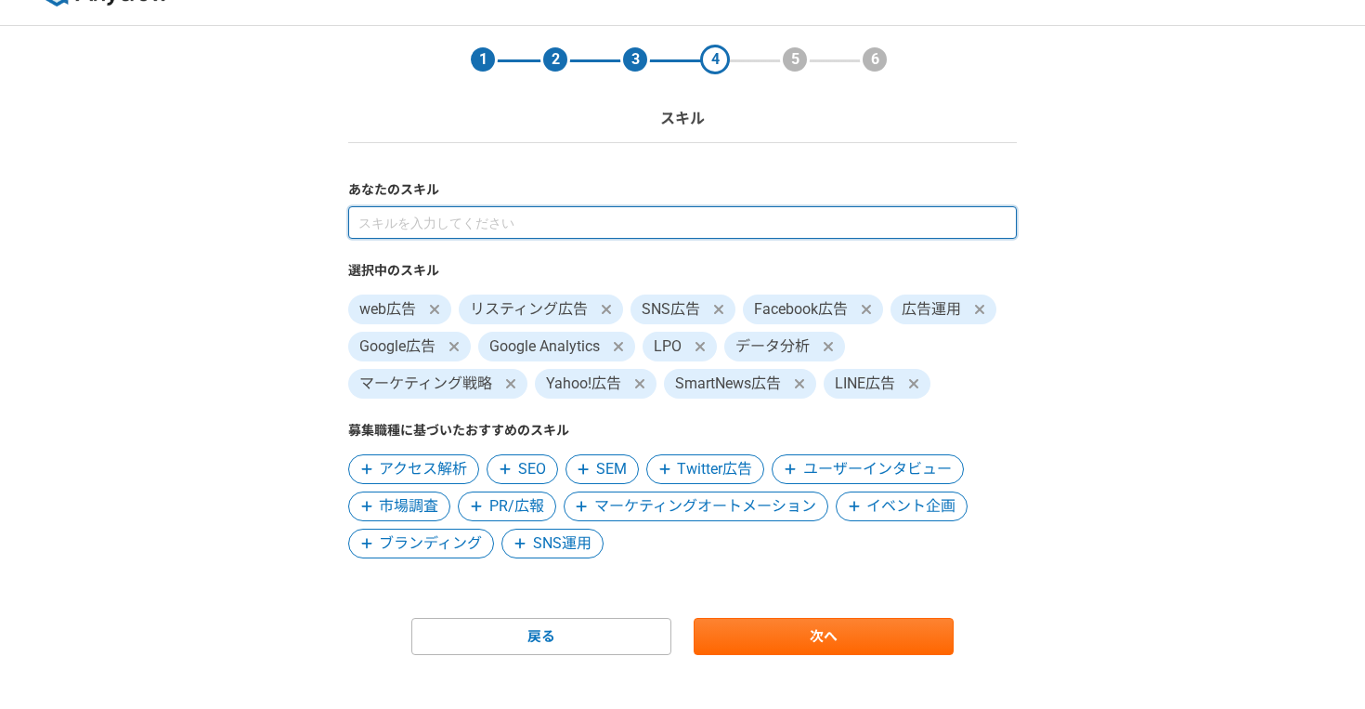
click at [496, 217] on input at bounding box center [682, 222] width 669 height 33
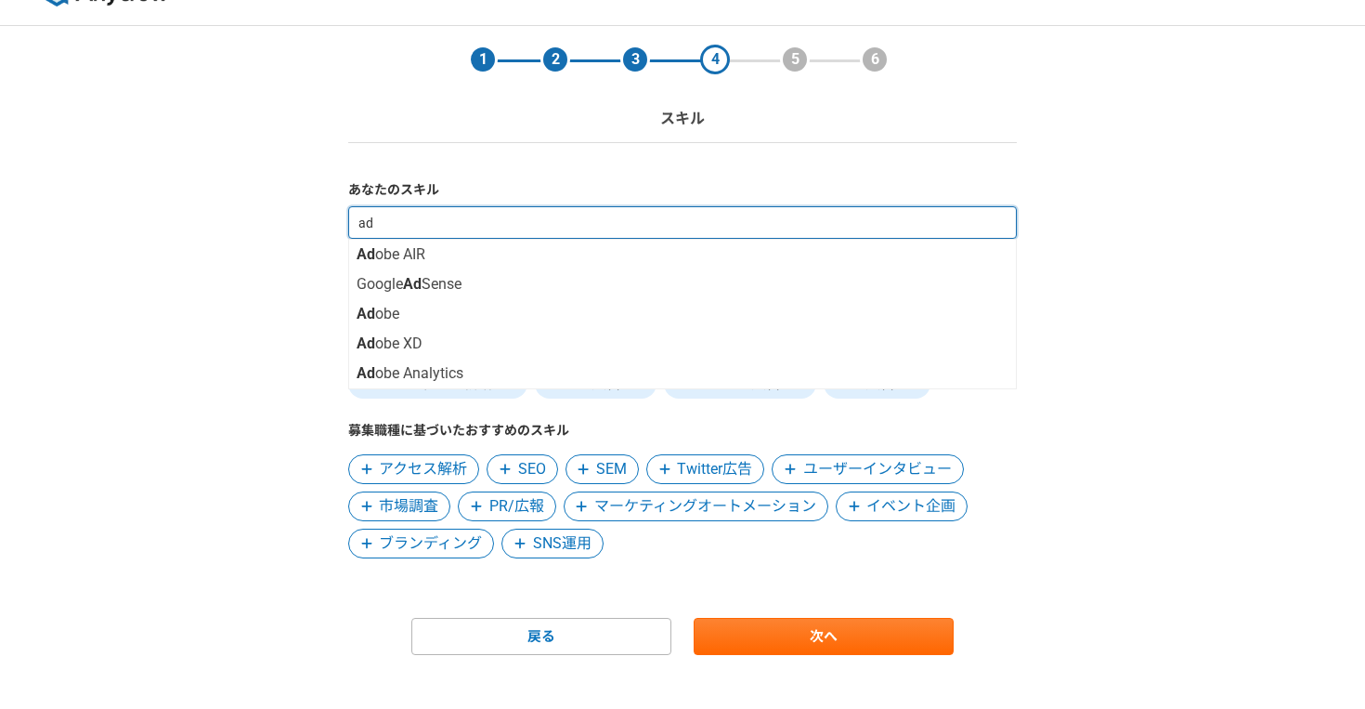
type input "a"
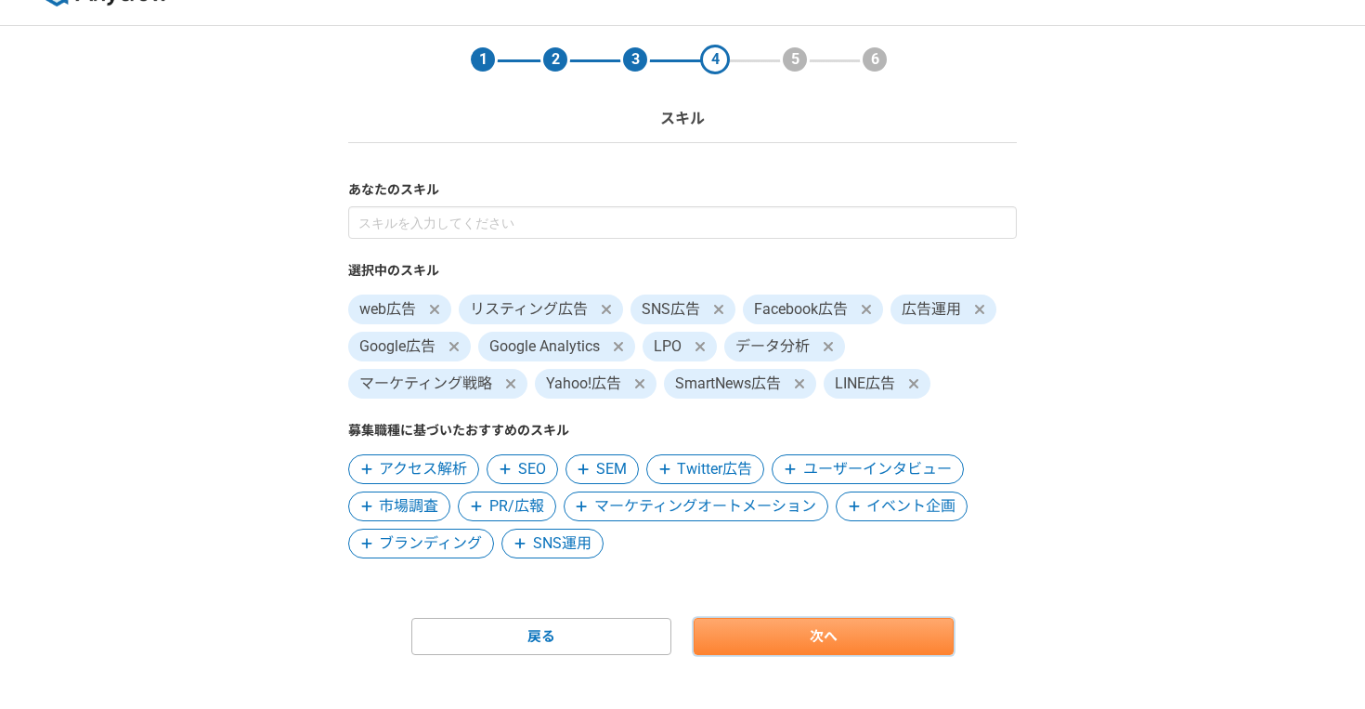
click at [835, 627] on link "次へ" at bounding box center [824, 636] width 260 height 37
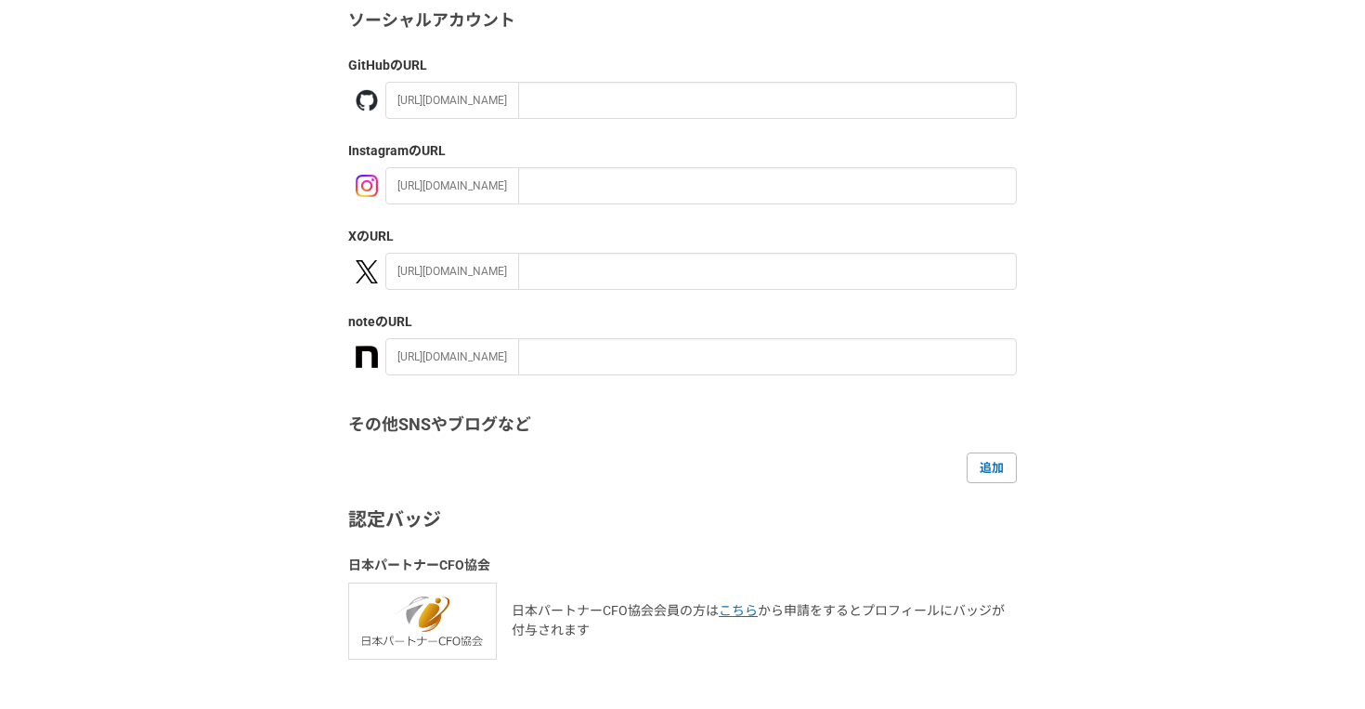
scroll to position [313, 0]
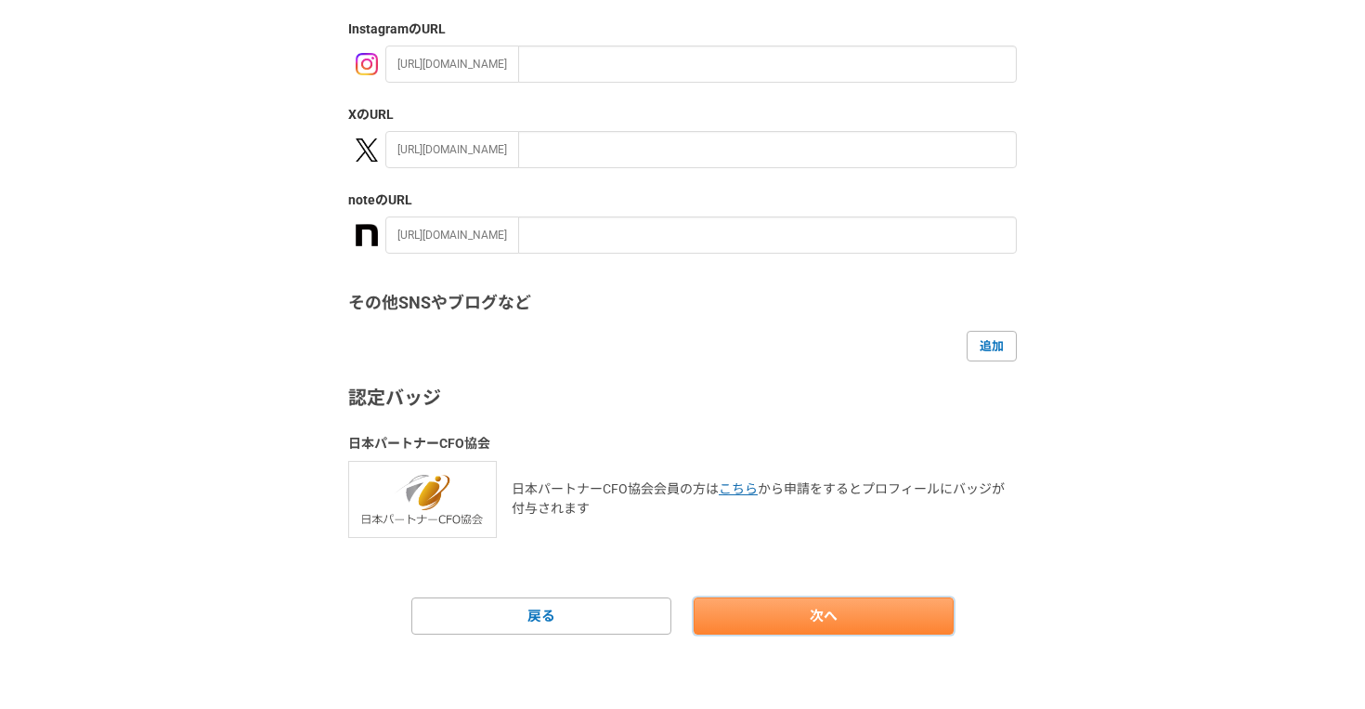
click at [755, 615] on link "次へ" at bounding box center [824, 615] width 260 height 37
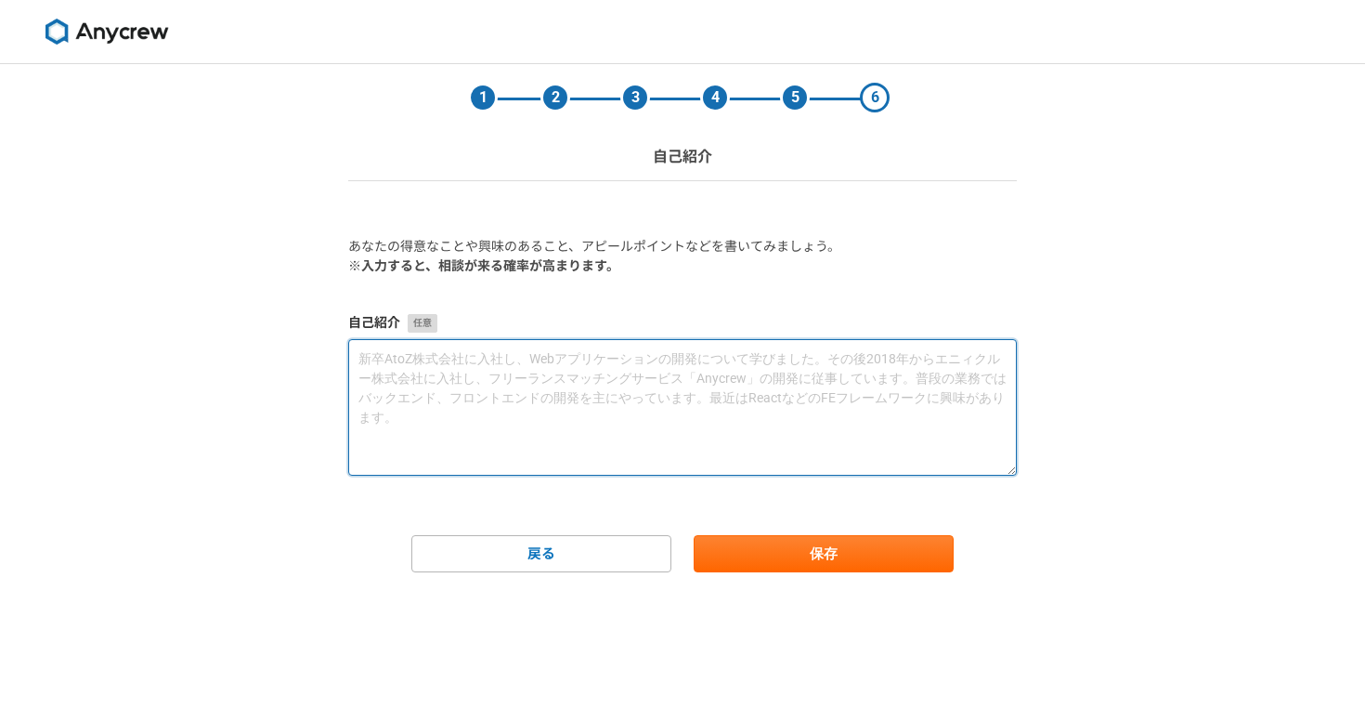
click at [524, 385] on textarea at bounding box center [682, 407] width 669 height 137
paste textarea "約2年の運用型広告（デジタル広告）の実務経験と英語を使った実務経験が強みです。（※15人を超える国際会議の通訳や海外出張、海外部署との連携業務なども経験） ■…"
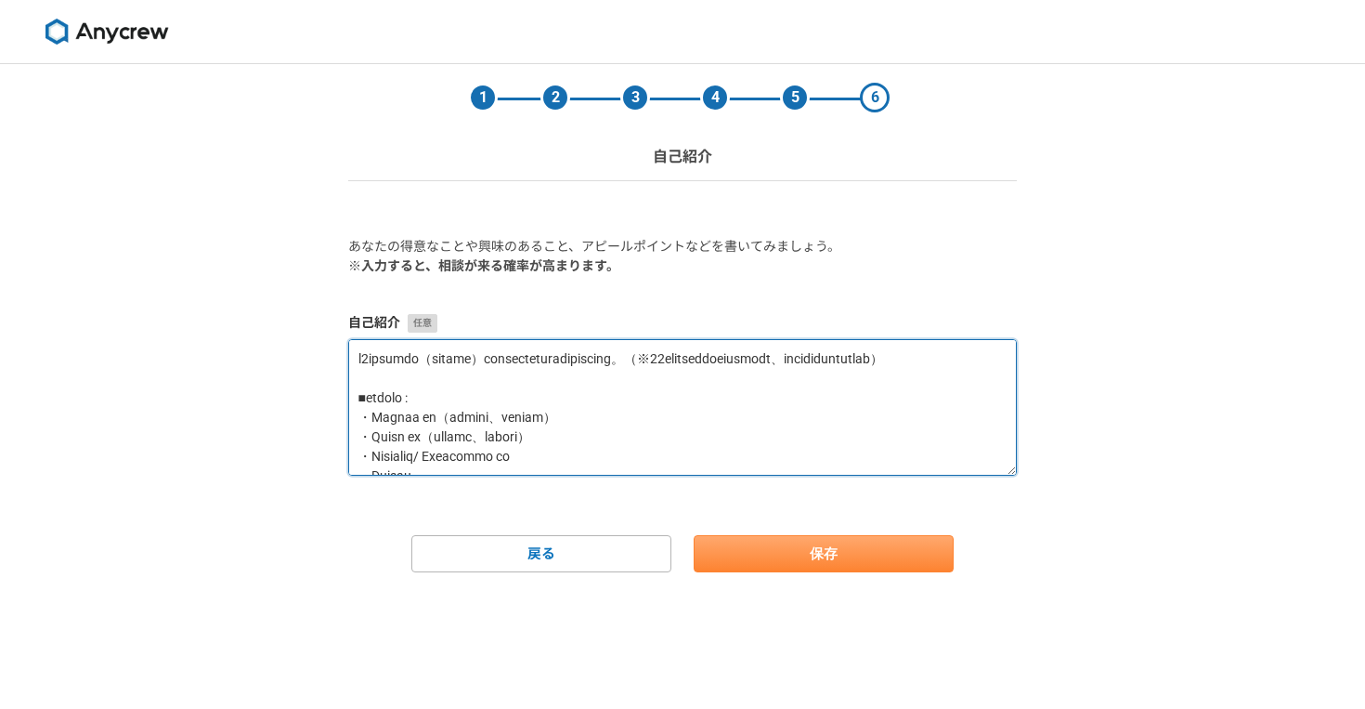
type textarea "約2年の運用型広告（デジタル広告）の実務経験と英語を使った実務経験が強みです。（※15人を超える国際会議の通訳や海外出張、海外部署との連携業務なども経験） ■…"
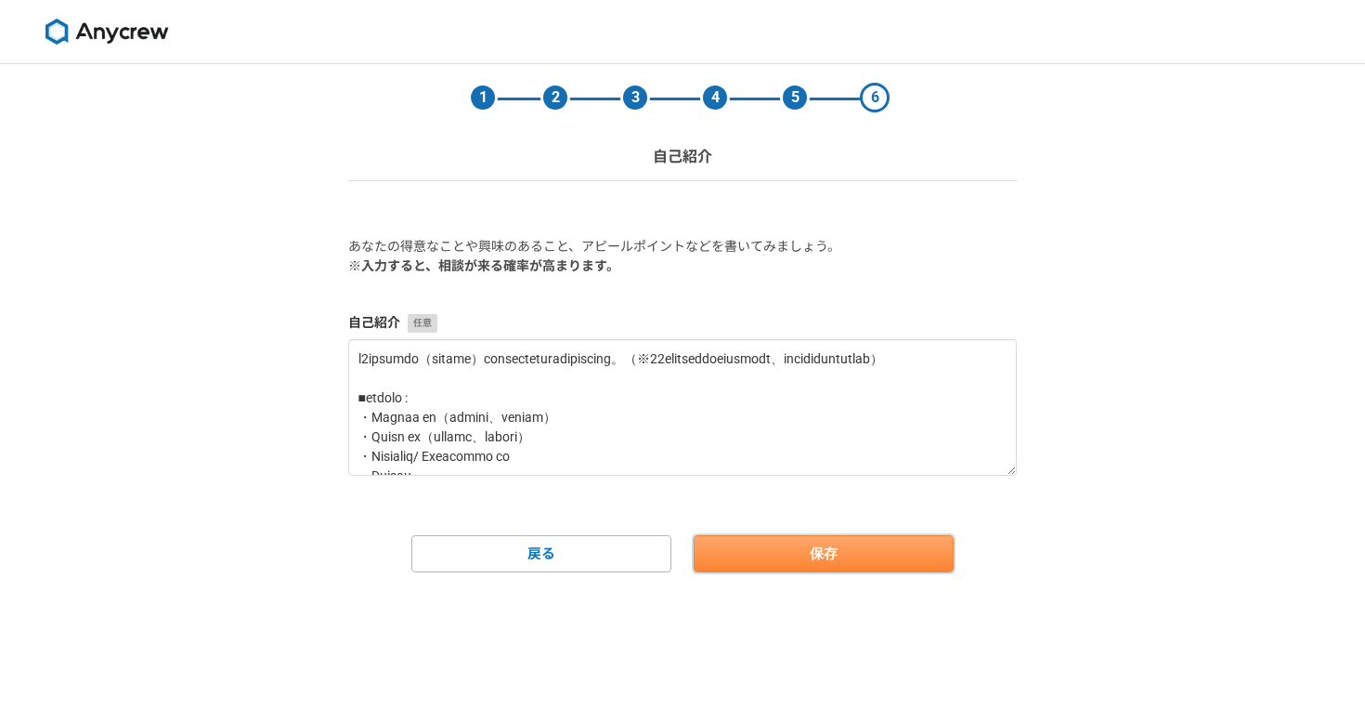
click at [783, 554] on button "保存" at bounding box center [824, 553] width 260 height 37
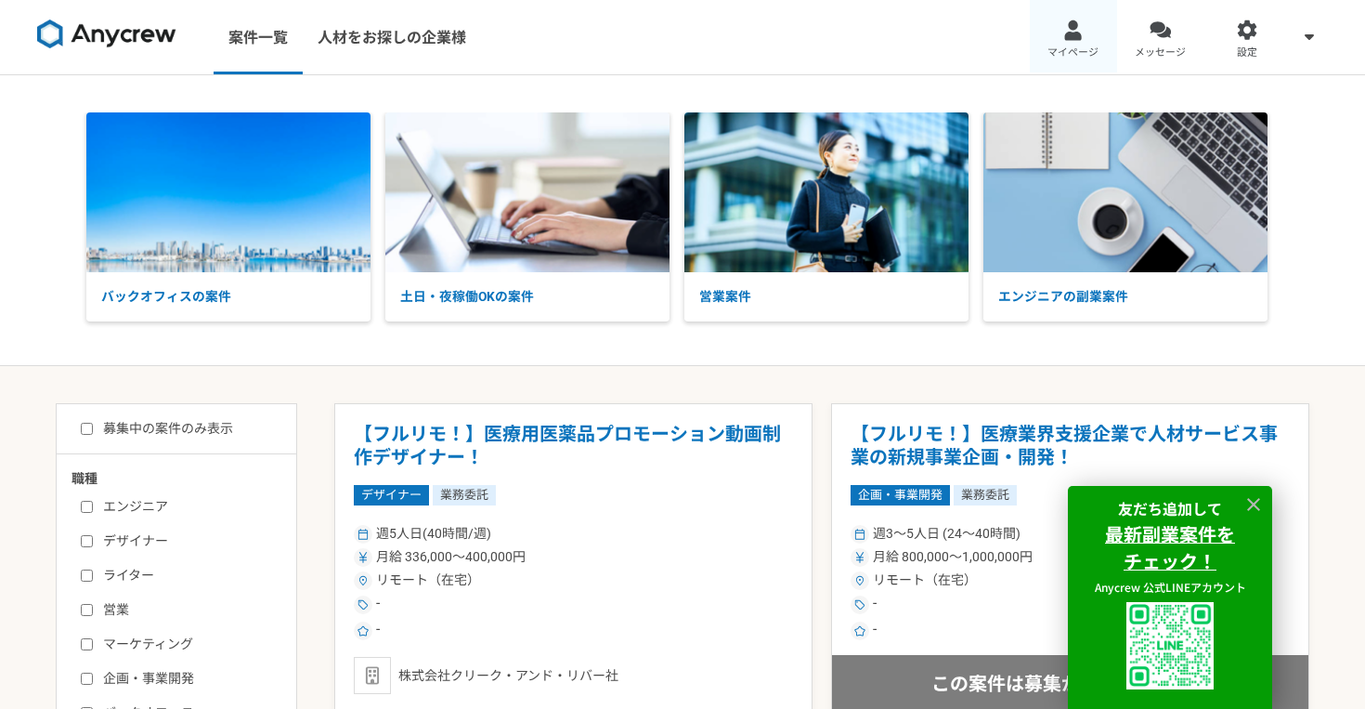
click at [1089, 47] on span "マイページ" at bounding box center [1073, 53] width 51 height 15
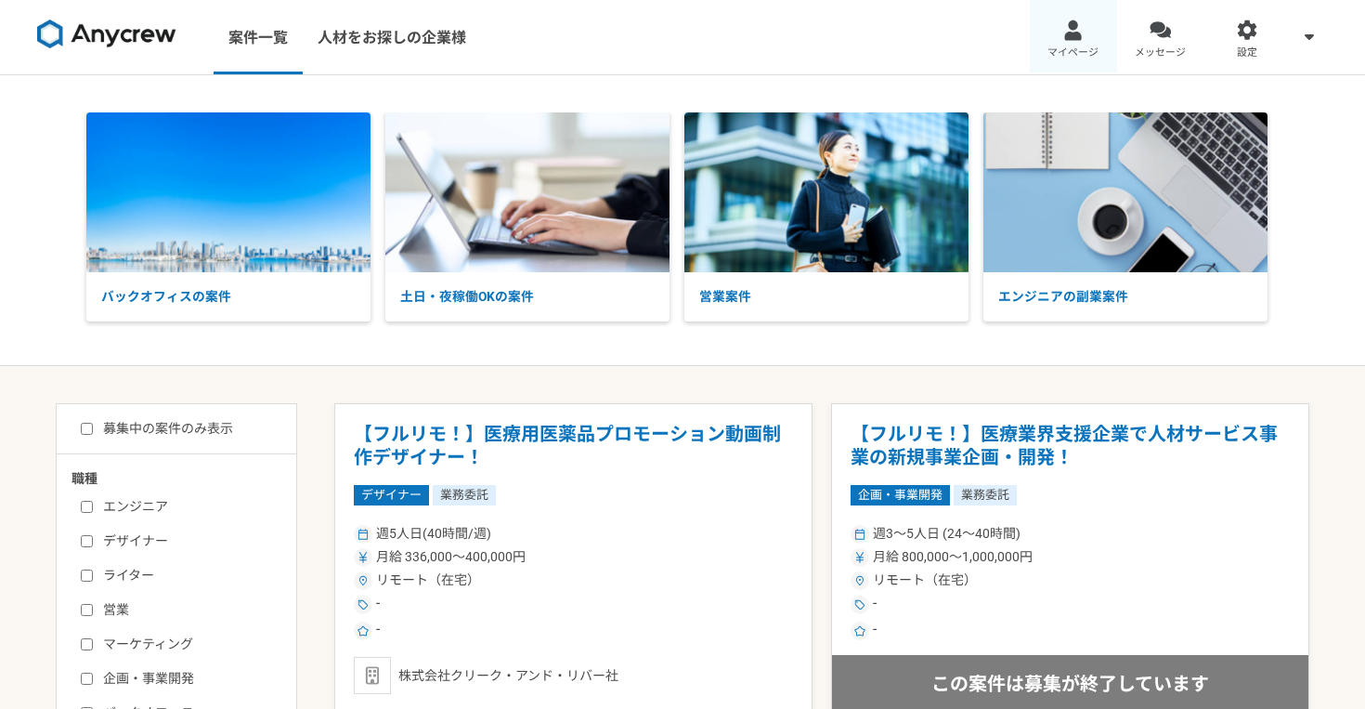
click at [1085, 38] on link "マイページ" at bounding box center [1073, 37] width 87 height 74
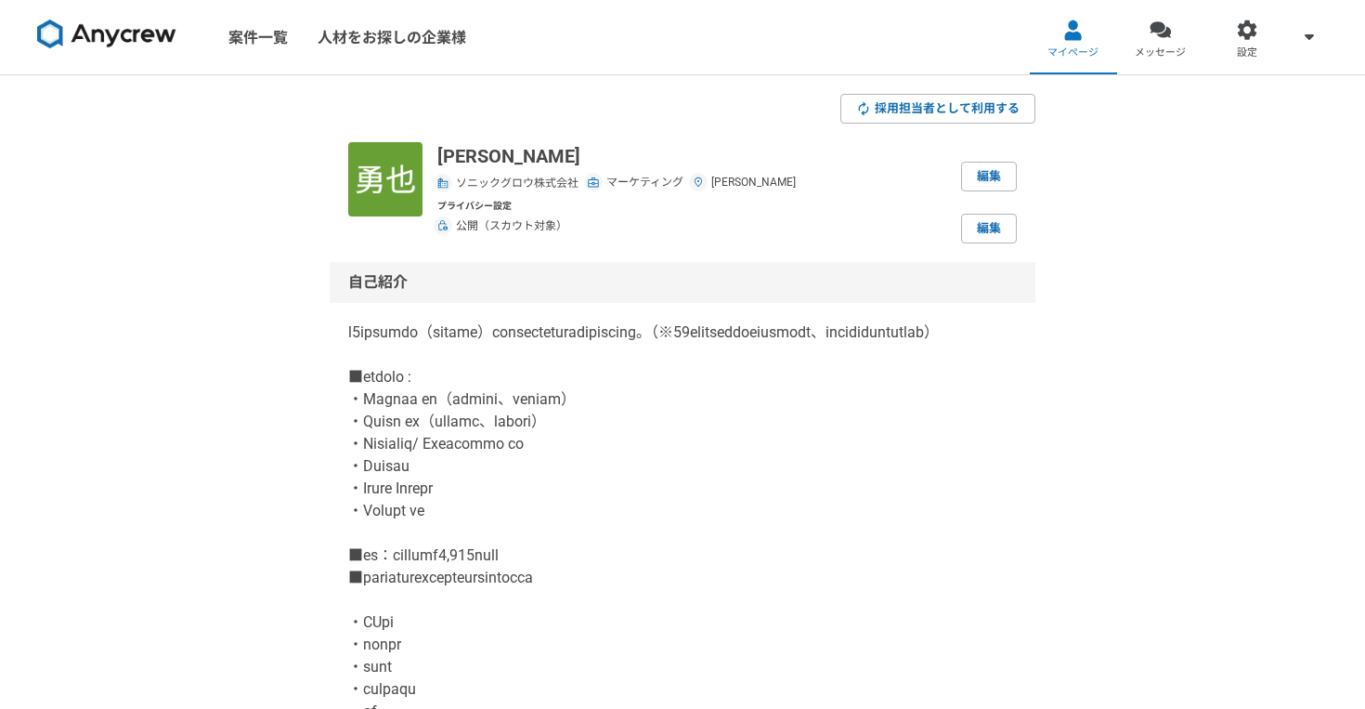
click at [149, 35] on img at bounding box center [106, 35] width 139 height 30
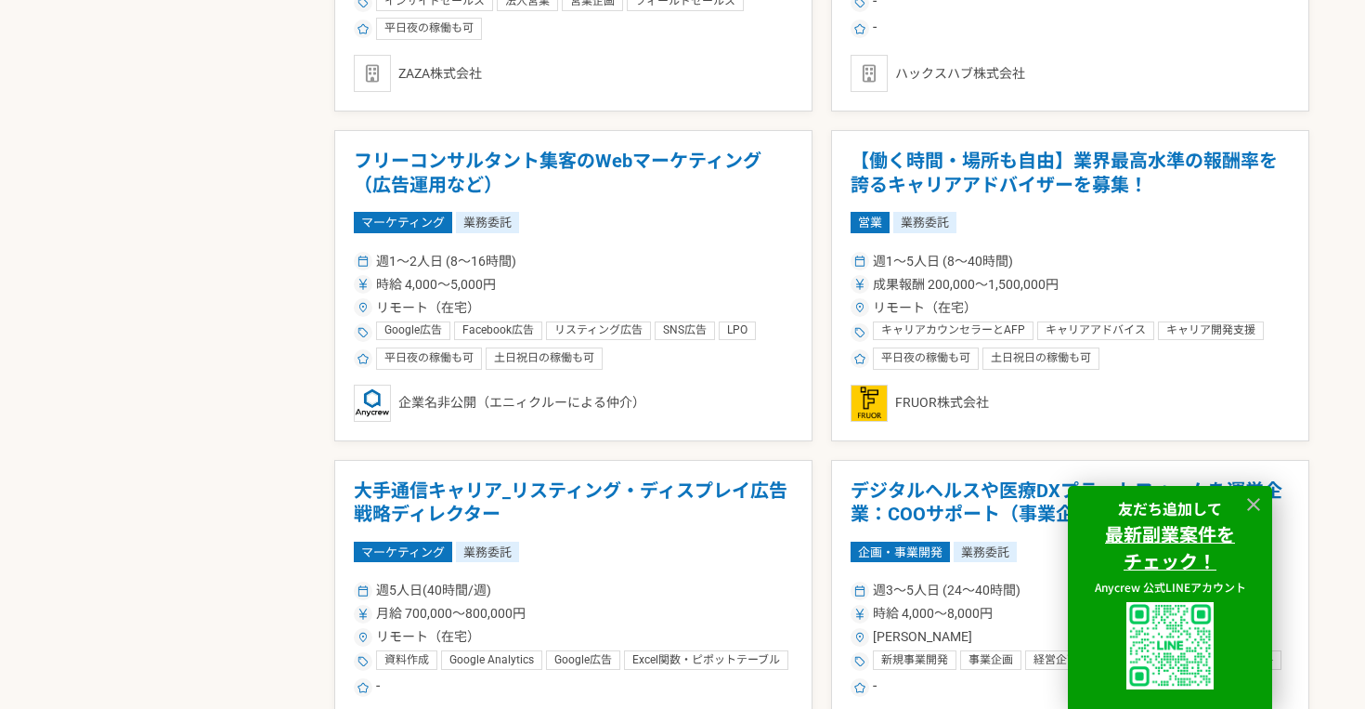
scroll to position [1589, 0]
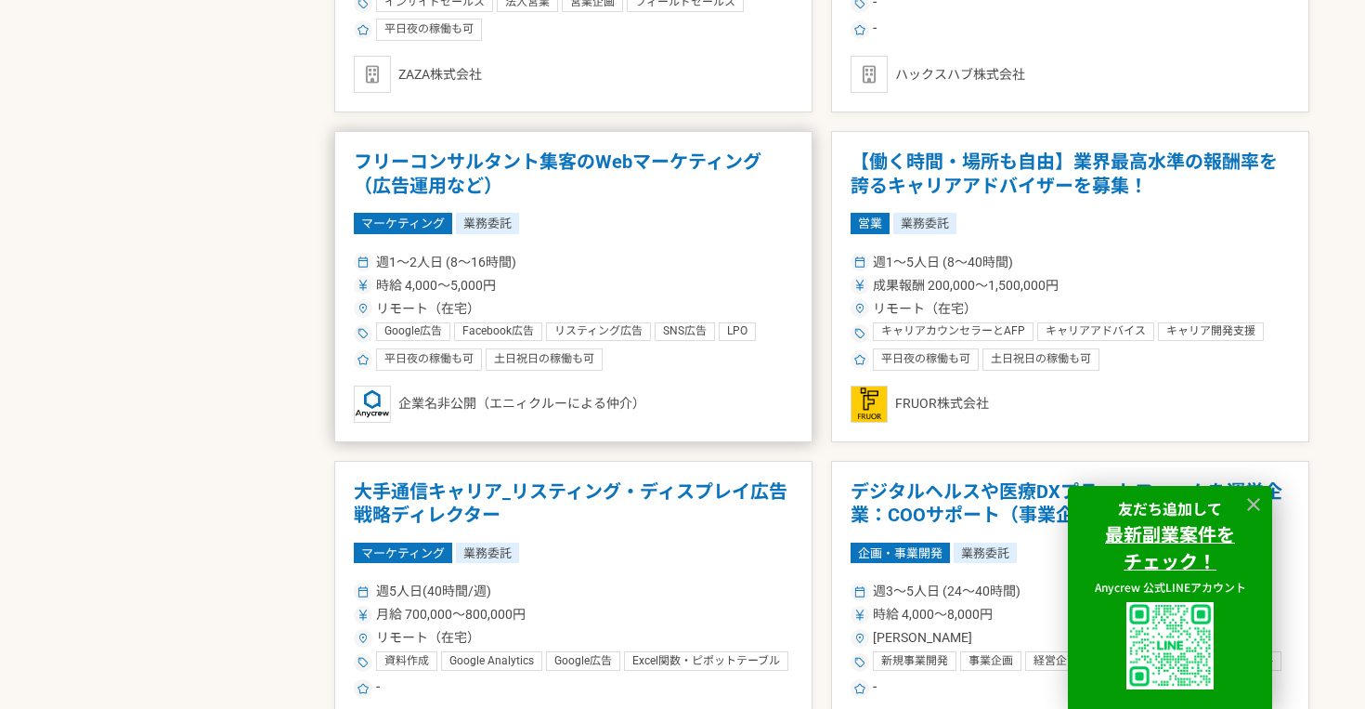
click at [601, 171] on h1 "フリーコンサルタント集客のWebマーケティング（広告運用など）" at bounding box center [573, 173] width 439 height 47
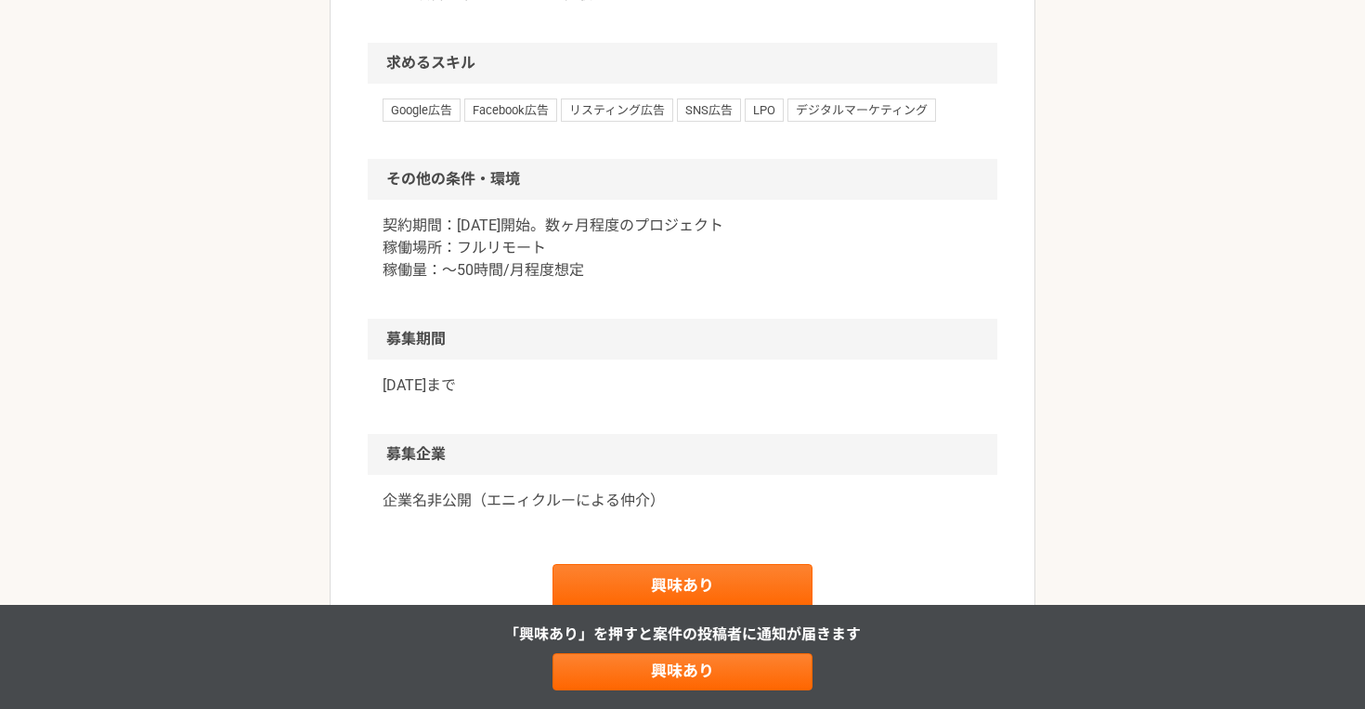
scroll to position [1160, 0]
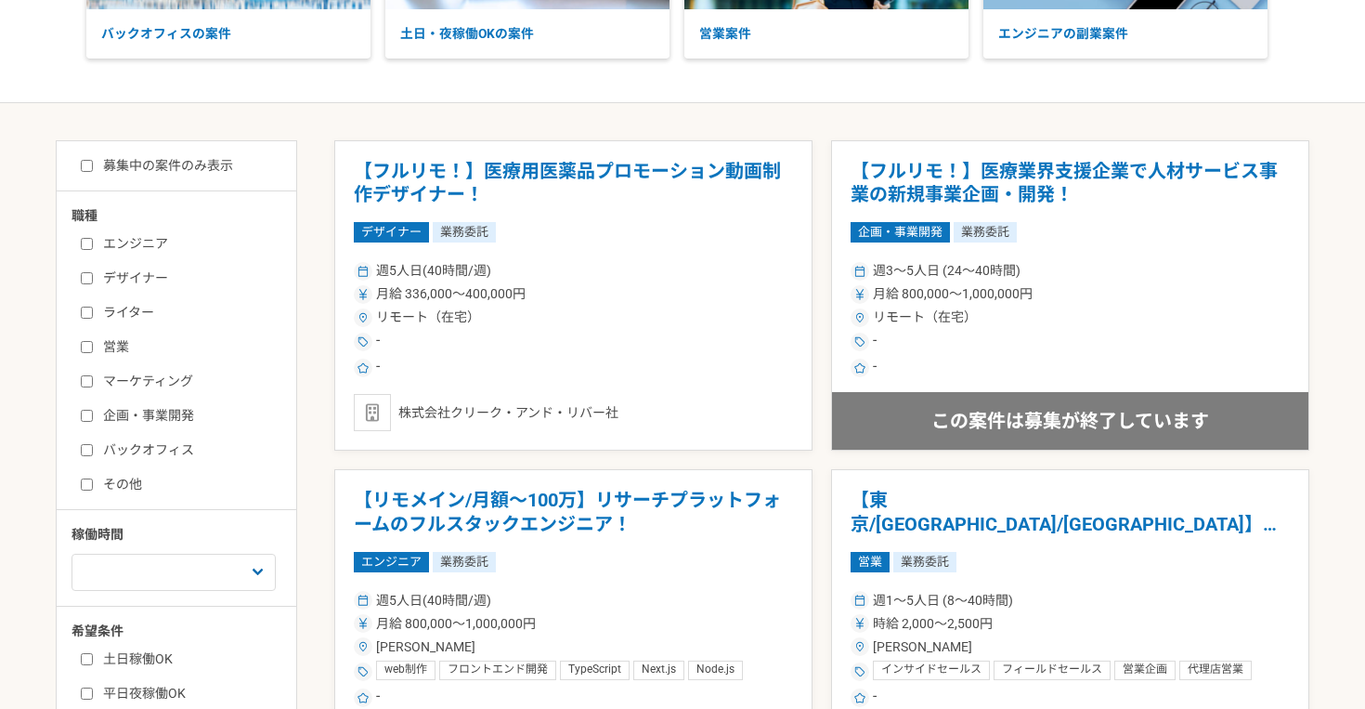
scroll to position [260, 0]
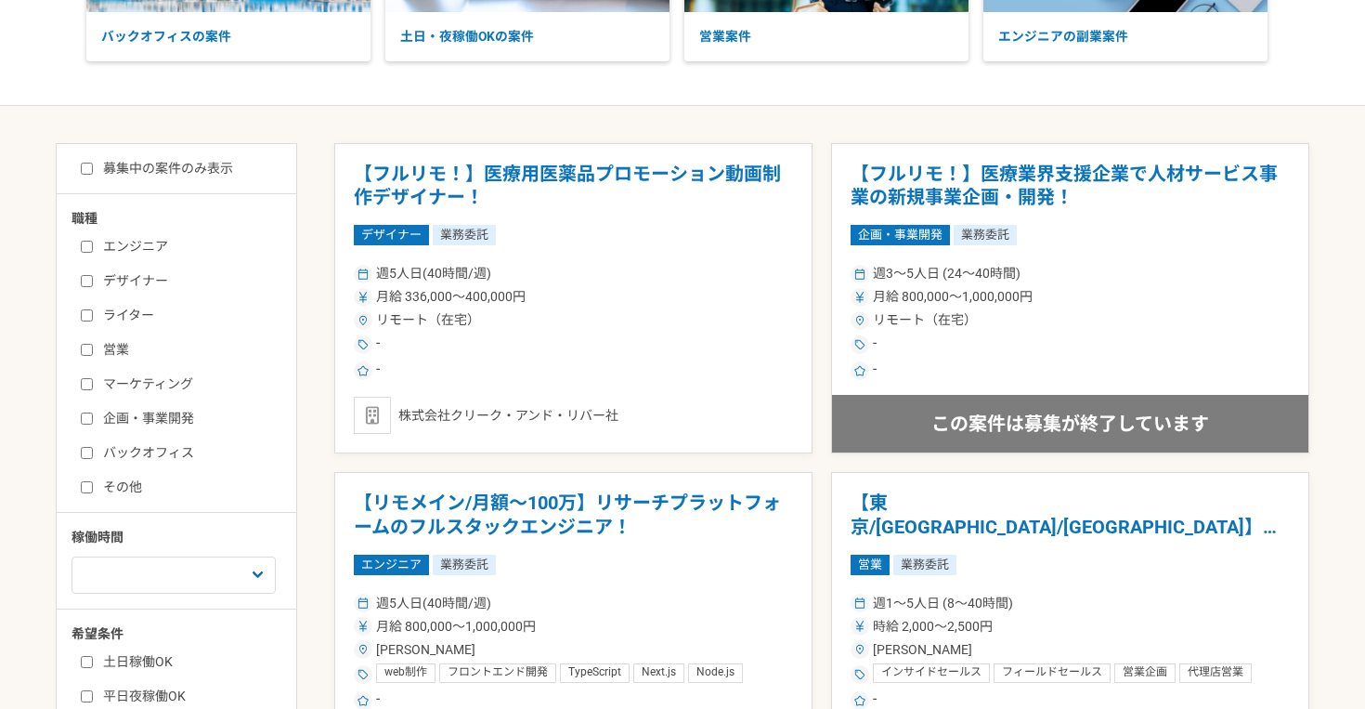
click at [123, 374] on label "マーケティング" at bounding box center [188, 384] width 214 height 20
click at [93, 378] on input "マーケティング" at bounding box center [87, 384] width 12 height 12
checkbox input "true"
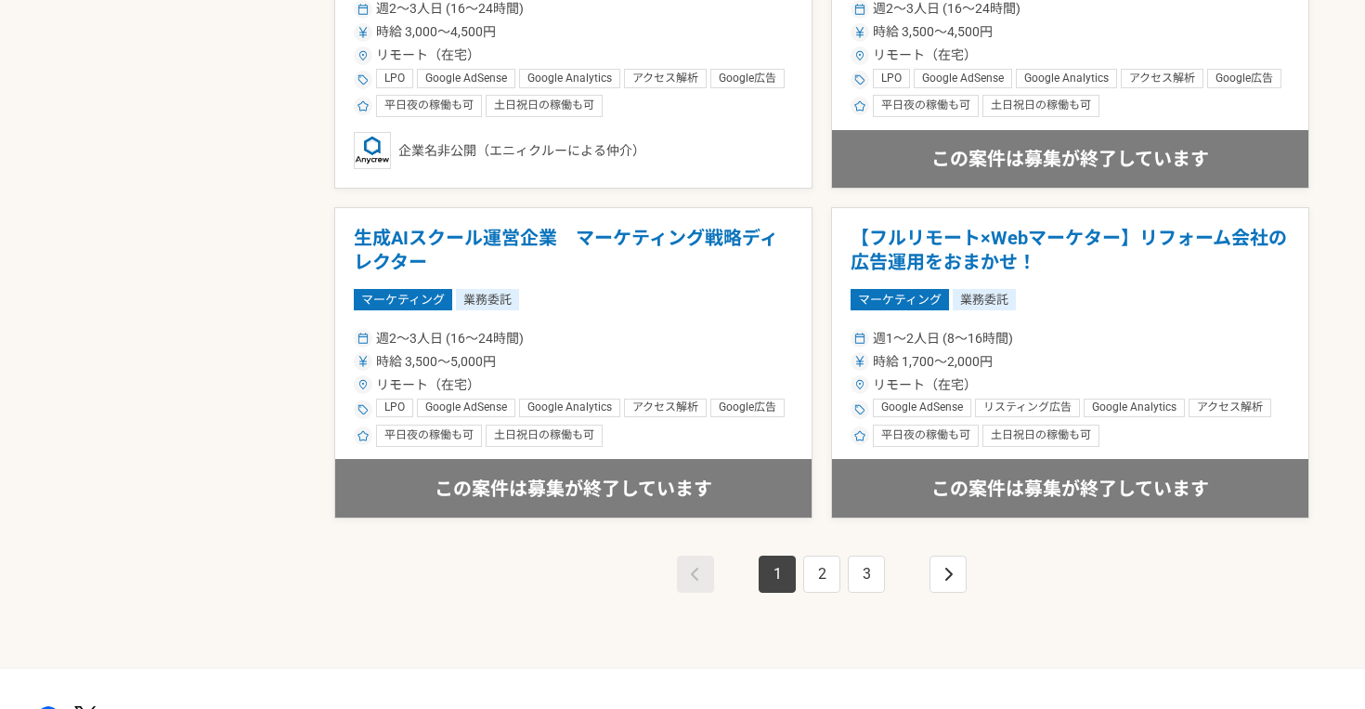
scroll to position [3159, 0]
click at [829, 571] on link "2" at bounding box center [821, 574] width 37 height 37
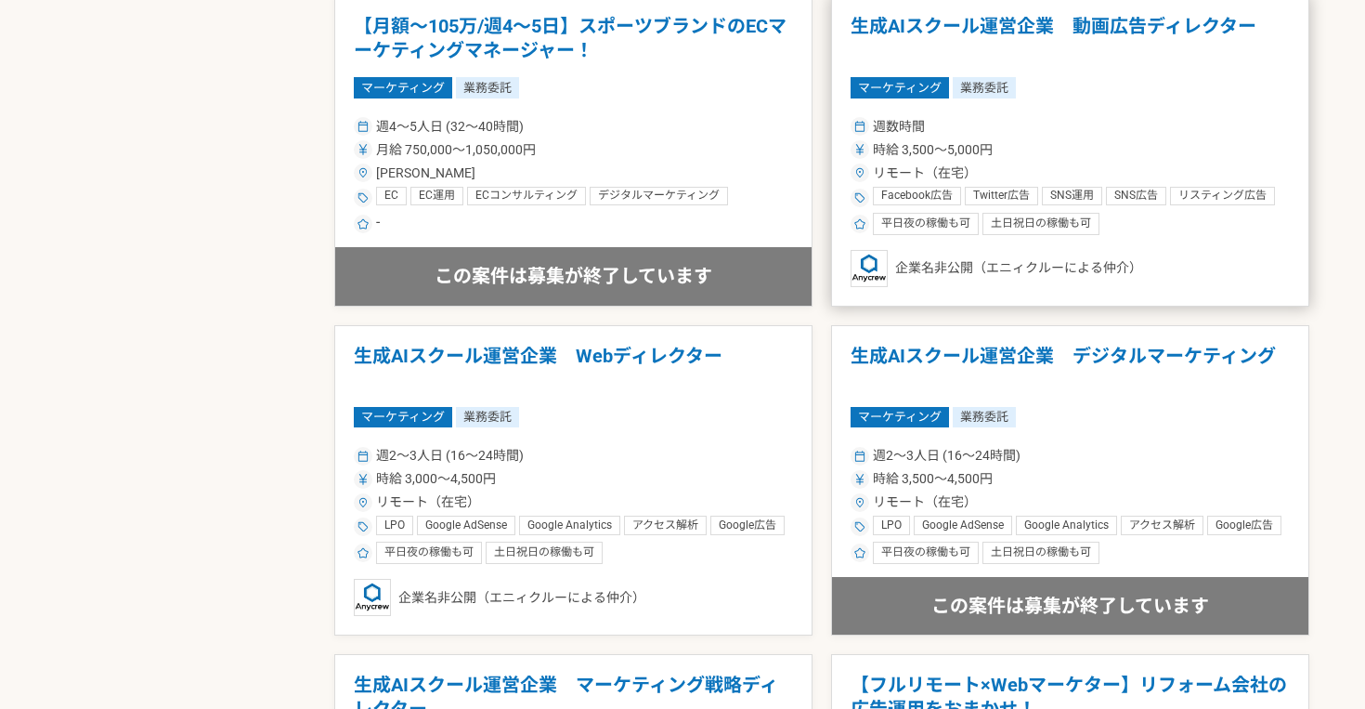
scroll to position [2785, 0]
